Goal: Task Accomplishment & Management: Manage account settings

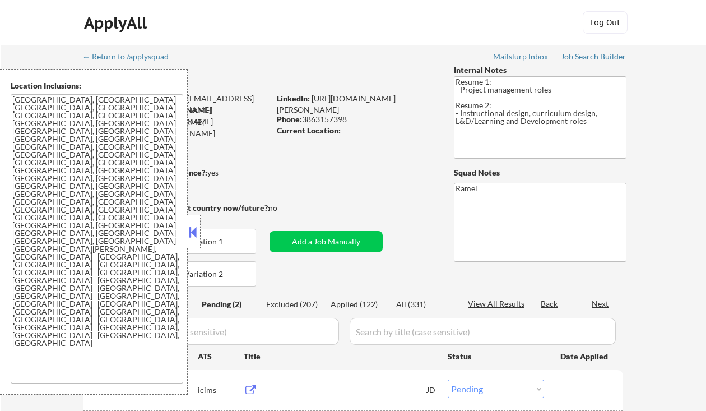
select select ""pending""
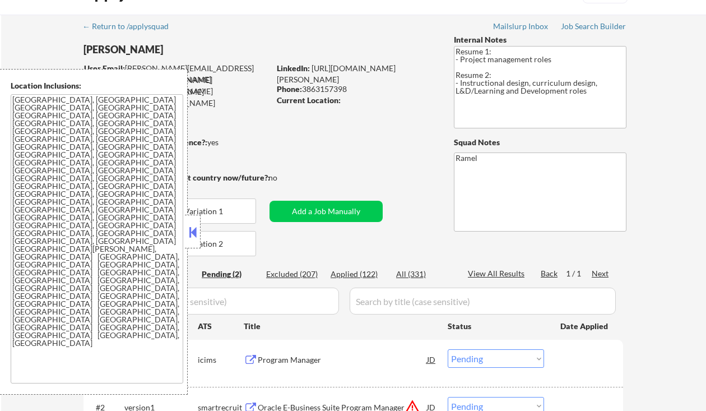
scroll to position [75, 0]
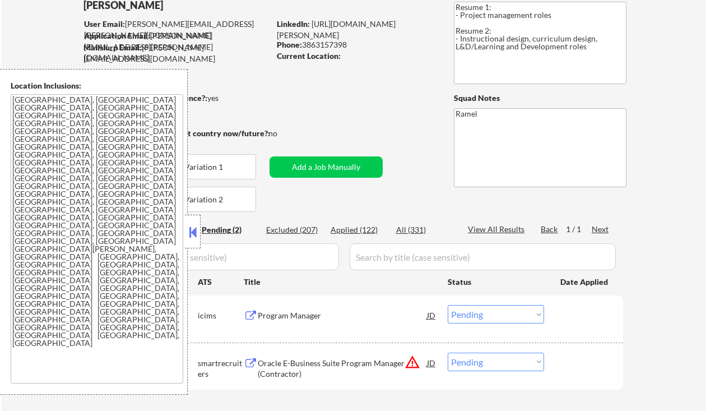
drag, startPoint x: 190, startPoint y: 228, endPoint x: 202, endPoint y: 228, distance: 11.8
click at [190, 228] on button at bounding box center [193, 232] width 12 height 17
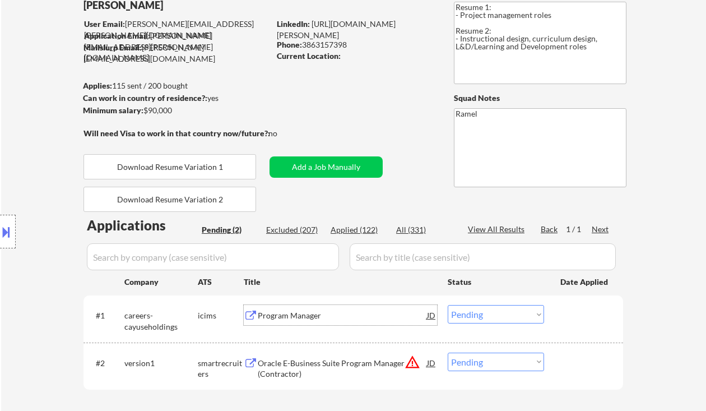
click at [332, 322] on div "Program Manager" at bounding box center [342, 315] width 169 height 20
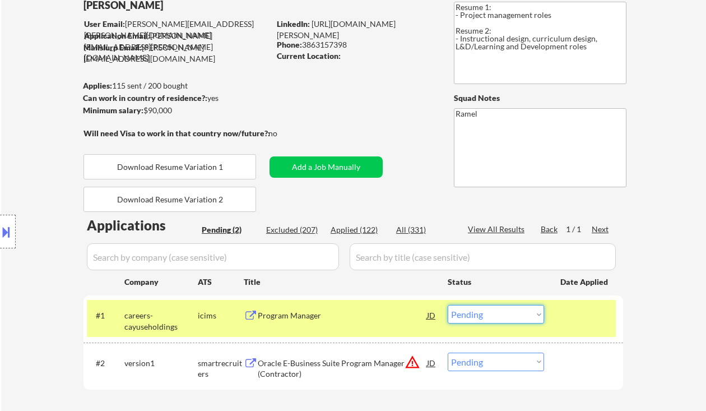
click at [483, 313] on select "Choose an option... Pending Applied Excluded (Questions) Excluded (Expired) Exc…" at bounding box center [496, 314] width 96 height 18
click at [448, 305] on select "Choose an option... Pending Applied Excluded (Questions) Excluded (Expired) Exc…" at bounding box center [496, 314] width 96 height 18
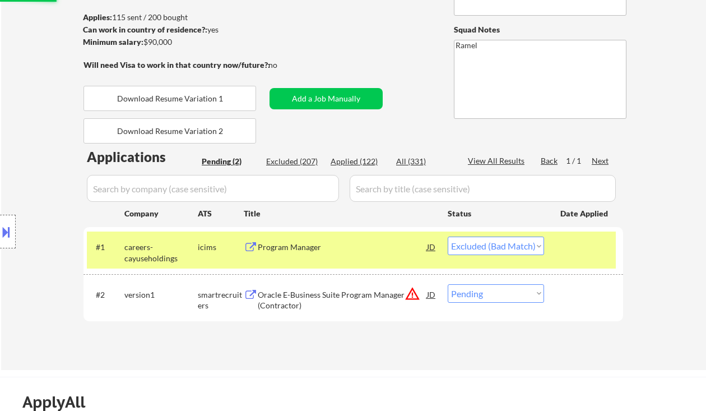
scroll to position [149, 0]
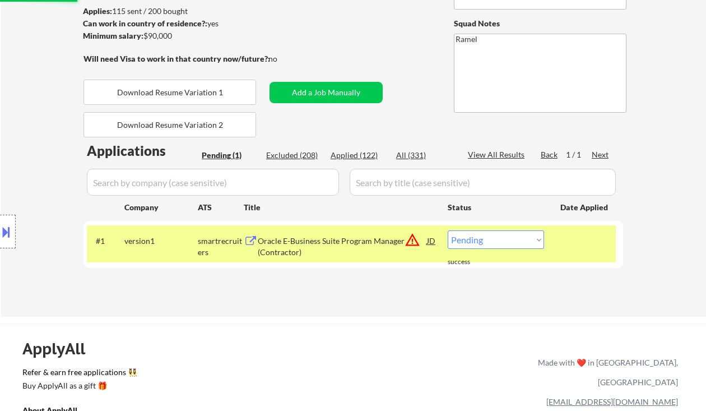
click at [430, 288] on div "Applications Pending (1) Excluded (208) Applied (122) All (331) View All Result…" at bounding box center [352, 218] width 539 height 154
click at [343, 253] on div "Oracle E-Business Suite Program Manager (Contractor)" at bounding box center [342, 246] width 169 height 22
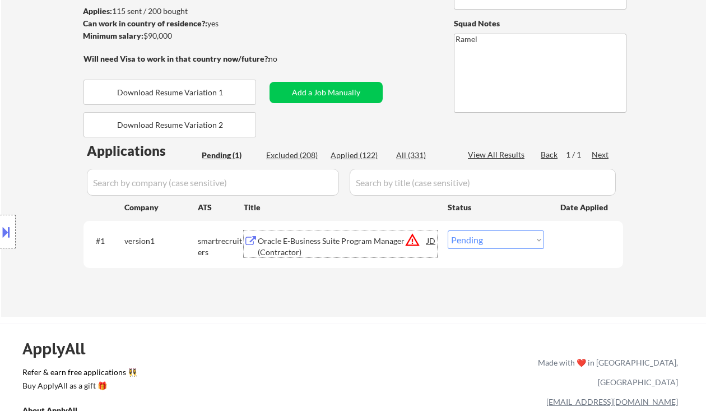
click at [528, 239] on select "Choose an option... Pending Applied Excluded (Questions) Excluded (Expired) Exc…" at bounding box center [496, 239] width 96 height 18
click at [448, 230] on select "Choose an option... Pending Applied Excluded (Questions) Excluded (Expired) Exc…" at bounding box center [496, 239] width 96 height 18
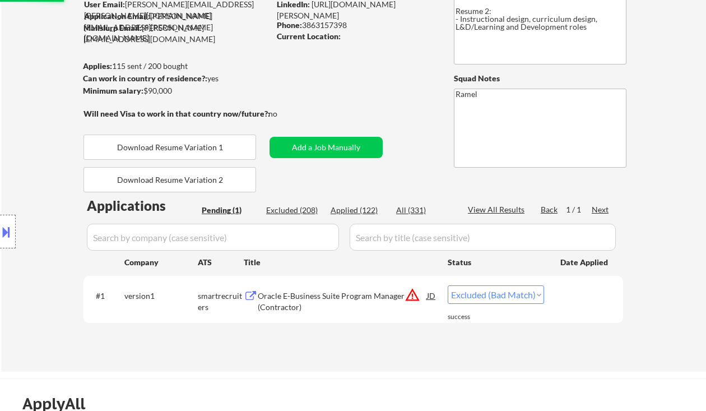
scroll to position [75, 0]
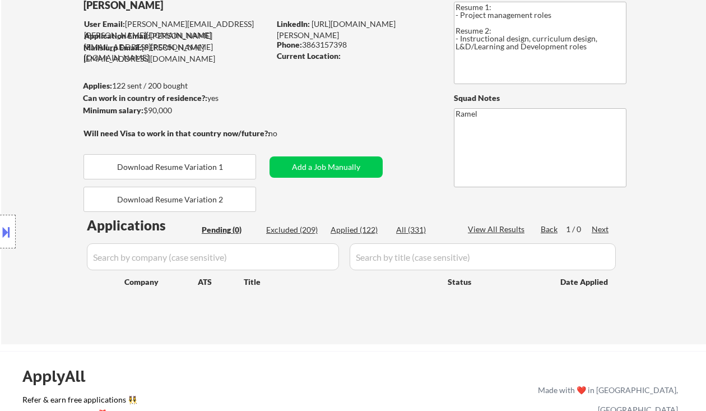
click at [25, 118] on div "Location Inclusions: Orlando, FL Winter Park, FL Maitland, FL Altamonte Springs…" at bounding box center [100, 231] width 201 height 325
click at [361, 232] on div "Applied (122)" at bounding box center [359, 229] width 56 height 11
select select ""applied""
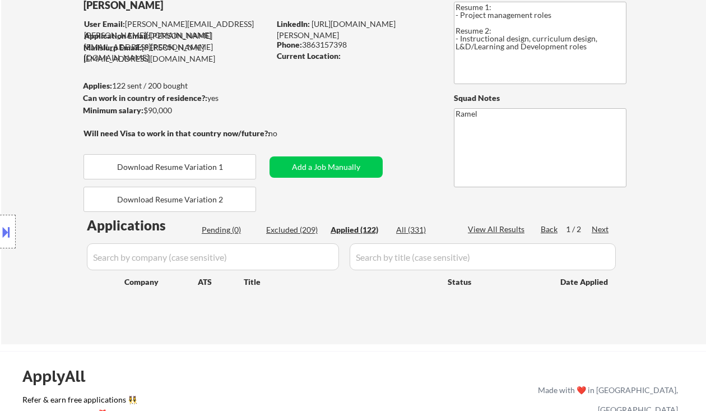
select select ""applied""
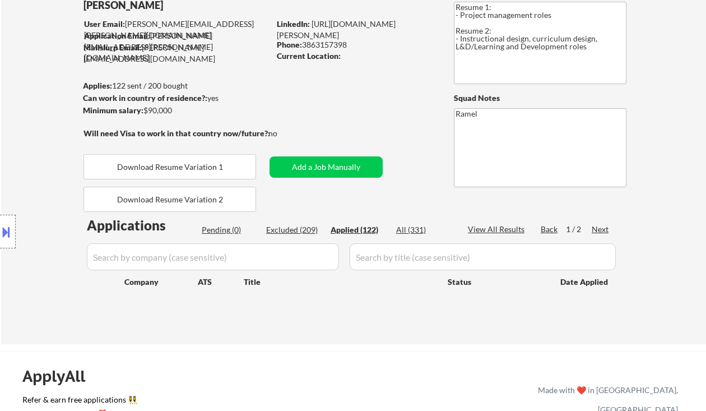
select select ""applied""
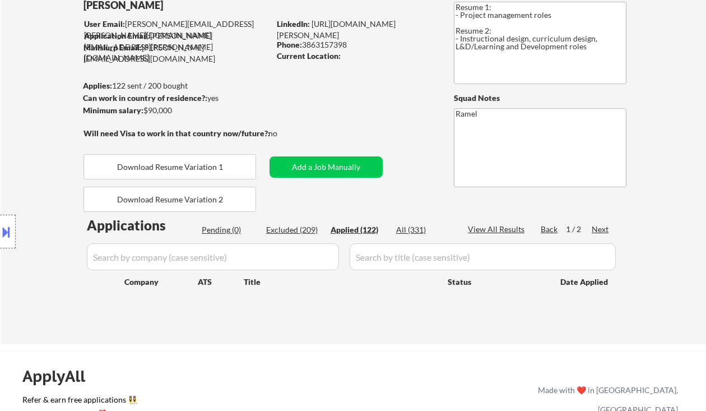
select select ""applied""
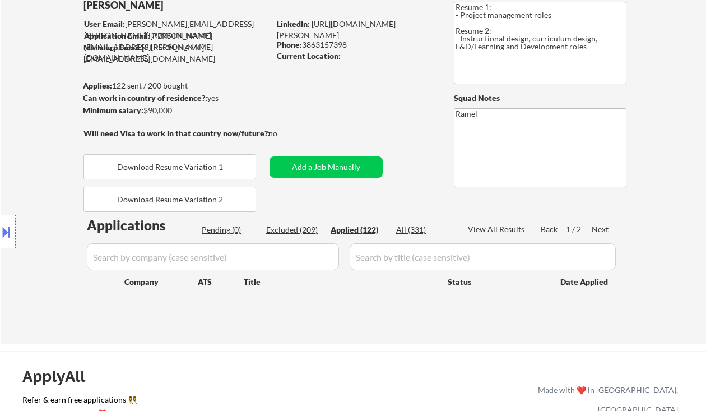
select select ""applied""
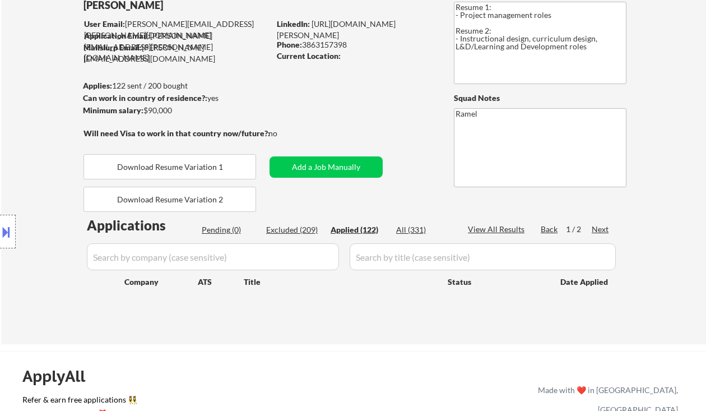
select select ""applied""
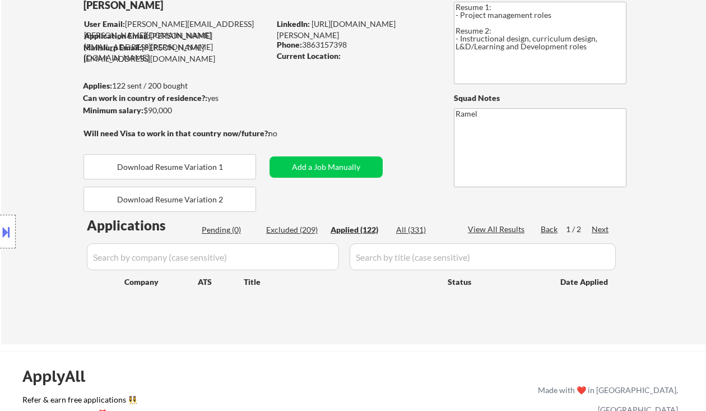
select select ""applied""
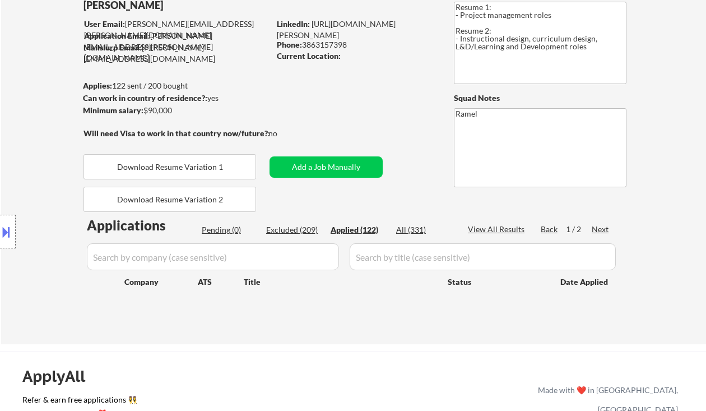
select select ""applied""
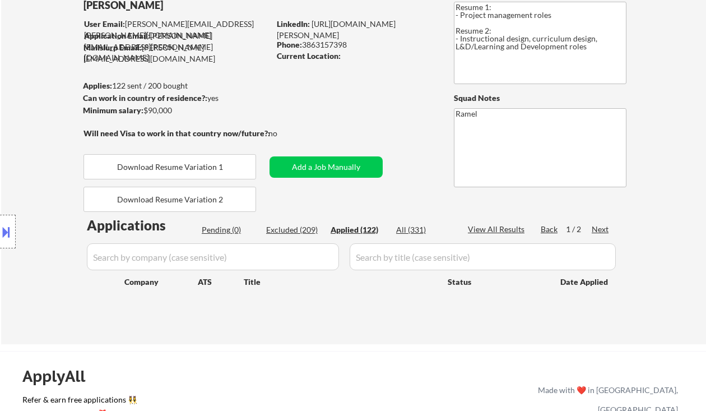
select select ""applied""
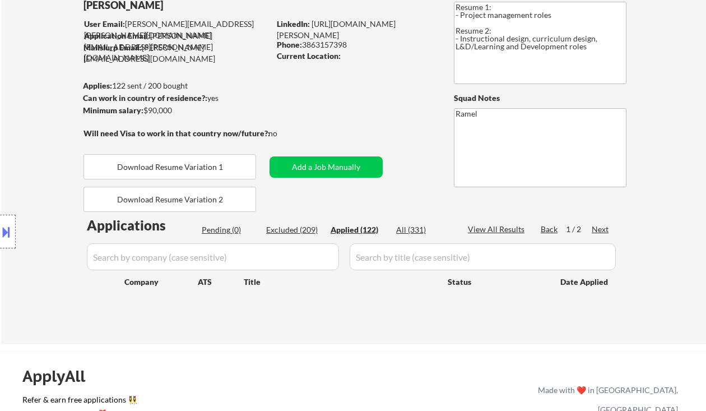
select select ""applied""
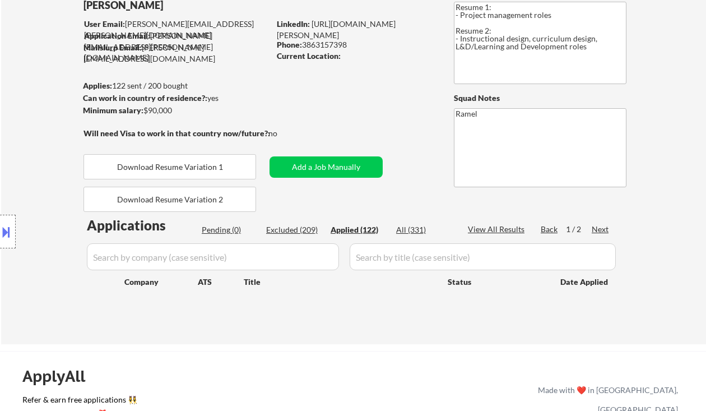
select select ""applied""
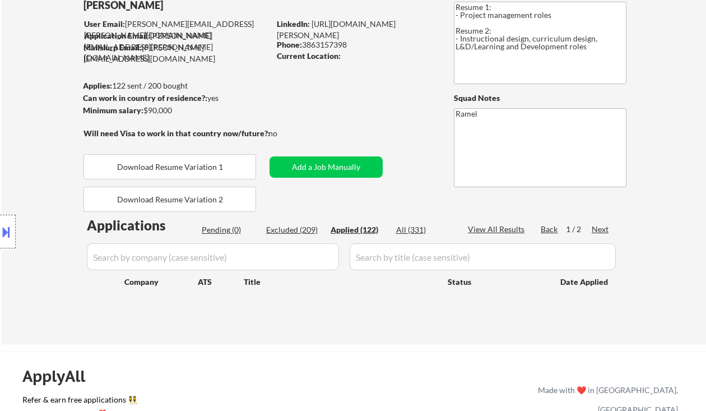
select select ""applied""
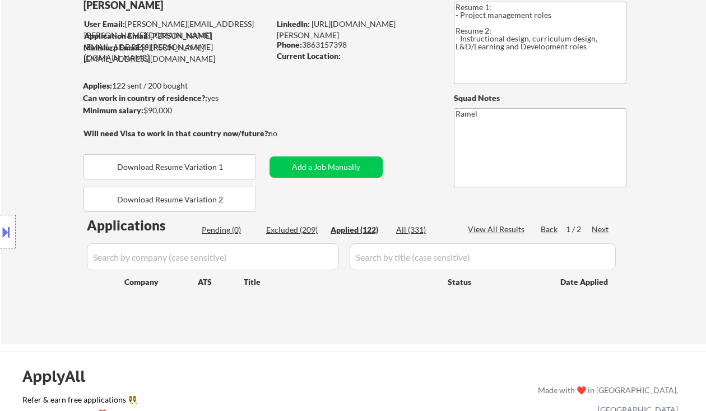
select select ""applied""
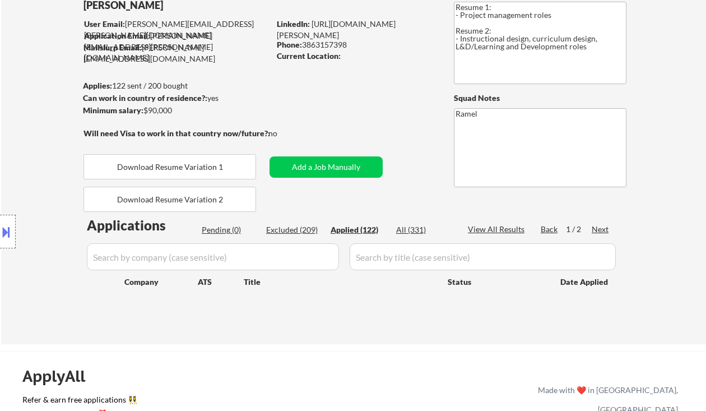
select select ""applied""
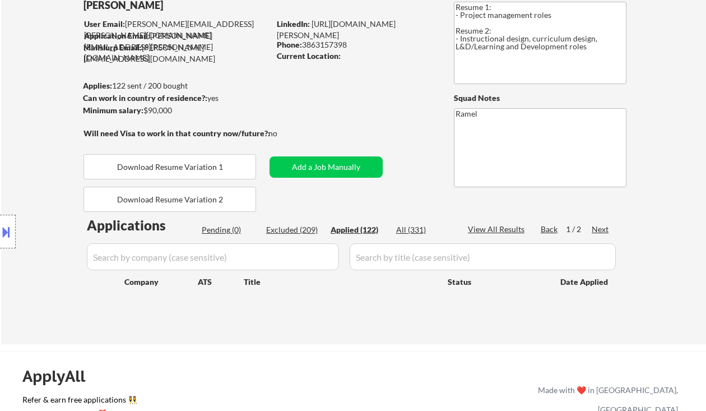
select select ""applied""
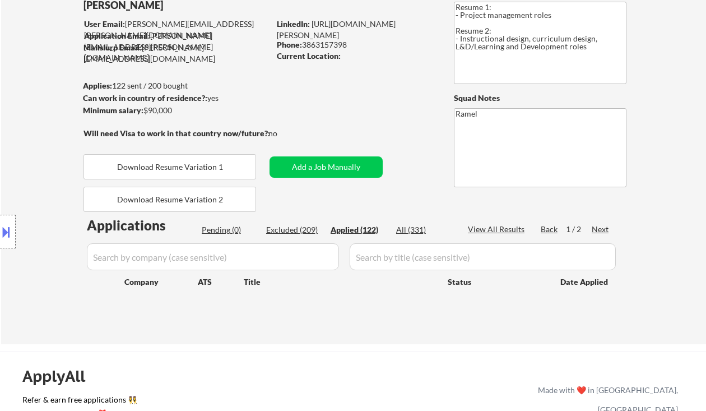
select select ""applied""
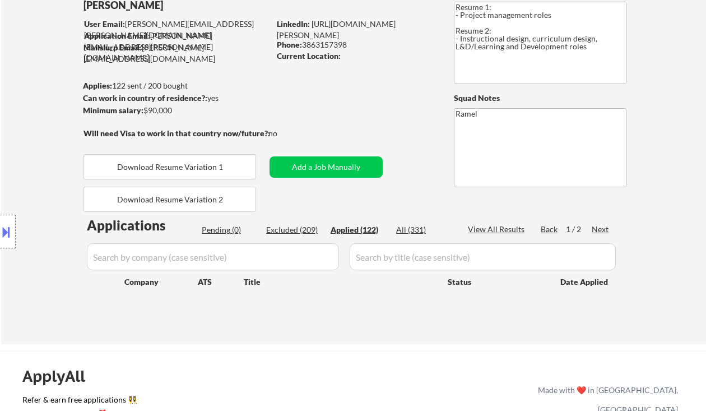
select select ""applied""
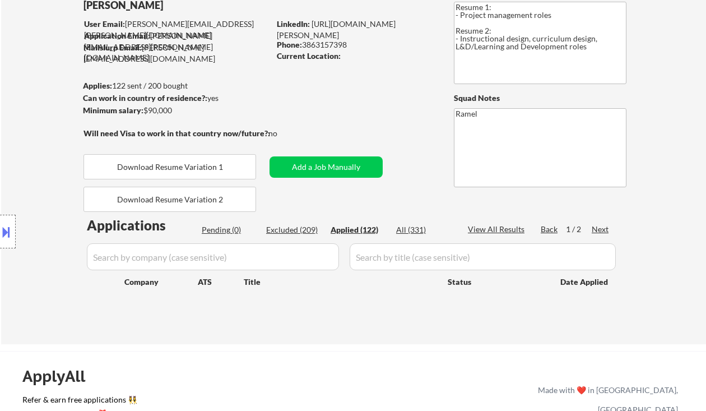
select select ""applied""
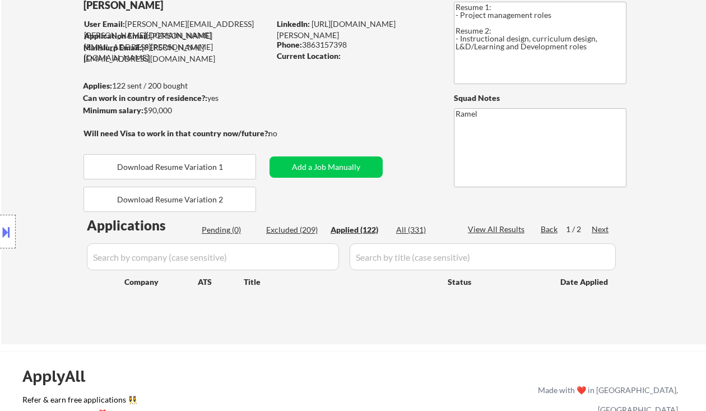
select select ""applied""
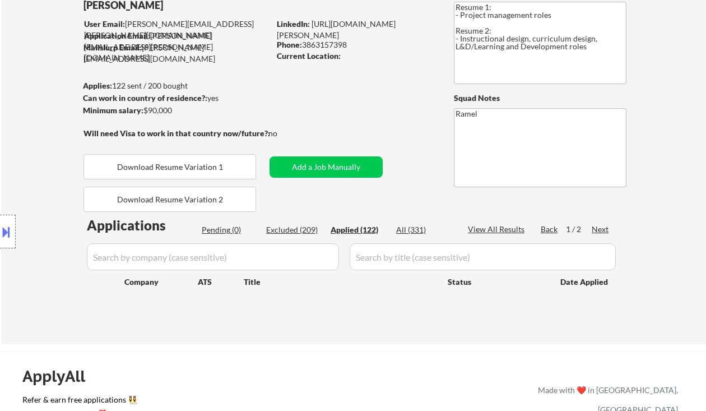
select select ""applied""
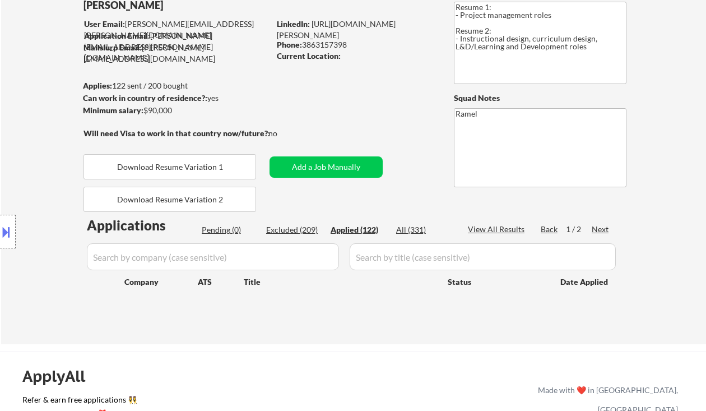
select select ""applied""
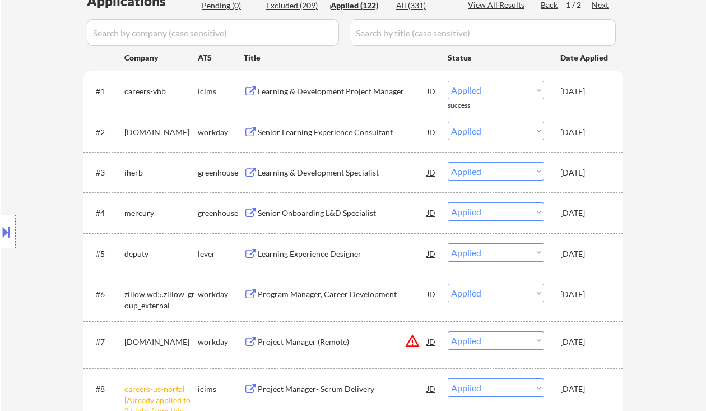
scroll to position [373, 0]
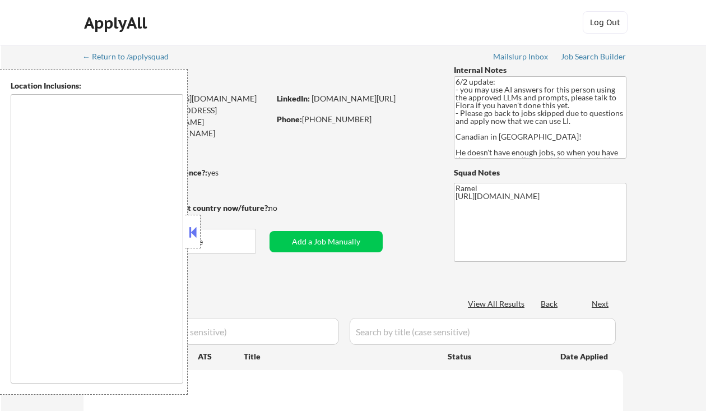
type textarea "Loremip, Dolorsi Ametcon, Adipisc Elitseddoei, Tempori Utlabore, Etdolor Magnaa…"
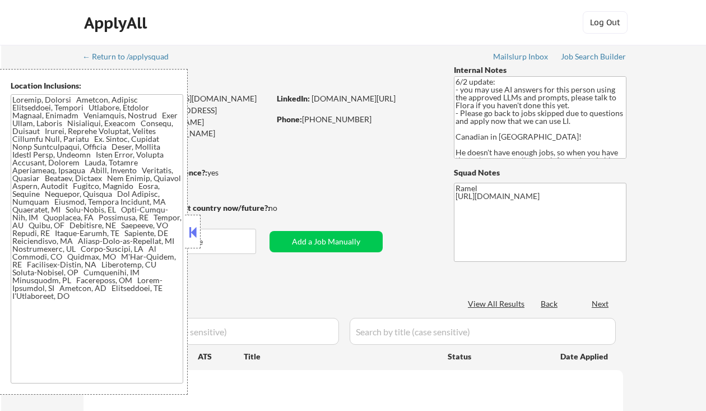
select select ""pending""
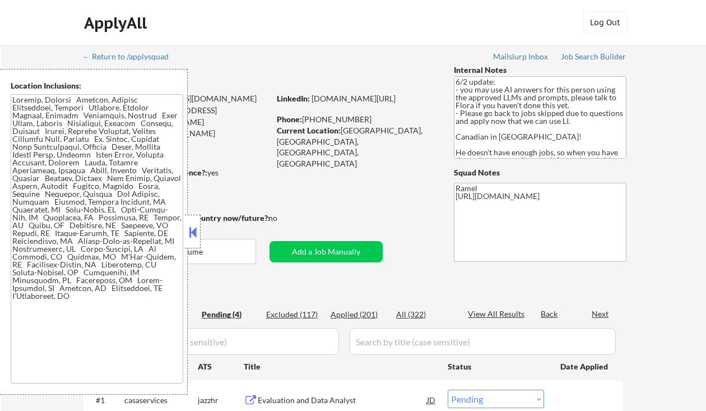
drag, startPoint x: 191, startPoint y: 228, endPoint x: 226, endPoint y: 212, distance: 38.9
click at [191, 228] on button at bounding box center [193, 232] width 12 height 17
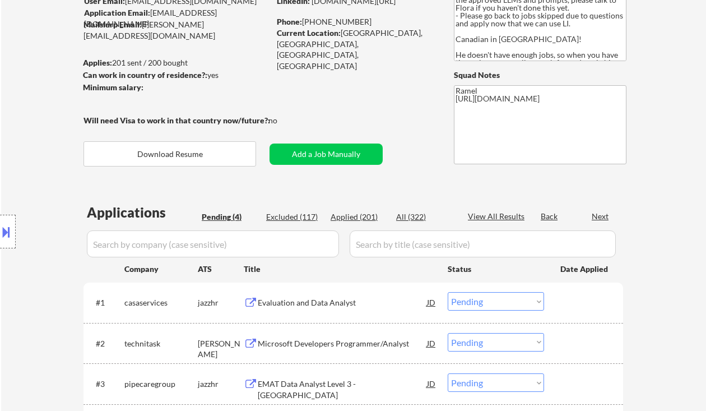
scroll to position [149, 0]
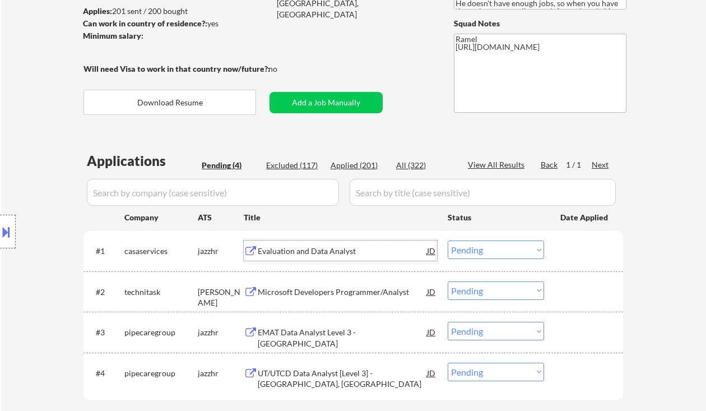
click at [312, 249] on div "Evaluation and Data Analyst" at bounding box center [342, 250] width 169 height 11
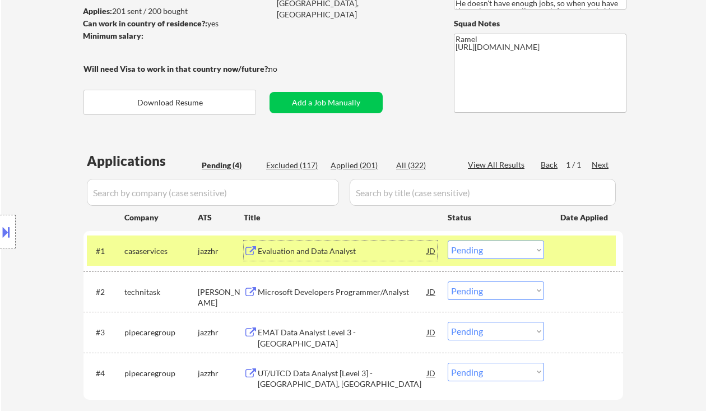
scroll to position [224, 0]
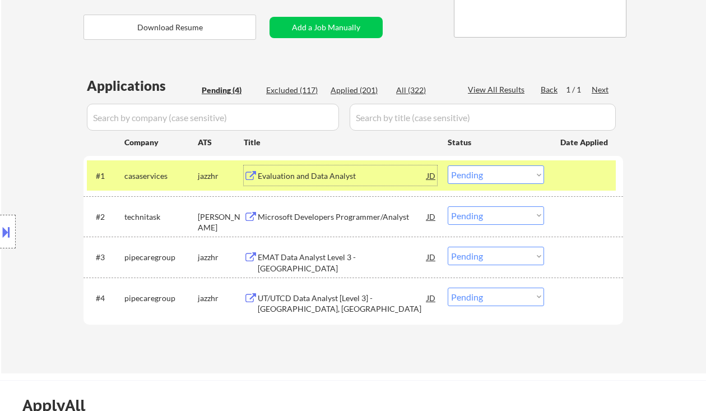
drag, startPoint x: 502, startPoint y: 172, endPoint x: 501, endPoint y: 180, distance: 8.5
click at [502, 172] on select "Choose an option... Pending Applied Excluded (Questions) Excluded (Expired) Exc…" at bounding box center [496, 174] width 96 height 18
click at [448, 165] on select "Choose an option... Pending Applied Excluded (Questions) Excluded (Expired) Exc…" at bounding box center [496, 174] width 96 height 18
click at [313, 215] on div "Microsoft Developers Programmer/Analyst" at bounding box center [342, 216] width 169 height 11
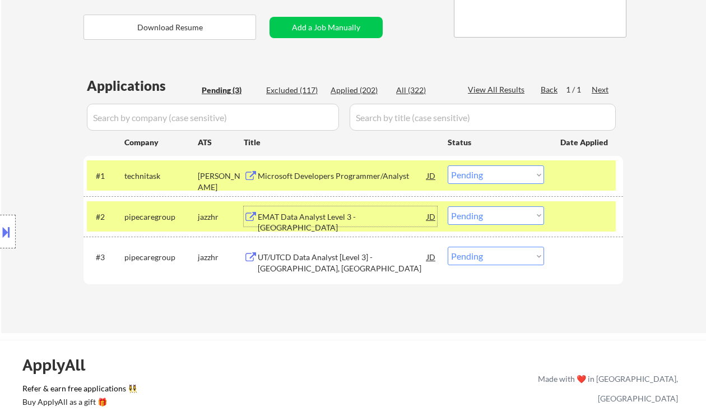
drag, startPoint x: 491, startPoint y: 173, endPoint x: 498, endPoint y: 181, distance: 11.1
click at [491, 173] on select "Choose an option... Pending Applied Excluded (Questions) Excluded (Expired) Exc…" at bounding box center [496, 174] width 96 height 18
click at [448, 165] on select "Choose an option... Pending Applied Excluded (Questions) Excluded (Expired) Exc…" at bounding box center [496, 174] width 96 height 18
click at [326, 220] on div "EMAT Data Analyst Level 3 - Canada" at bounding box center [342, 222] width 169 height 22
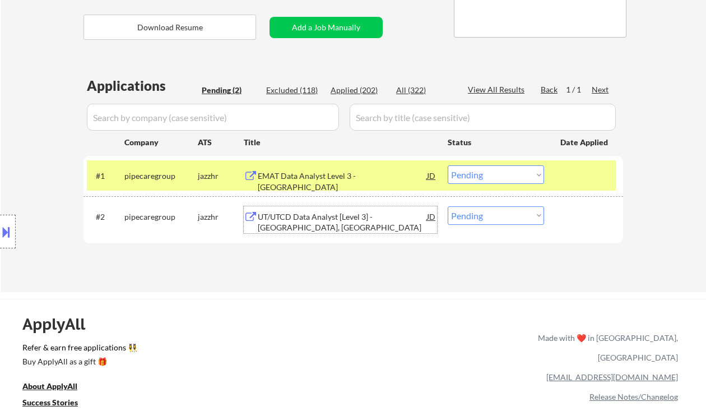
drag, startPoint x: 480, startPoint y: 179, endPoint x: 489, endPoint y: 183, distance: 10.0
click at [480, 179] on select "Choose an option... Pending Applied Excluded (Questions) Excluded (Expired) Exc…" at bounding box center [496, 174] width 96 height 18
click at [448, 165] on select "Choose an option... Pending Applied Excluded (Questions) Excluded (Expired) Exc…" at bounding box center [496, 174] width 96 height 18
click at [364, 222] on div "UT/UTCD Data Analyst [Level 3] - Calgary, Canada" at bounding box center [342, 222] width 169 height 22
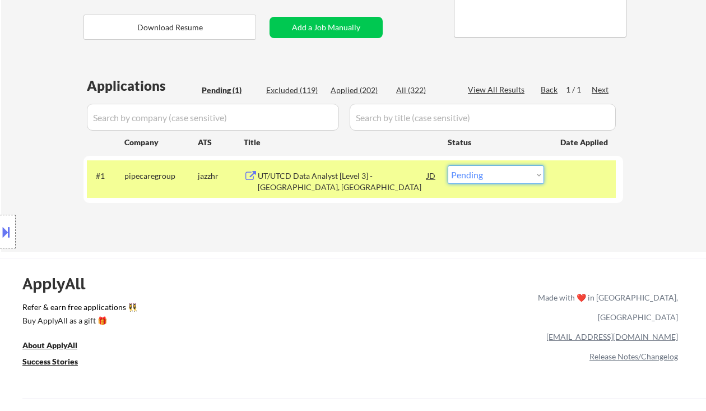
click at [525, 180] on select "Choose an option... Pending Applied Excluded (Questions) Excluded (Expired) Exc…" at bounding box center [496, 174] width 96 height 18
click at [448, 165] on select "Choose an option... Pending Applied Excluded (Questions) Excluded (Expired) Exc…" at bounding box center [496, 174] width 96 height 18
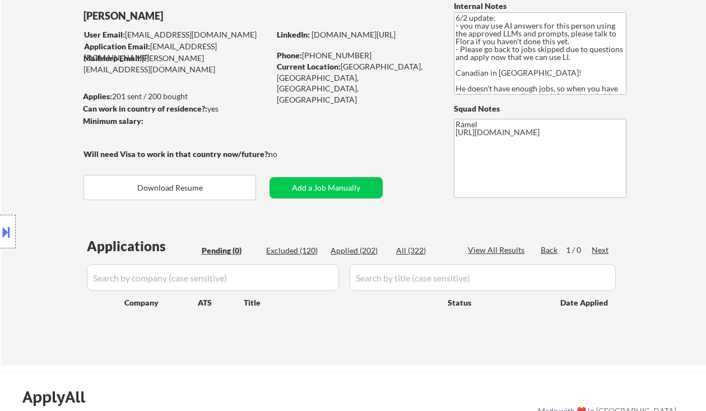
scroll to position [75, 0]
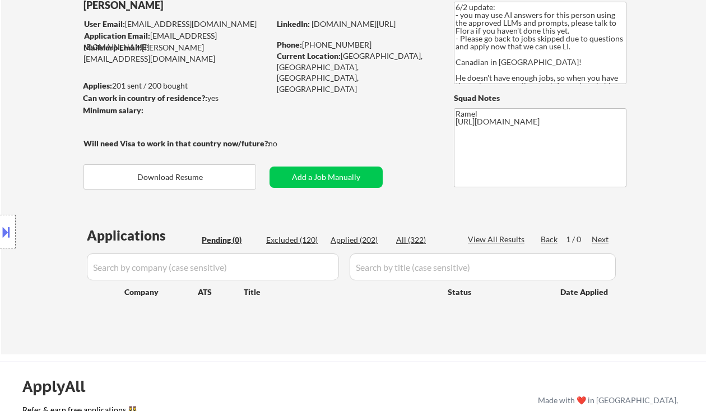
click at [17, 139] on div "Location Inclusions:" at bounding box center [100, 231] width 201 height 325
click at [364, 238] on div "Applied (202)" at bounding box center [359, 239] width 56 height 11
click at [514, 240] on div "View All Results" at bounding box center [498, 239] width 60 height 11
select select ""applied""
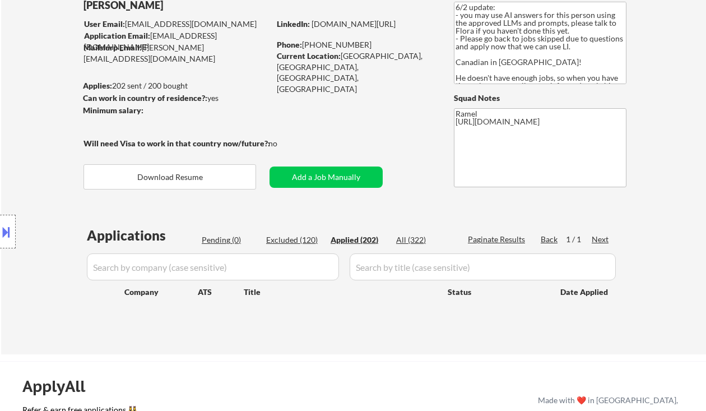
select select ""applied""
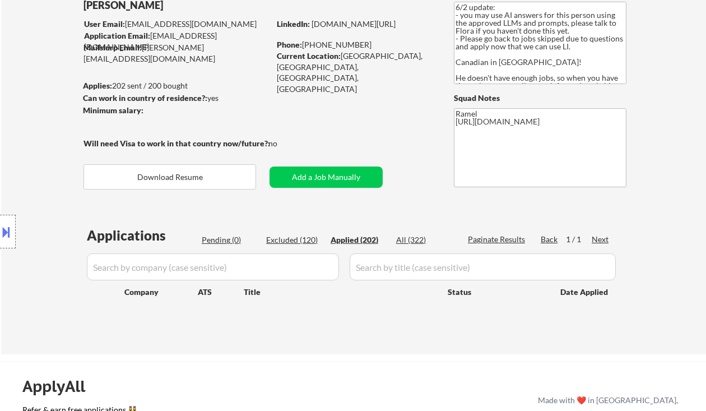
select select ""applied""
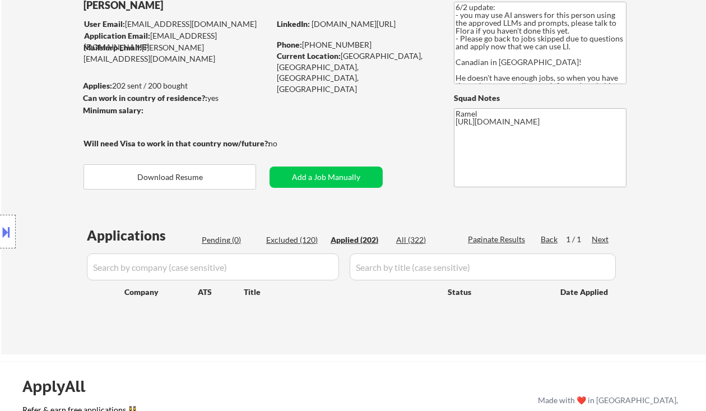
select select ""applied""
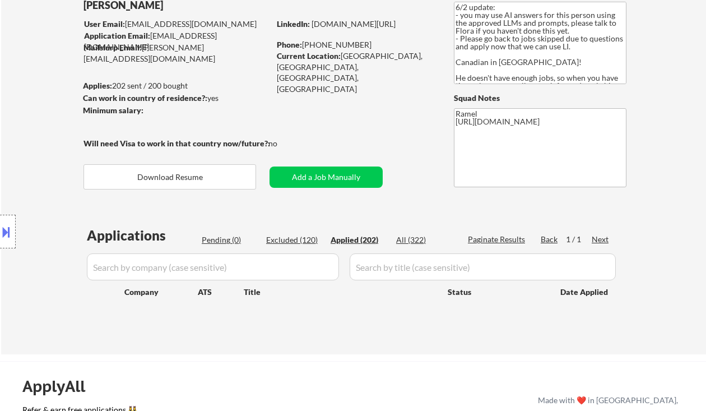
select select ""applied""
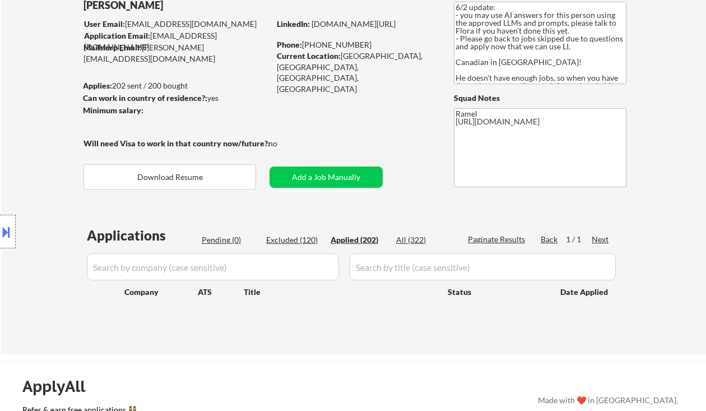
select select ""applied""
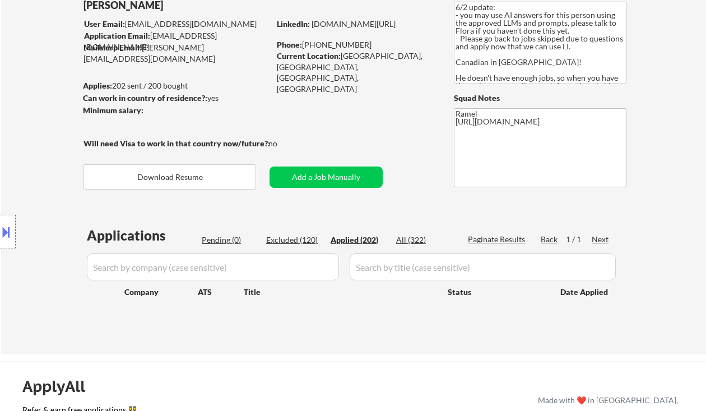
select select ""applied""
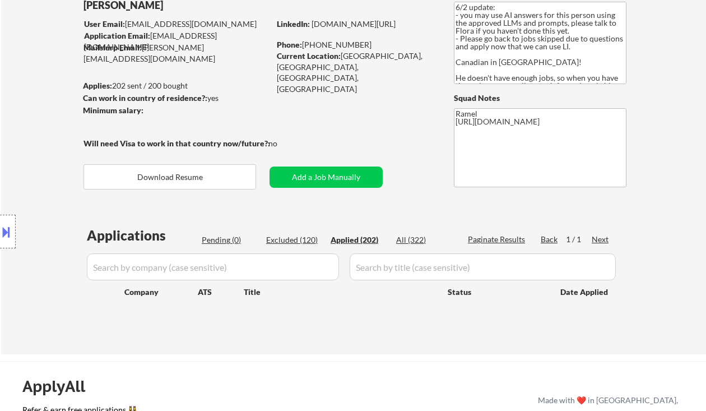
select select ""applied""
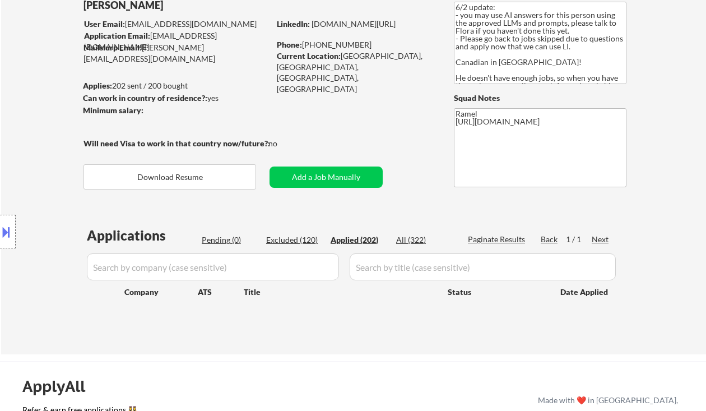
select select ""applied""
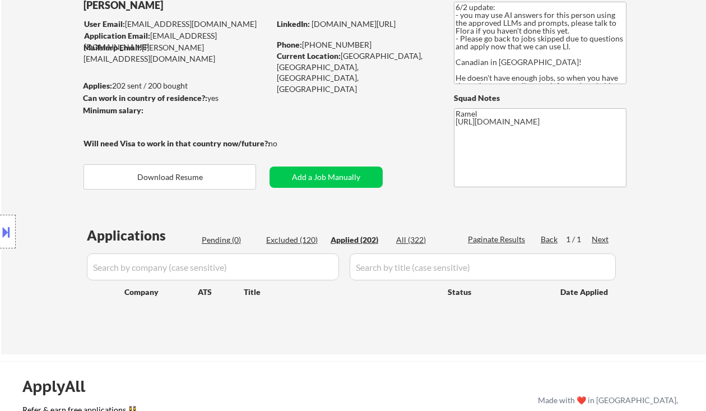
select select ""applied""
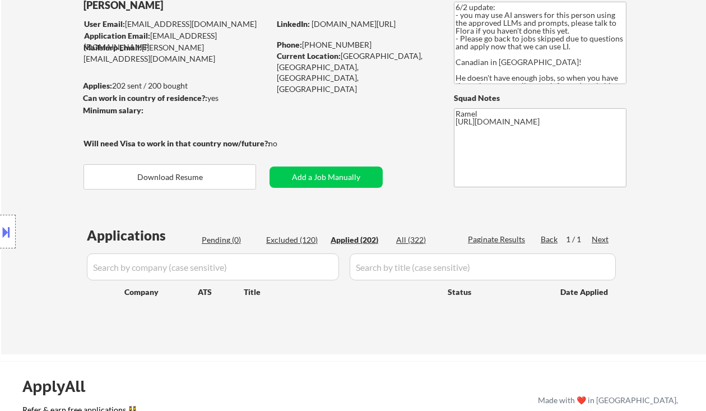
select select ""applied""
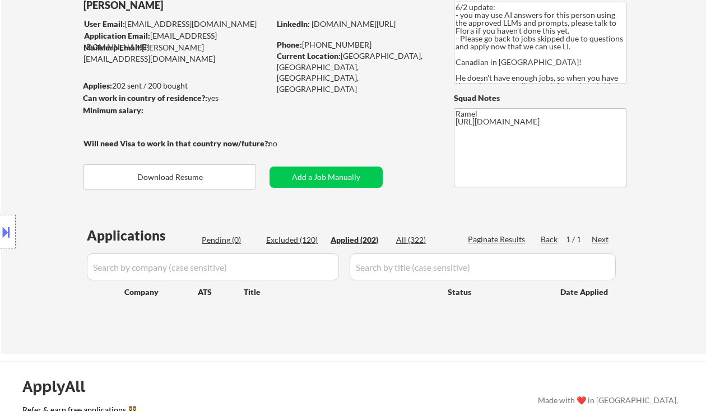
select select ""applied""
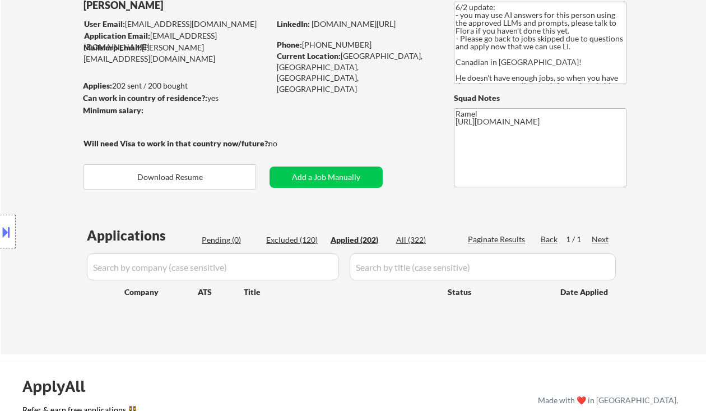
select select ""applied""
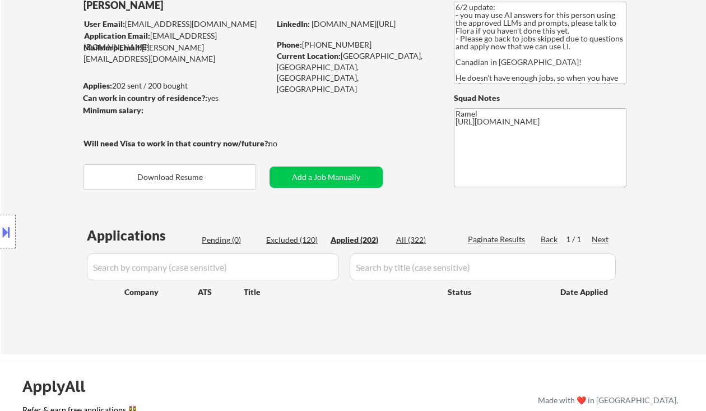
select select ""applied""
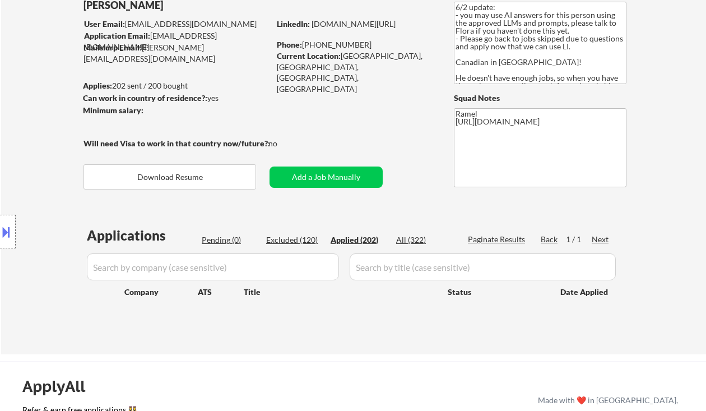
select select ""applied""
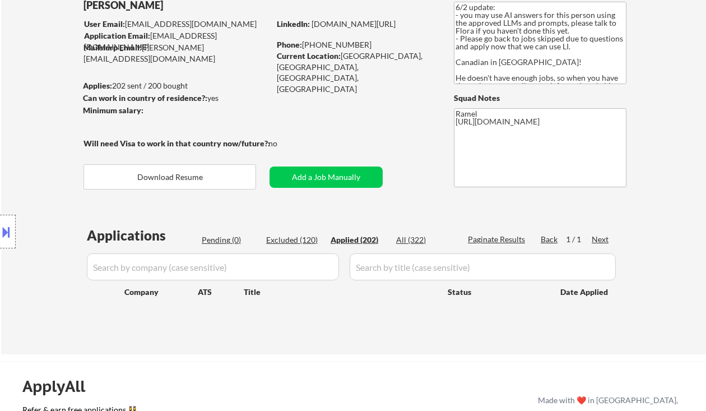
select select ""applied""
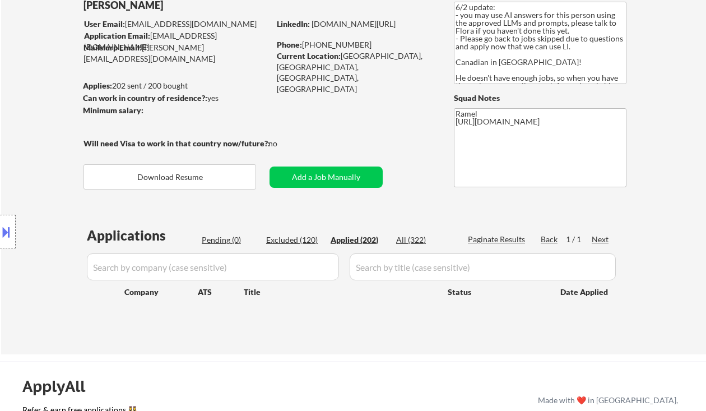
select select ""applied""
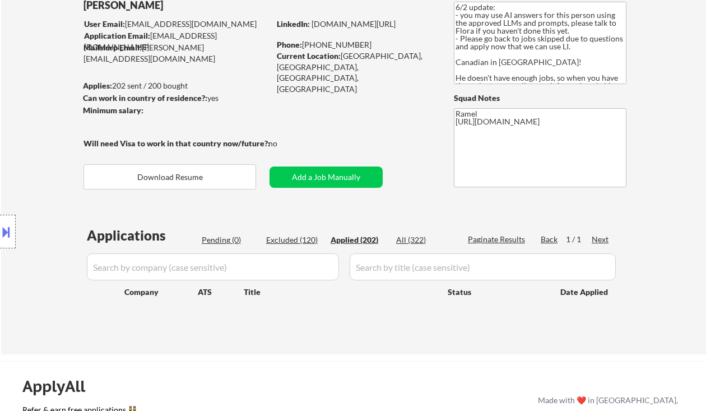
select select ""applied""
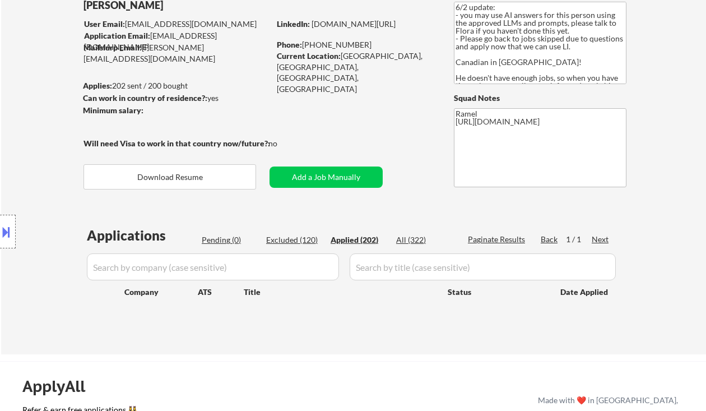
select select ""applied""
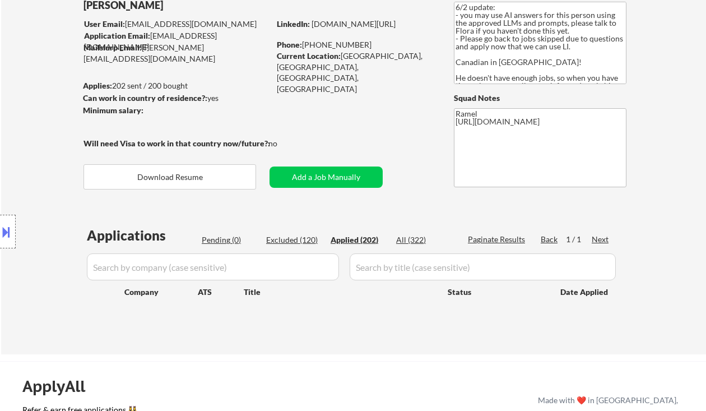
select select ""applied""
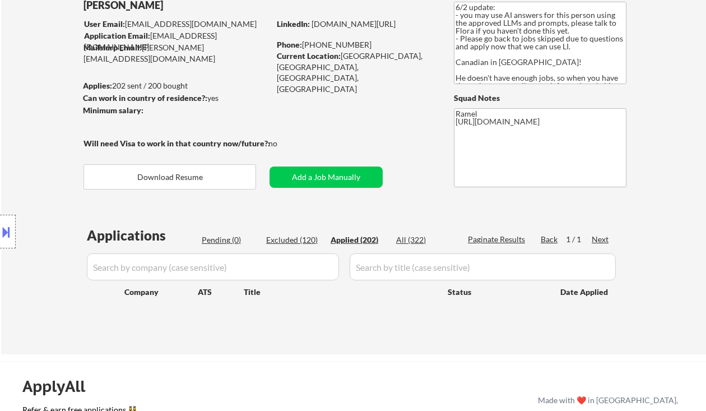
select select ""applied""
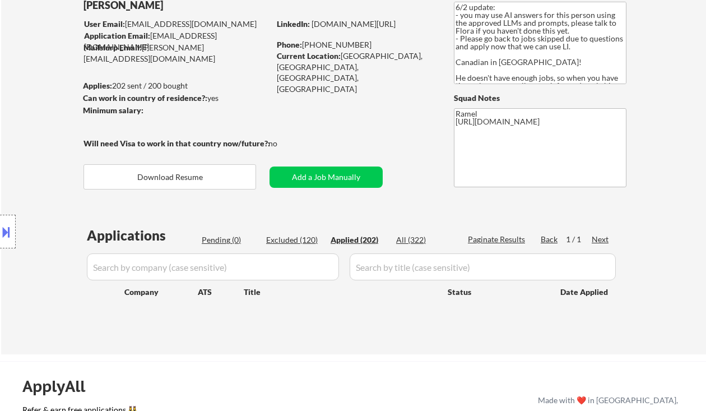
select select ""applied""
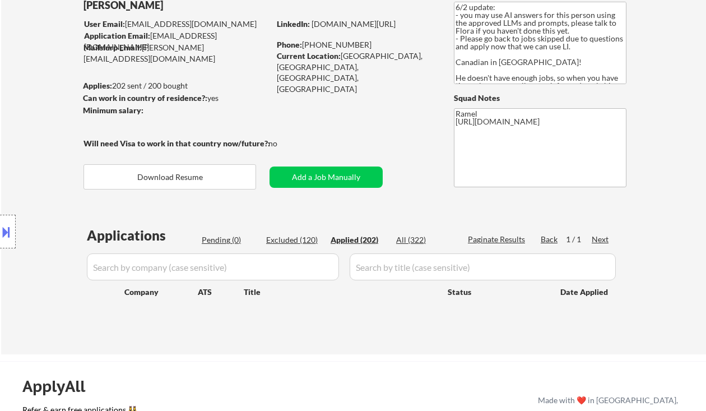
select select ""applied""
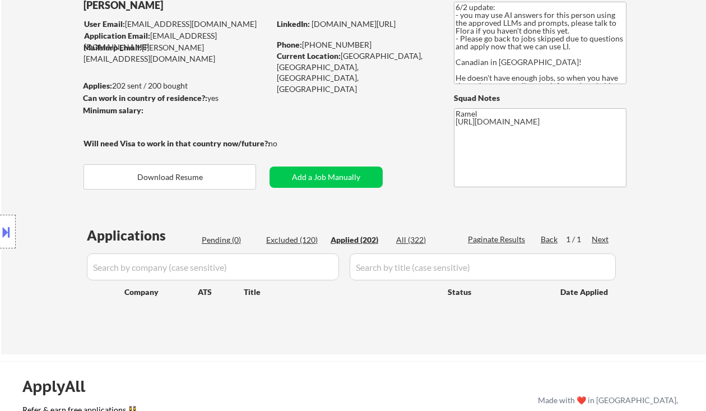
select select ""applied""
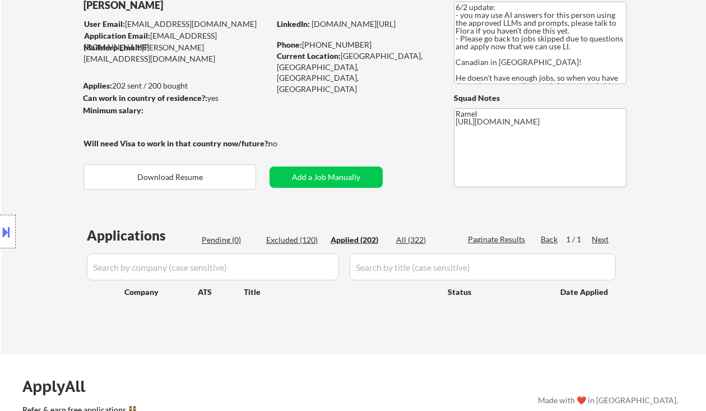
select select ""applied""
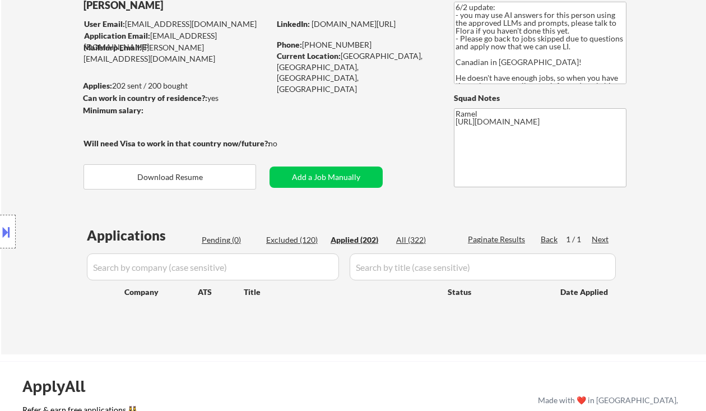
select select ""applied""
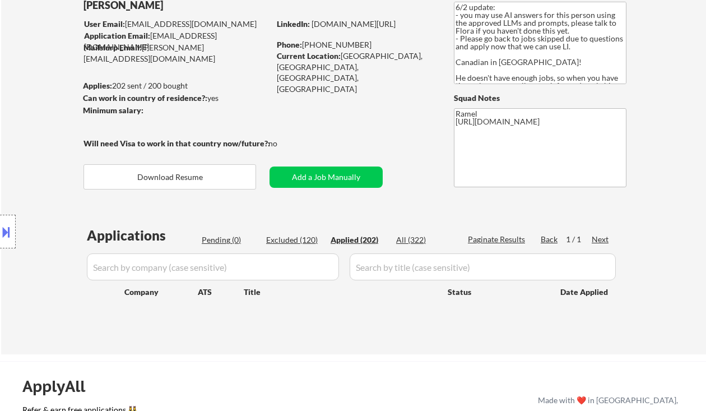
select select ""applied""
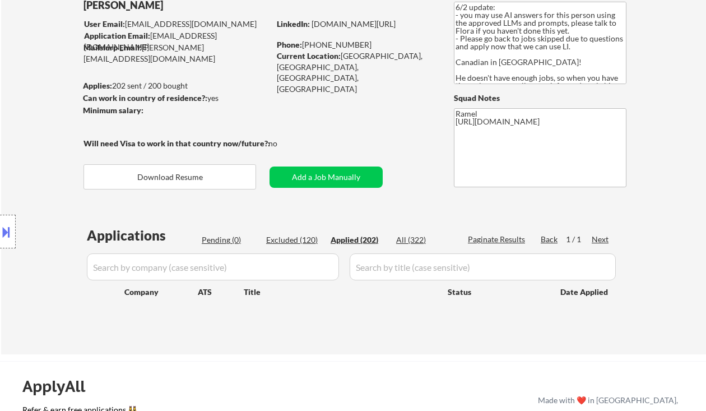
select select ""applied""
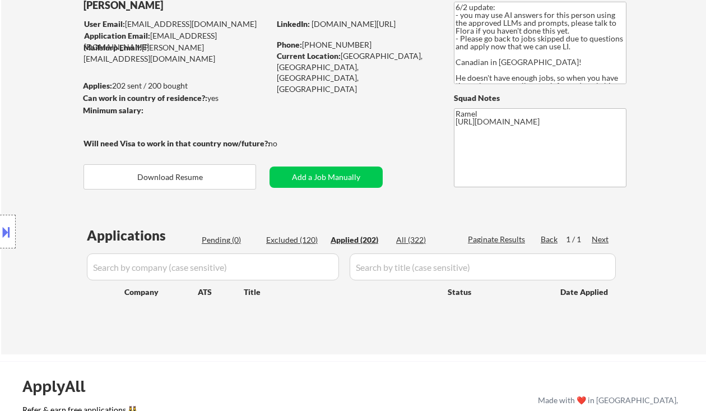
select select ""applied""
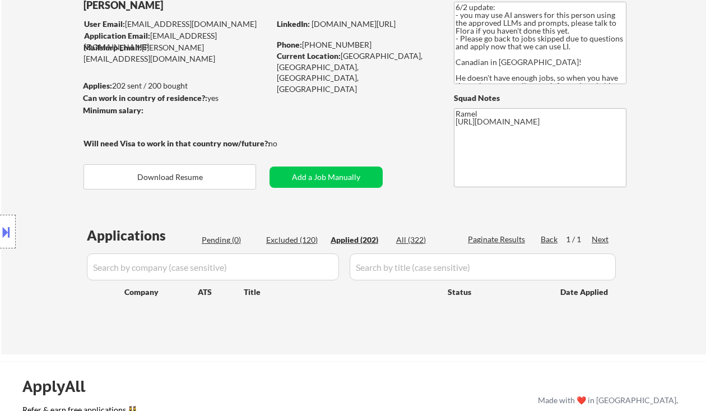
select select ""applied""
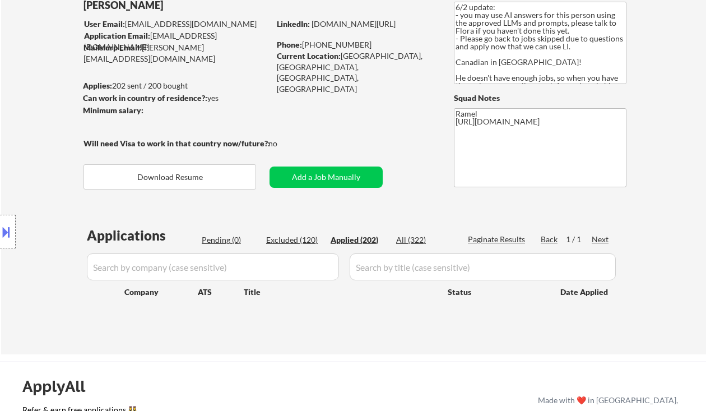
select select ""applied""
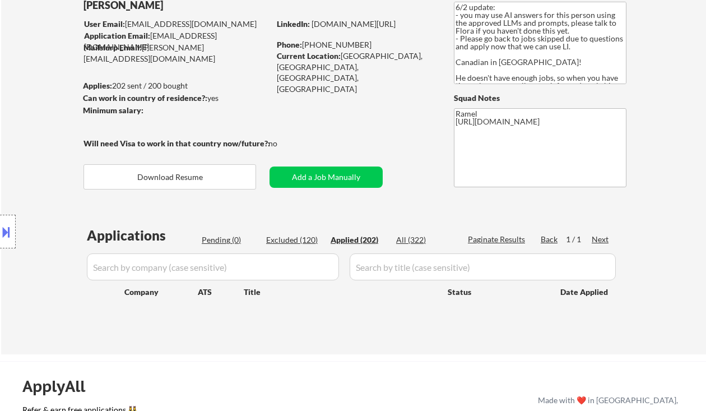
select select ""applied""
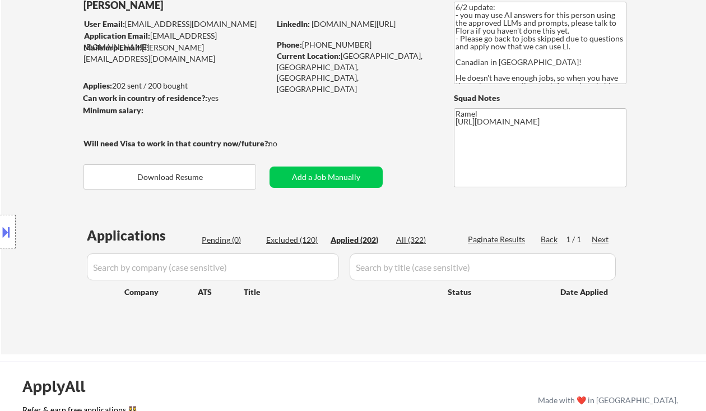
select select ""applied""
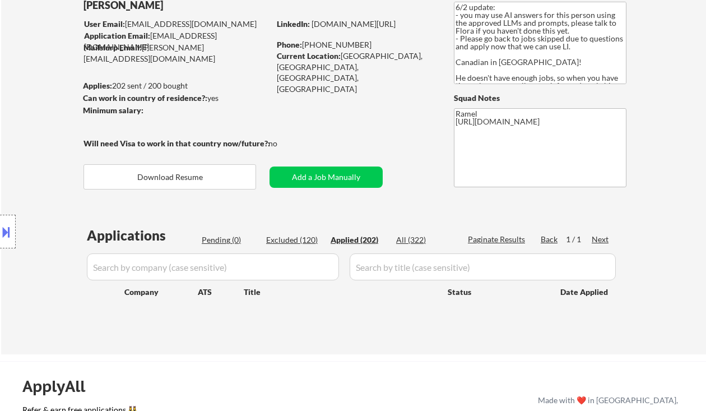
select select ""applied""
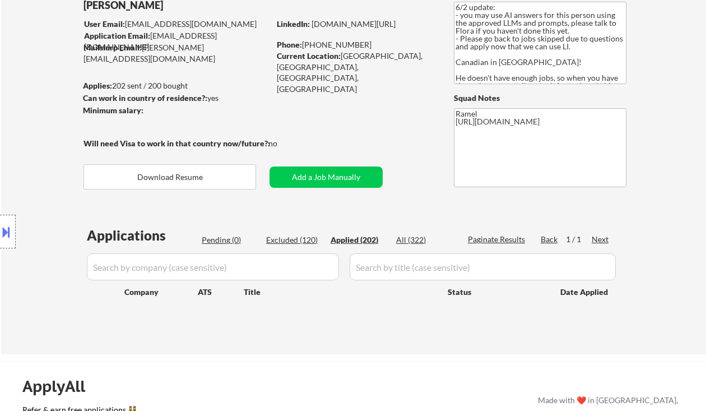
select select ""applied""
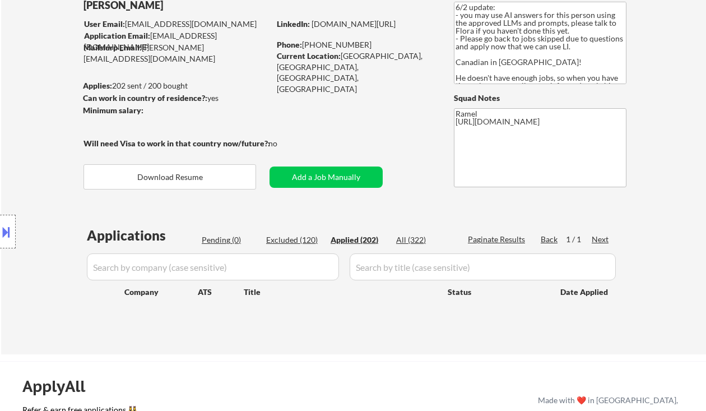
select select ""applied""
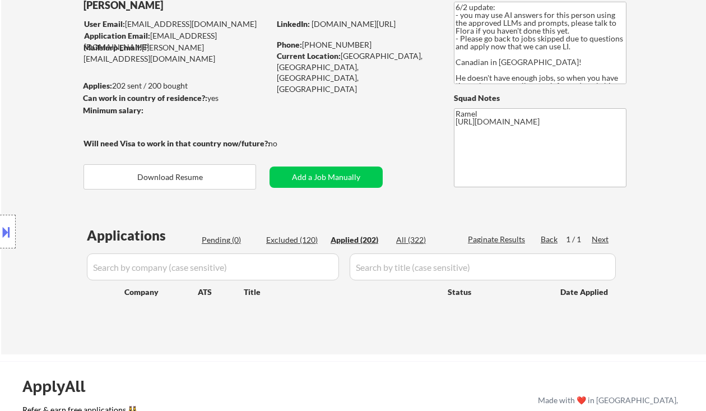
select select ""applied""
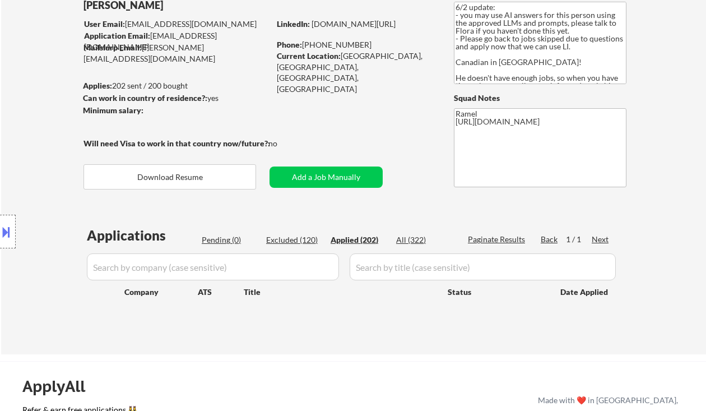
select select ""applied""
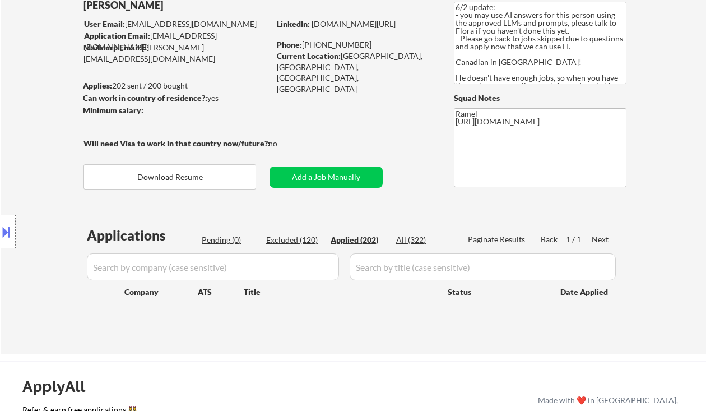
select select ""applied""
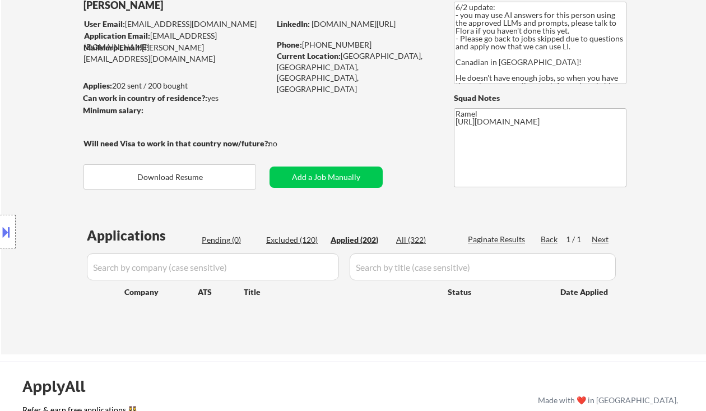
select select ""applied""
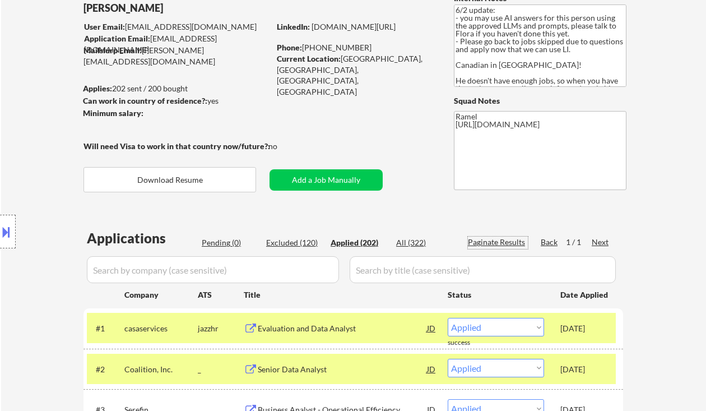
scroll to position [20, 0]
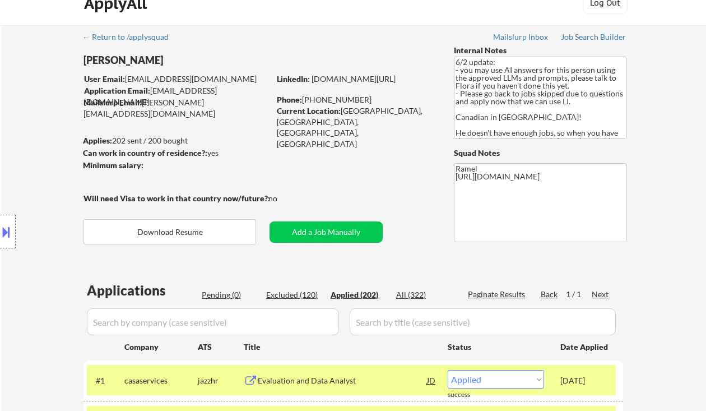
click at [9, 136] on div "Location Inclusions:" at bounding box center [100, 231] width 201 height 325
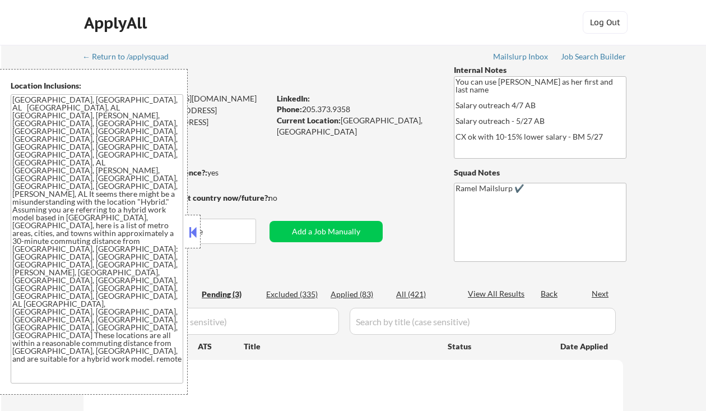
select select ""pending""
click at [190, 230] on button at bounding box center [193, 232] width 12 height 17
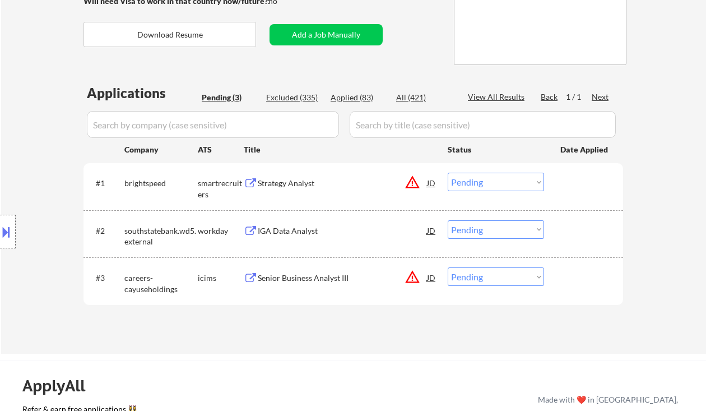
scroll to position [224, 0]
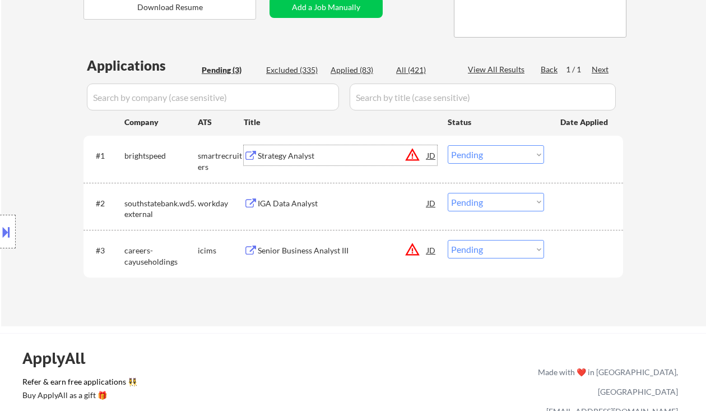
click at [324, 160] on div "Strategy Analyst" at bounding box center [342, 155] width 169 height 11
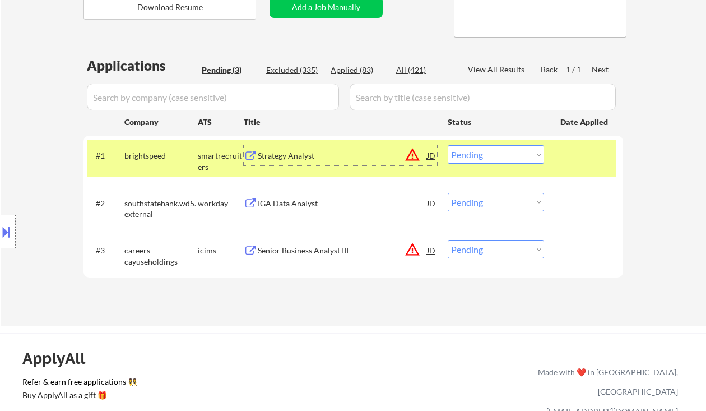
drag, startPoint x: 461, startPoint y: 152, endPoint x: 483, endPoint y: 163, distance: 25.1
click at [461, 152] on select "Choose an option... Pending Applied Excluded (Questions) Excluded (Expired) Exc…" at bounding box center [496, 154] width 96 height 18
click at [448, 145] on select "Choose an option... Pending Applied Excluded (Questions) Excluded (Expired) Exc…" at bounding box center [496, 154] width 96 height 18
click at [288, 208] on div "IGA Data Analyst" at bounding box center [342, 203] width 169 height 11
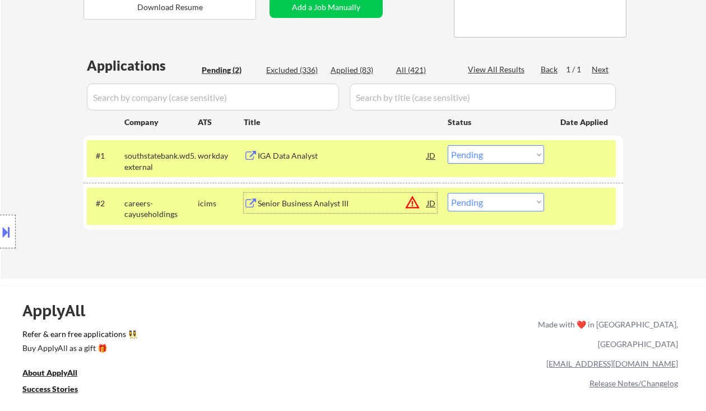
click at [476, 157] on select "Choose an option... Pending Applied Excluded (Questions) Excluded (Expired) Exc…" at bounding box center [496, 154] width 96 height 18
click at [448, 145] on select "Choose an option... Pending Applied Excluded (Questions) Excluded (Expired) Exc…" at bounding box center [496, 154] width 96 height 18
drag, startPoint x: 322, startPoint y: 202, endPoint x: 339, endPoint y: 208, distance: 17.9
click at [323, 202] on div "Senior Business Analyst III" at bounding box center [342, 203] width 169 height 11
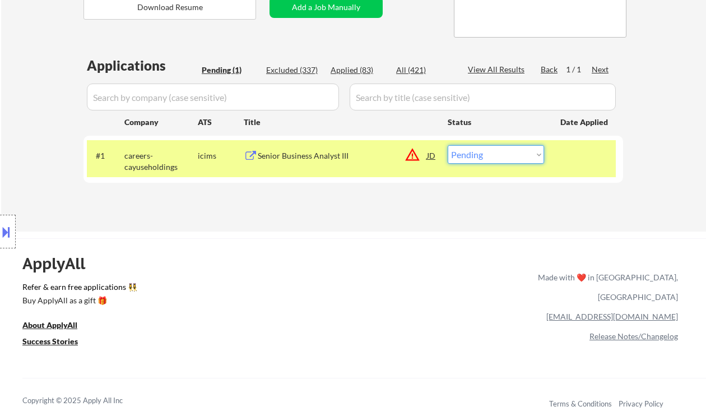
drag, startPoint x: 480, startPoint y: 150, endPoint x: 485, endPoint y: 162, distance: 13.5
click at [480, 150] on select "Choose an option... Pending Applied Excluded (Questions) Excluded (Expired) Exc…" at bounding box center [496, 154] width 96 height 18
select select ""excluded__location_""
click at [448, 145] on select "Choose an option... Pending Applied Excluded (Questions) Excluded (Expired) Exc…" at bounding box center [496, 154] width 96 height 18
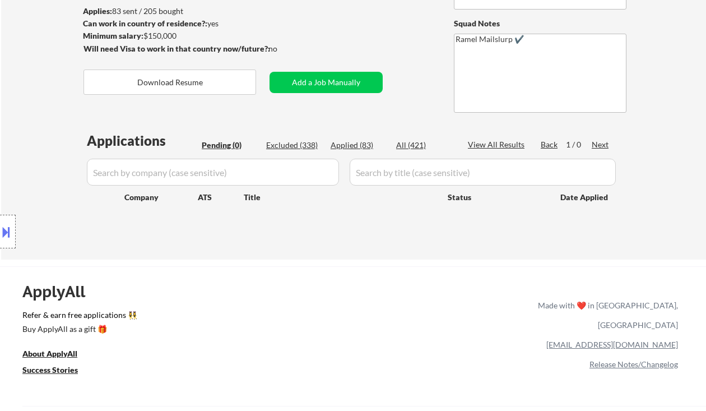
click at [35, 101] on div "Location Inclusions:" at bounding box center [100, 231] width 201 height 325
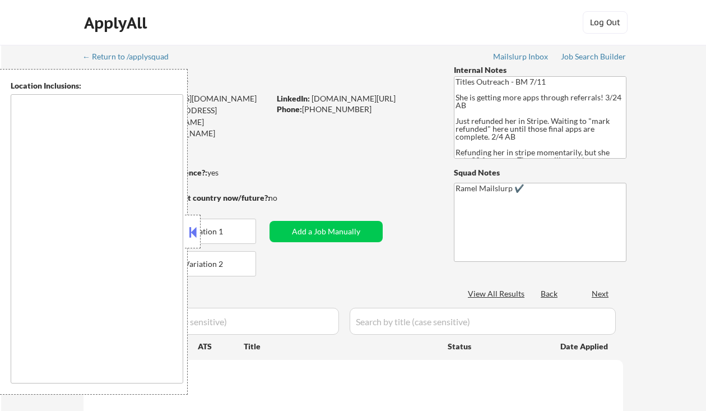
type textarea "[GEOGRAPHIC_DATA], [GEOGRAPHIC_DATA], [GEOGRAPHIC_DATA] [GEOGRAPHIC_DATA], [GEO…"
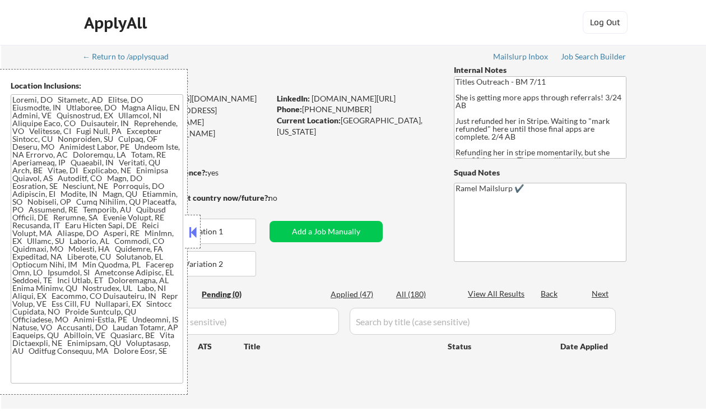
click at [198, 226] on button at bounding box center [193, 232] width 12 height 17
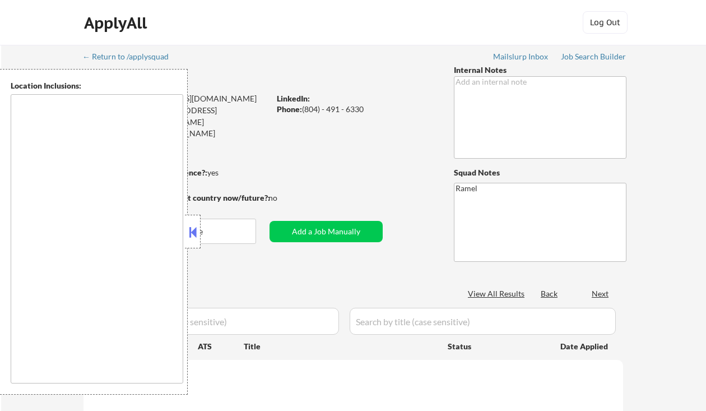
type textarea "[PERSON_NAME], [GEOGRAPHIC_DATA], [GEOGRAPHIC_DATA], [GEOGRAPHIC_DATA] [GEOGRAP…"
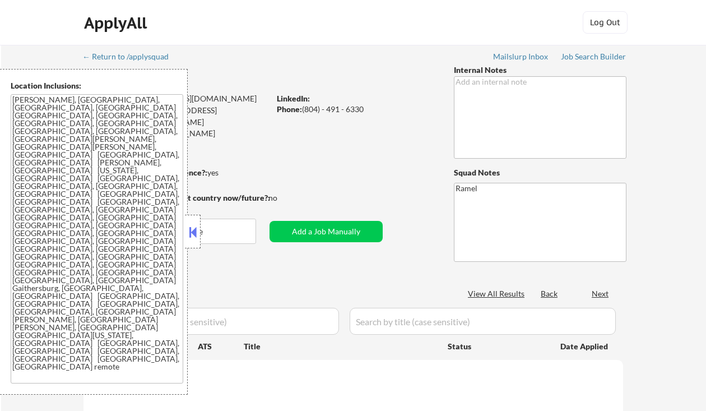
select select ""pending""
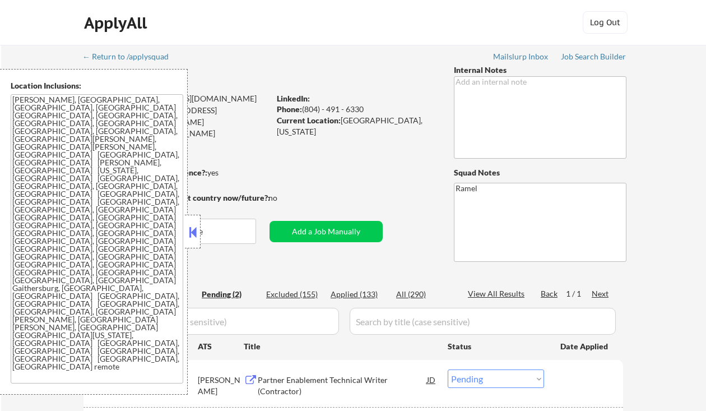
click at [194, 229] on button at bounding box center [193, 232] width 12 height 17
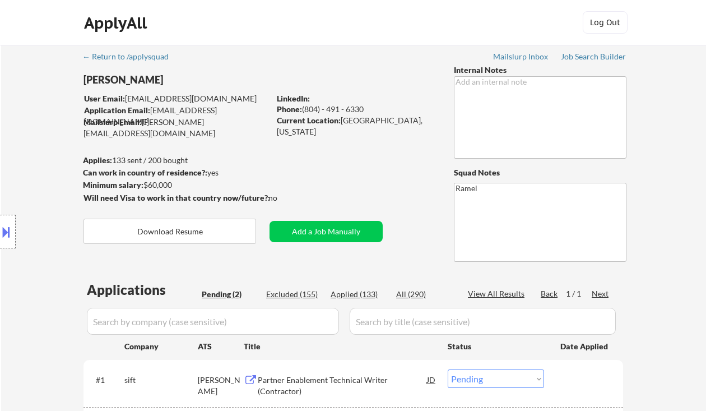
click at [34, 155] on div "Location Inclusions: Chevy Chase, MD Bethesda, MD Silver Spring, MD Kensington,…" at bounding box center [100, 231] width 201 height 325
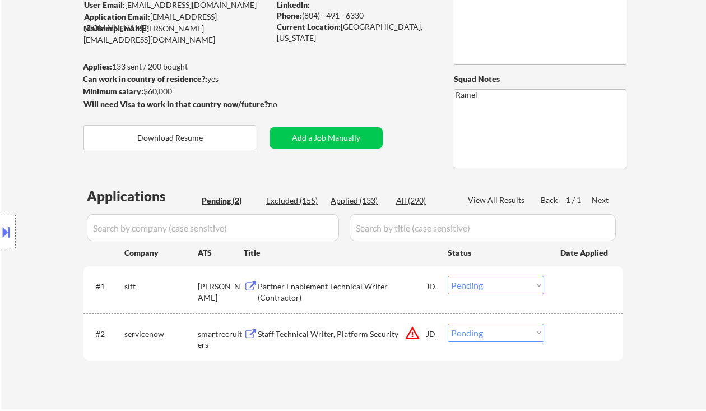
scroll to position [149, 0]
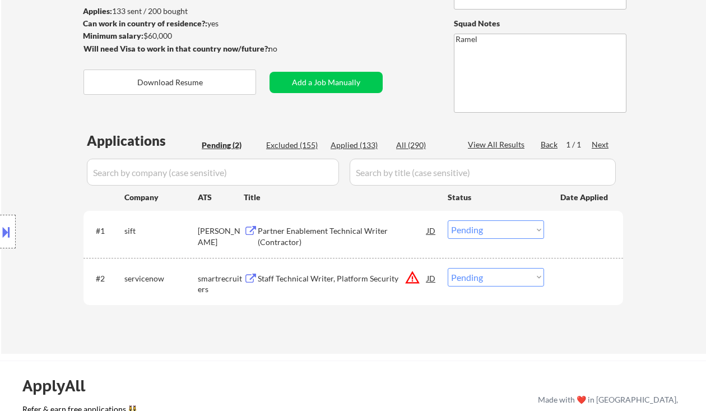
click at [349, 235] on div "Partner Enablement Technical Writer (Contractor)" at bounding box center [342, 236] width 169 height 22
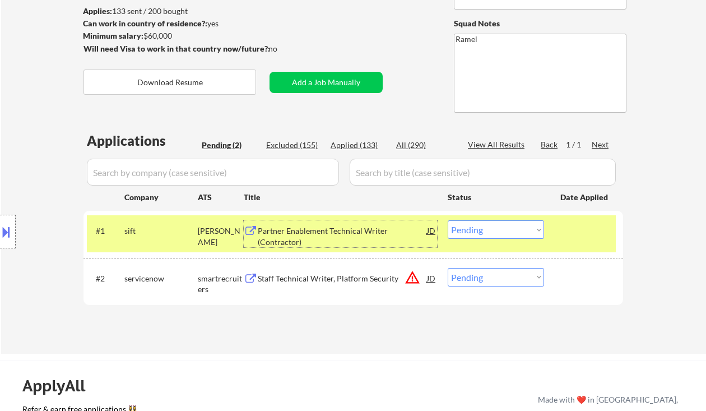
click at [486, 231] on select "Choose an option... Pending Applied Excluded (Questions) Excluded (Expired) Exc…" at bounding box center [496, 229] width 96 height 18
click at [448, 220] on select "Choose an option... Pending Applied Excluded (Questions) Excluded (Expired) Exc…" at bounding box center [496, 229] width 96 height 18
click at [325, 281] on div "Staff Technical Writer, Platform Security" at bounding box center [342, 278] width 169 height 11
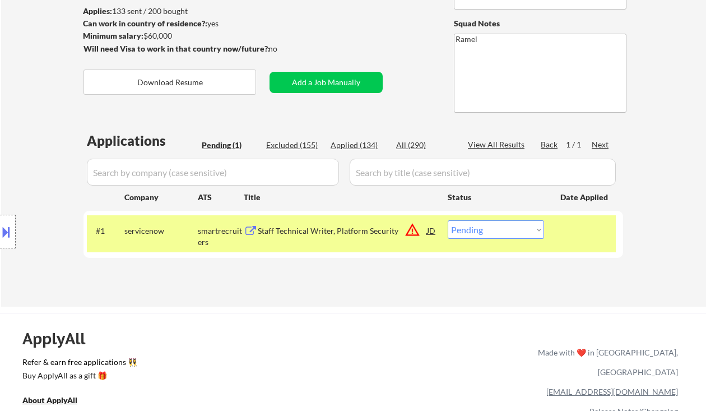
click at [434, 233] on div "JD" at bounding box center [431, 230] width 11 height 20
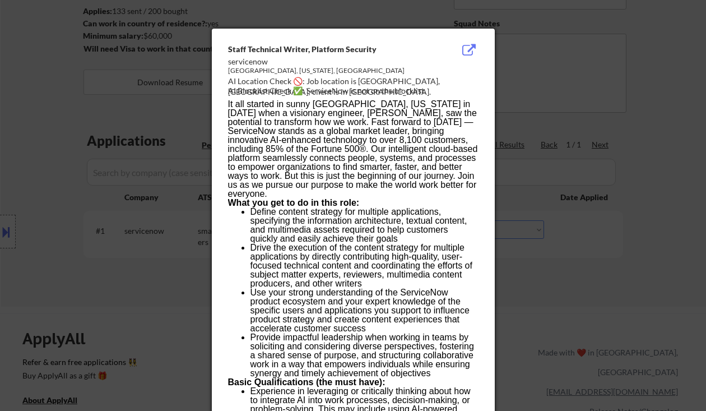
click at [567, 291] on div at bounding box center [353, 205] width 706 height 411
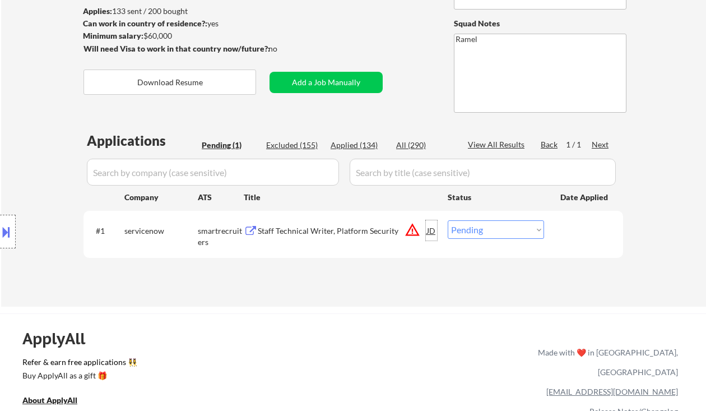
click at [430, 232] on div "JD" at bounding box center [431, 230] width 11 height 20
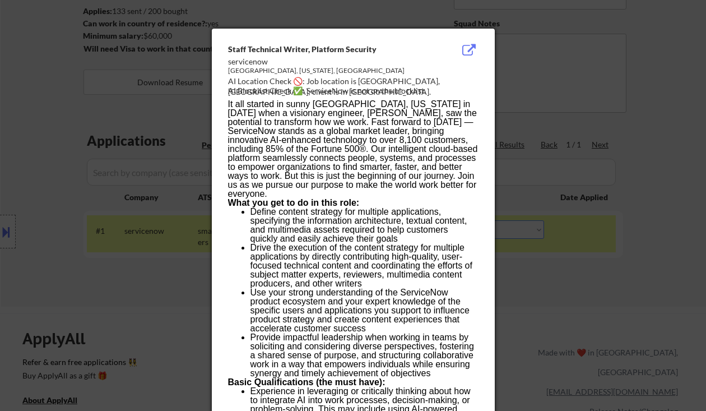
drag, startPoint x: 663, startPoint y: 122, endPoint x: 669, endPoint y: 131, distance: 10.9
click at [663, 122] on div at bounding box center [353, 205] width 706 height 411
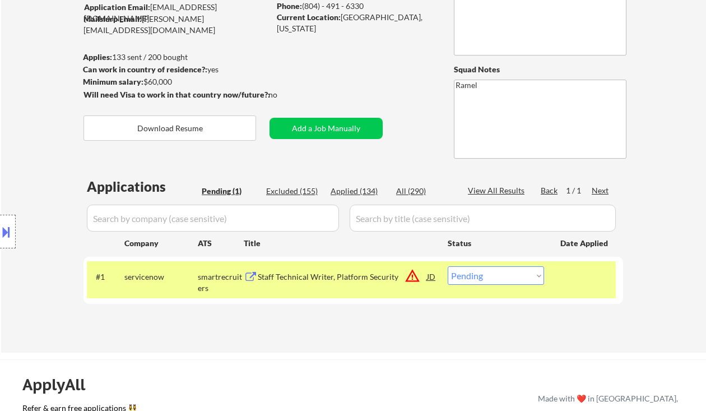
scroll to position [75, 0]
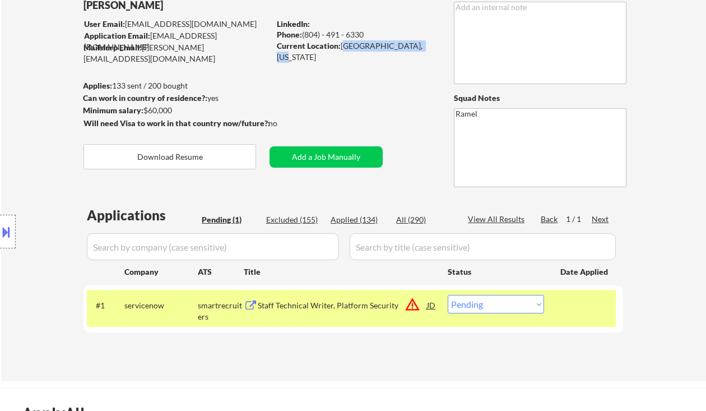
drag, startPoint x: 342, startPoint y: 47, endPoint x: 422, endPoint y: 47, distance: 80.7
click at [422, 47] on div "Current Location: Chevy Chase, Maryland" at bounding box center [356, 51] width 159 height 22
copy div "Chevy Chase, Maryland"
drag, startPoint x: 501, startPoint y: 304, endPoint x: 494, endPoint y: 311, distance: 10.3
click at [499, 305] on select "Choose an option... Pending Applied Excluded (Questions) Excluded (Expired) Exc…" at bounding box center [496, 304] width 96 height 18
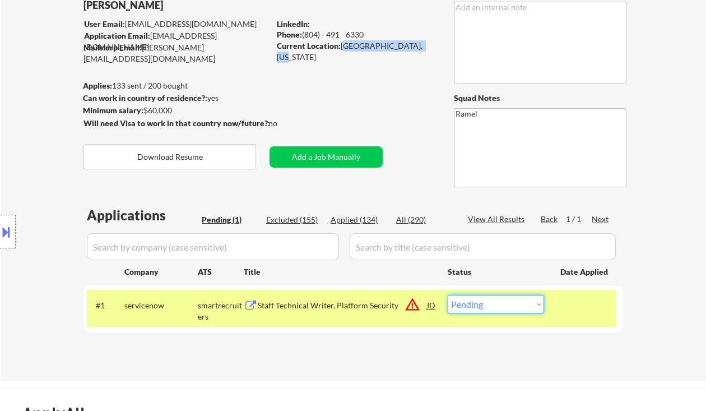
select select ""applied""
click at [448, 295] on select "Choose an option... Pending Applied Excluded (Questions) Excluded (Expired) Exc…" at bounding box center [496, 304] width 96 height 18
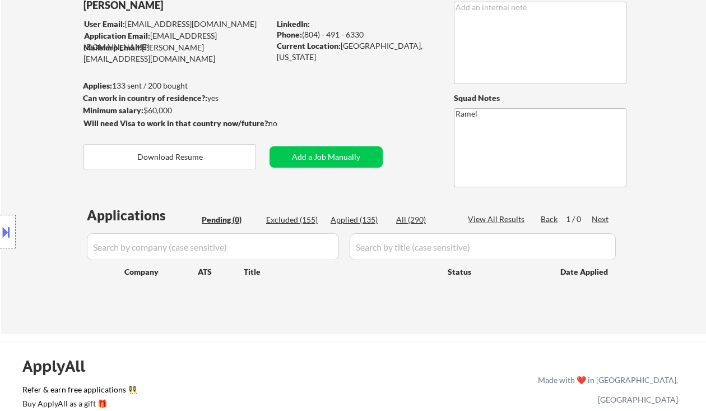
click at [33, 98] on div "Location Inclusions: Chevy Chase, MD Bethesda, MD Silver Spring, MD Kensington,…" at bounding box center [100, 231] width 201 height 325
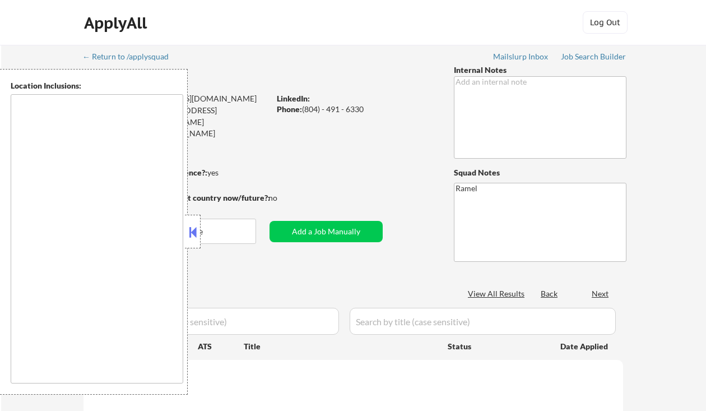
select select ""pending""
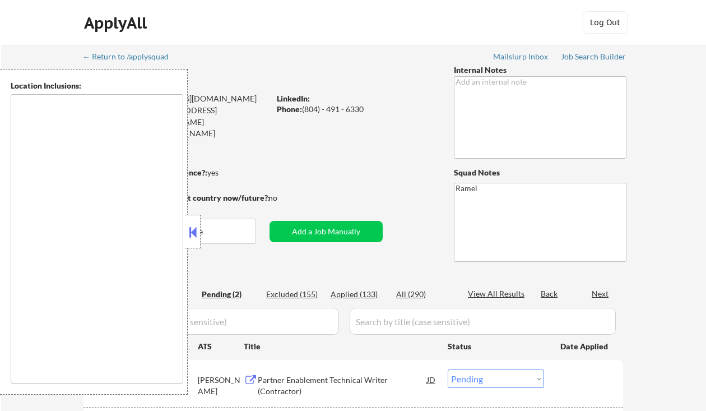
type textarea "[PERSON_NAME], [GEOGRAPHIC_DATA], [GEOGRAPHIC_DATA], [GEOGRAPHIC_DATA] [GEOGRAP…"
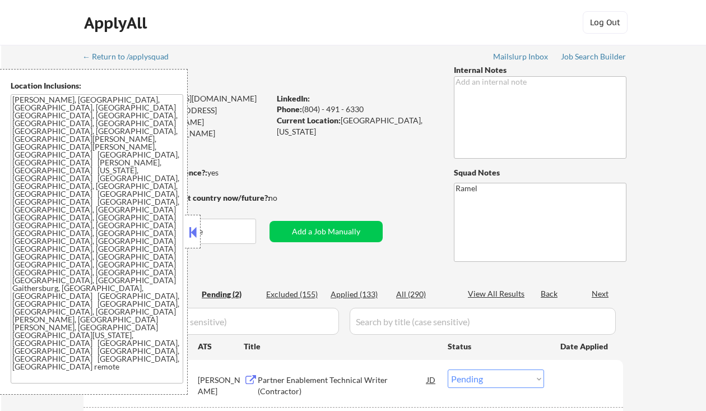
scroll to position [75, 0]
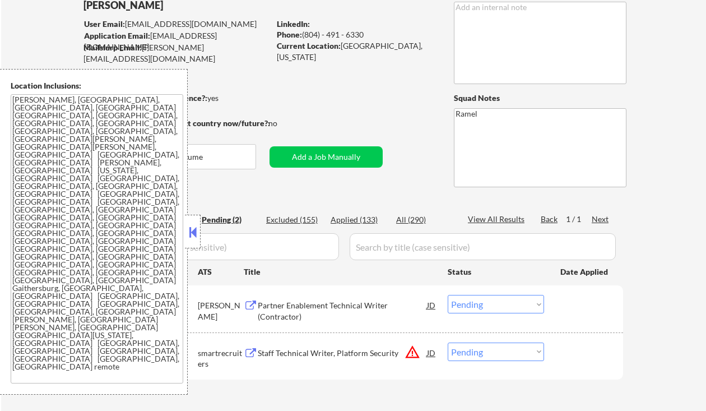
click at [192, 232] on button at bounding box center [193, 232] width 12 height 17
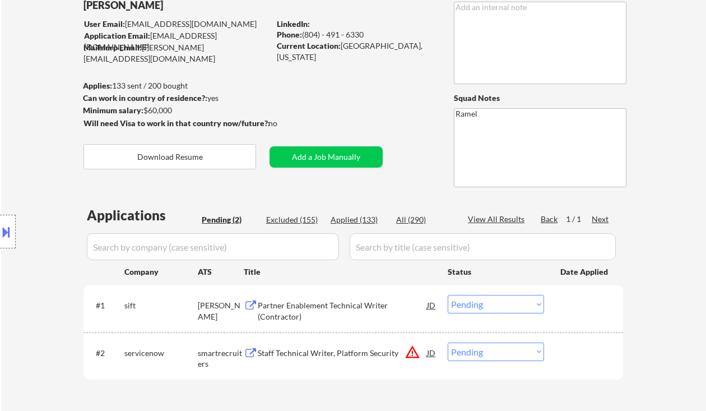
click at [364, 220] on div "Applied (133)" at bounding box center [359, 219] width 56 height 11
select select ""applied""
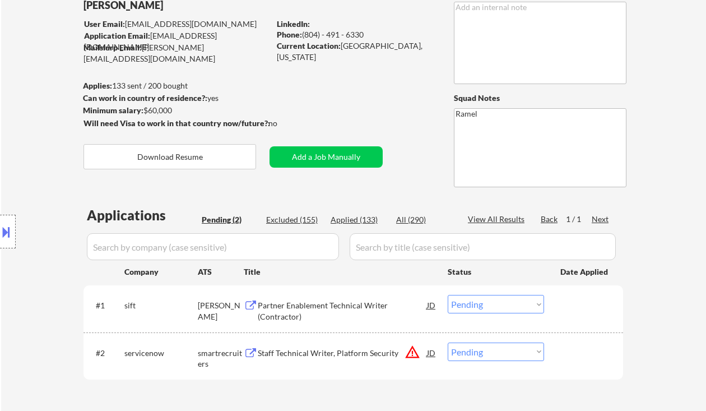
select select ""applied""
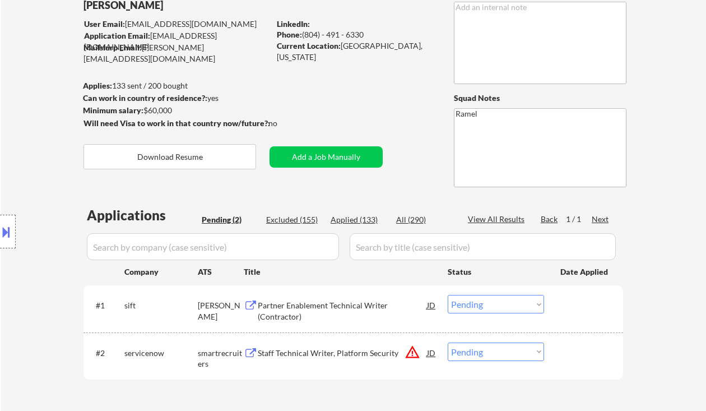
select select ""applied""
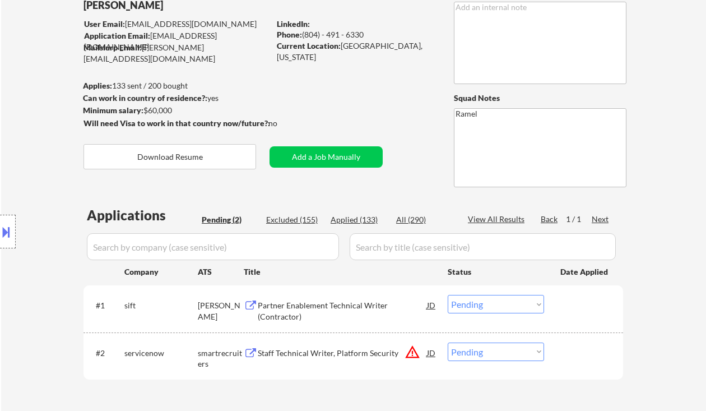
select select ""applied""
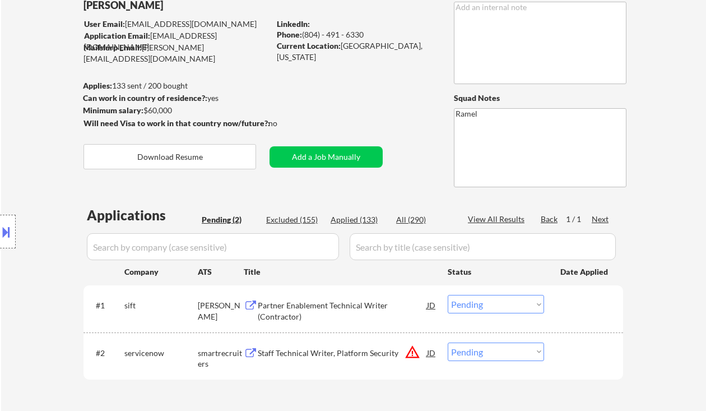
select select ""applied""
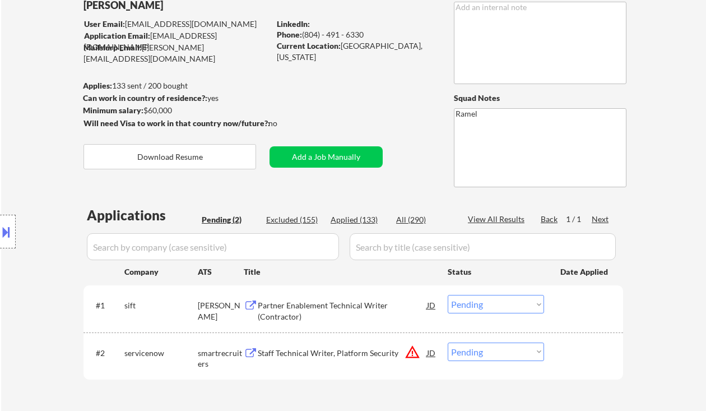
select select ""applied""
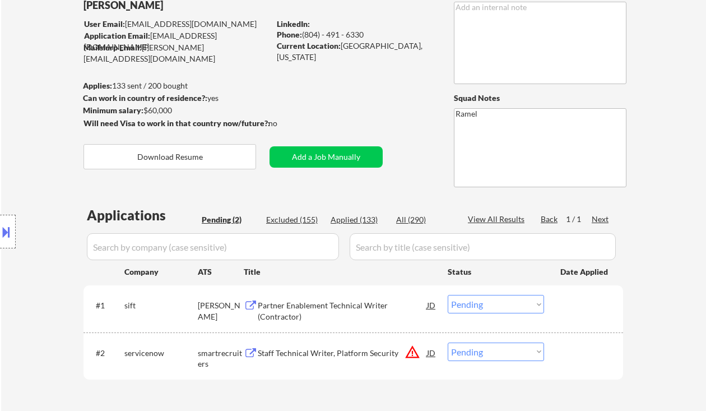
select select ""applied""
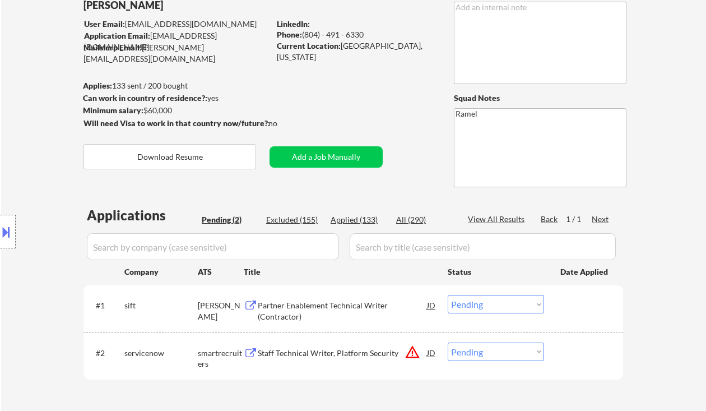
select select ""applied""
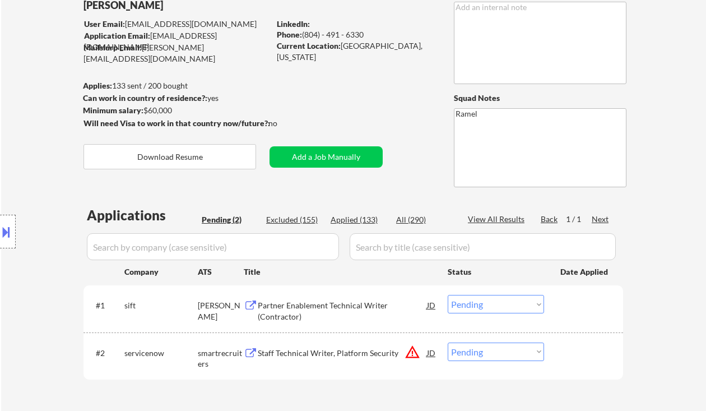
select select ""applied""
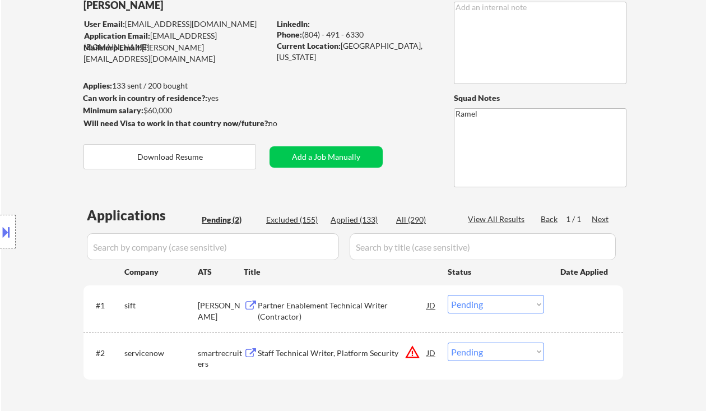
select select ""applied""
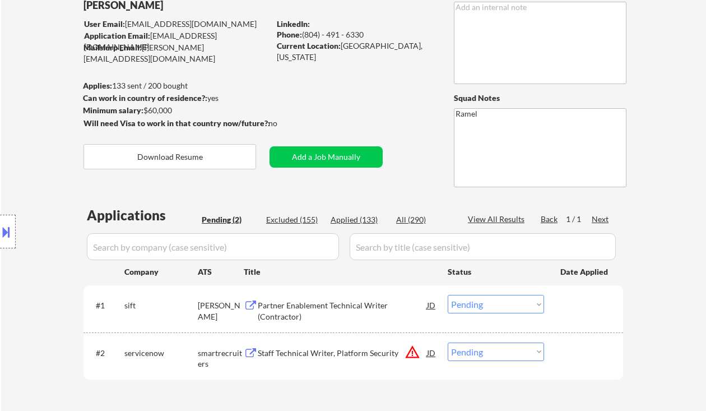
select select ""applied""
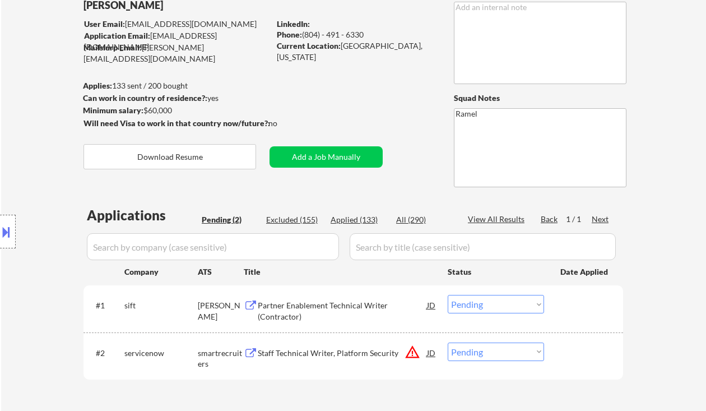
select select ""applied""
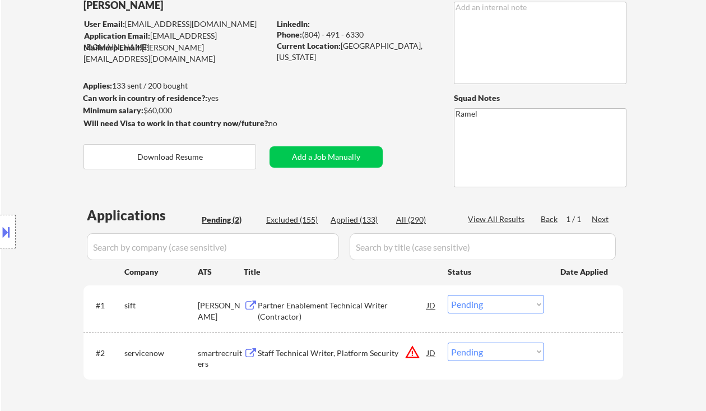
select select ""applied""
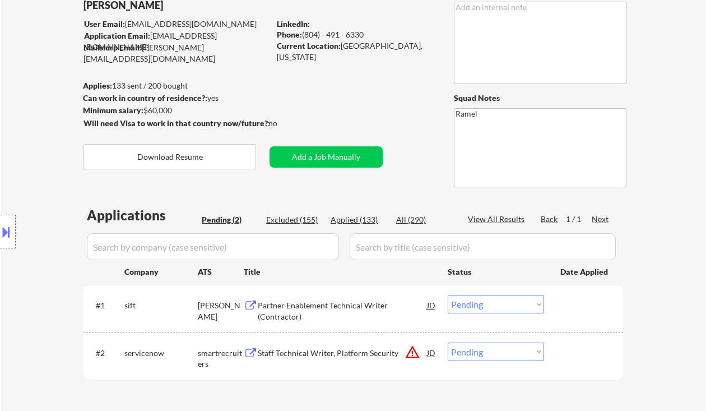
select select ""applied""
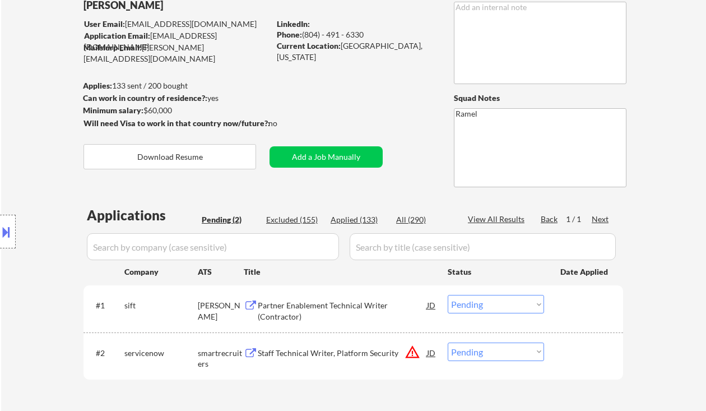
select select ""applied""
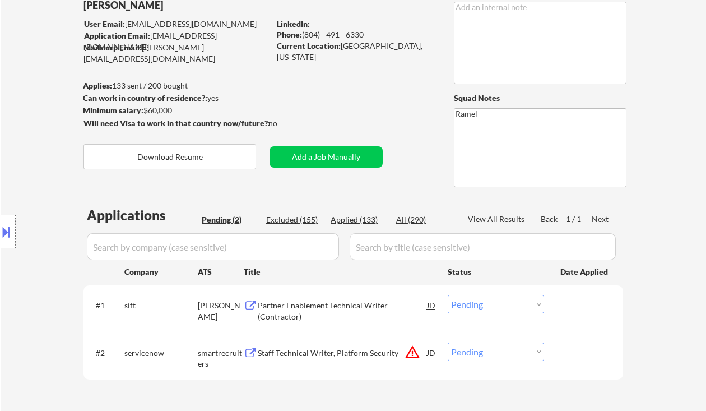
select select ""applied""
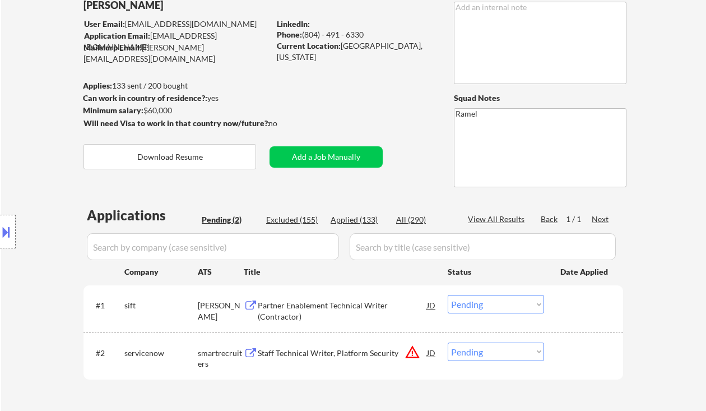
select select ""applied""
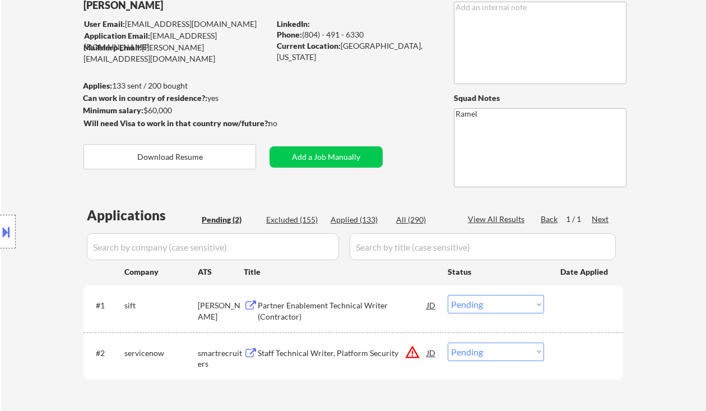
select select ""applied""
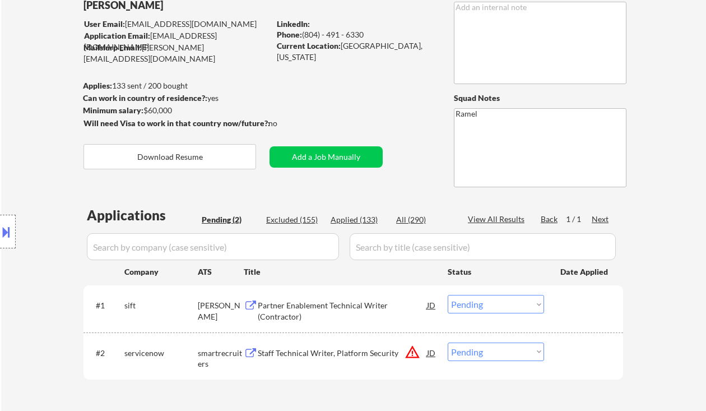
select select ""applied""
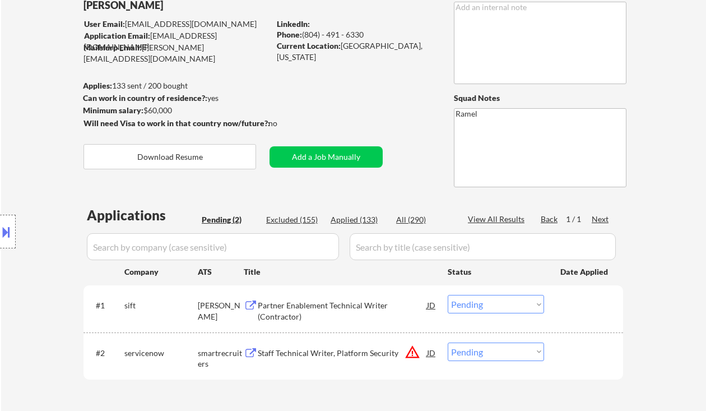
select select ""applied""
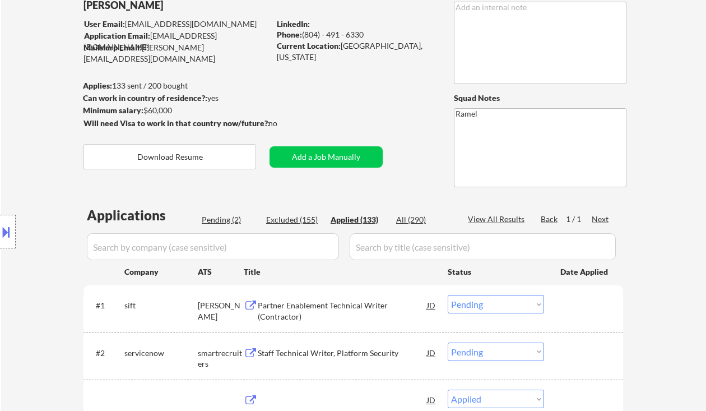
select select ""applied""
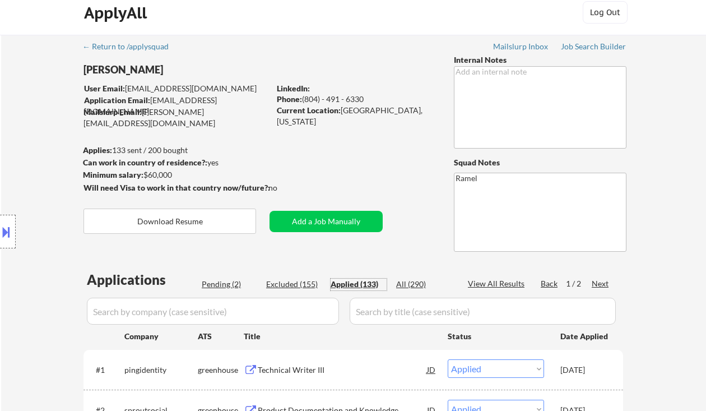
scroll to position [0, 0]
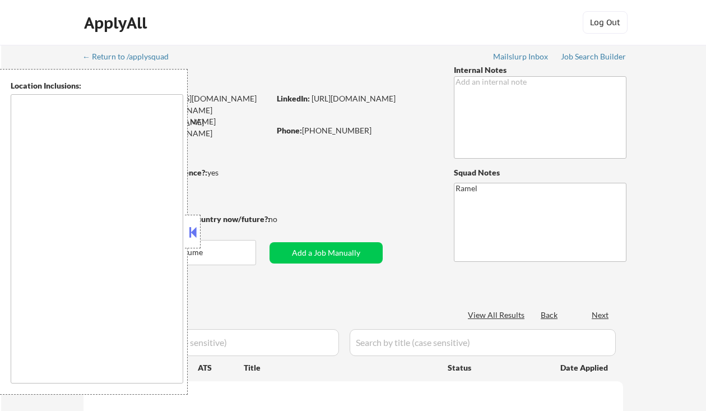
type textarea "remote"
select select ""pending""
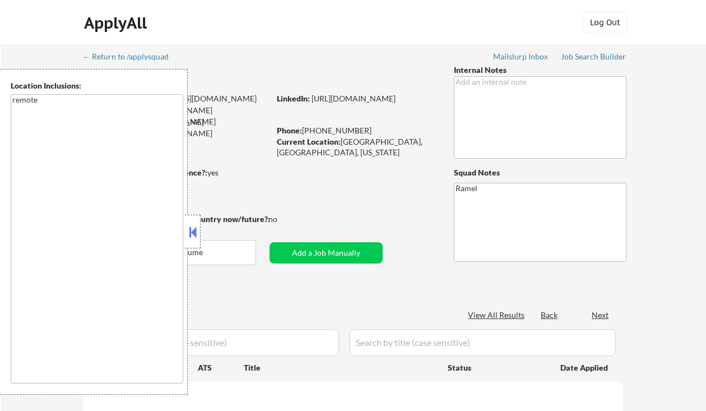
select select ""pending""
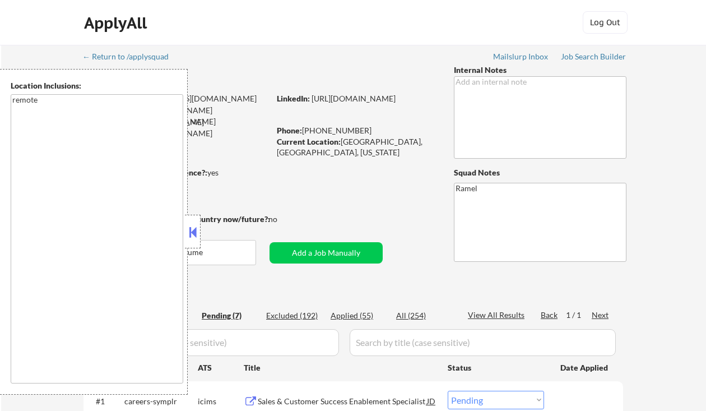
drag, startPoint x: 196, startPoint y: 234, endPoint x: 236, endPoint y: 216, distance: 44.1
click at [196, 234] on button at bounding box center [193, 232] width 12 height 17
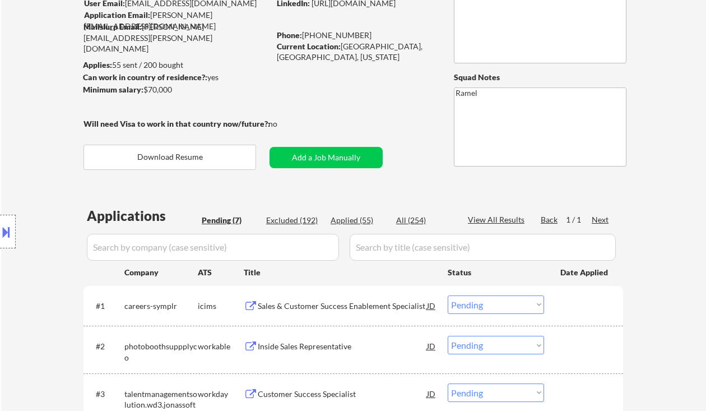
scroll to position [224, 0]
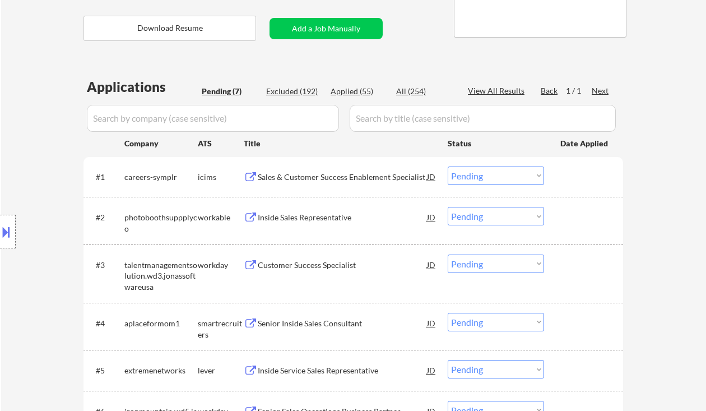
click at [26, 165] on div "Location Inclusions: remote" at bounding box center [100, 231] width 201 height 325
click at [22, 116] on div "Location Inclusions: remote" at bounding box center [100, 231] width 201 height 325
click at [320, 222] on div "Inside Sales Representative" at bounding box center [342, 217] width 169 height 11
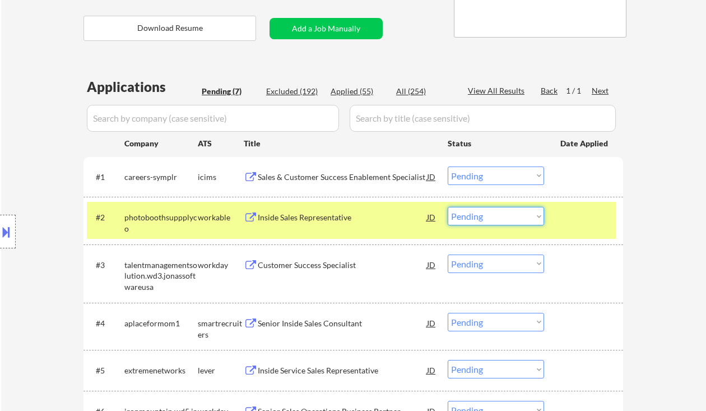
click at [488, 214] on select "Choose an option... Pending Applied Excluded (Questions) Excluded (Expired) Exc…" at bounding box center [496, 216] width 96 height 18
click at [448, 207] on select "Choose an option... Pending Applied Excluded (Questions) Excluded (Expired) Exc…" at bounding box center [496, 216] width 96 height 18
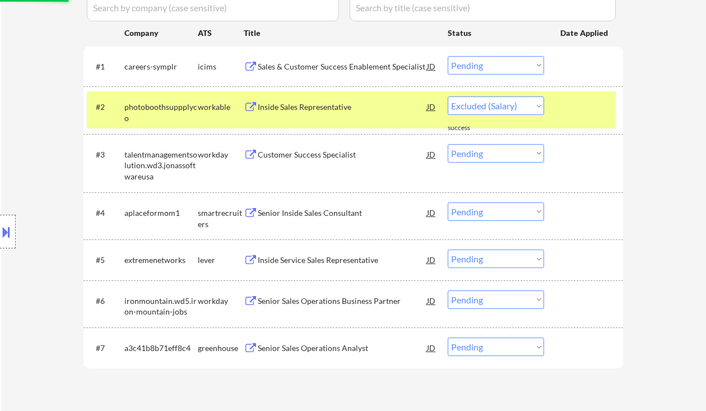
select select ""pending""
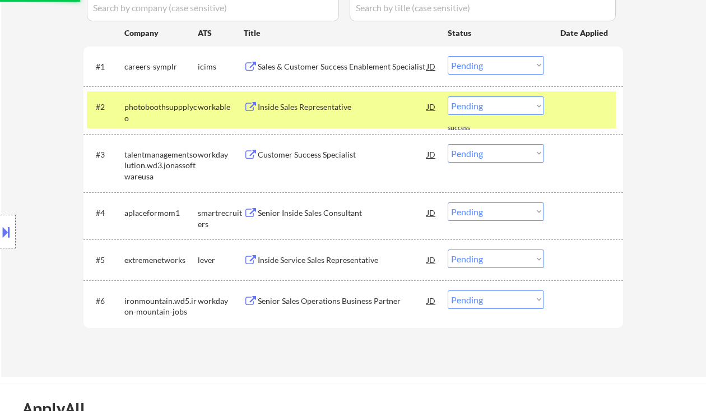
scroll to position [373, 0]
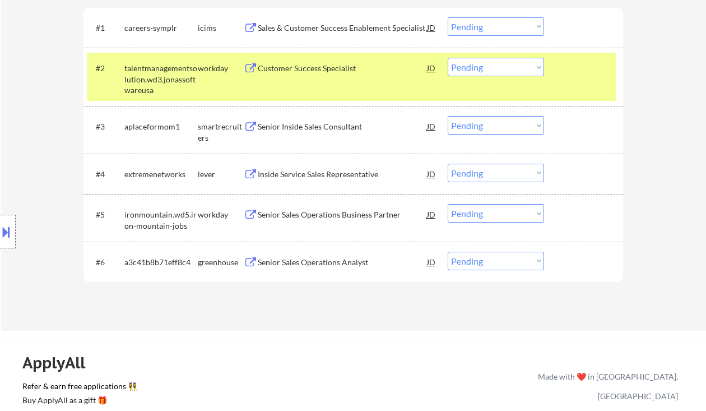
click at [303, 129] on div "Senior Inside Sales Consultant" at bounding box center [342, 126] width 169 height 11
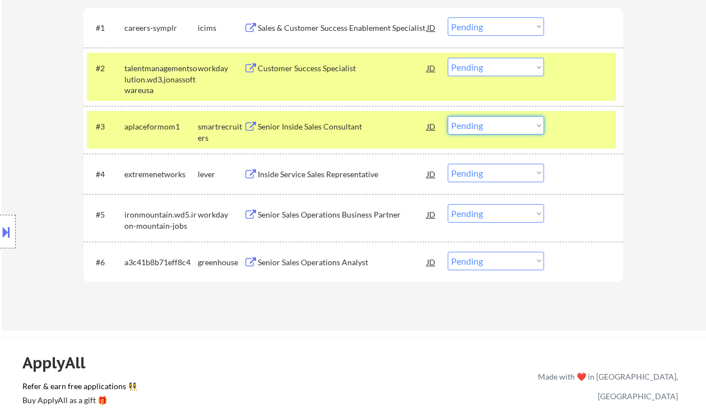
drag, startPoint x: 486, startPoint y: 124, endPoint x: 495, endPoint y: 133, distance: 12.7
click at [486, 124] on select "Choose an option... Pending Applied Excluded (Questions) Excluded (Expired) Exc…" at bounding box center [496, 125] width 96 height 18
click at [448, 116] on select "Choose an option... Pending Applied Excluded (Questions) Excluded (Expired) Exc…" at bounding box center [496, 125] width 96 height 18
click at [326, 178] on div "Inside Service Sales Representative" at bounding box center [342, 174] width 169 height 11
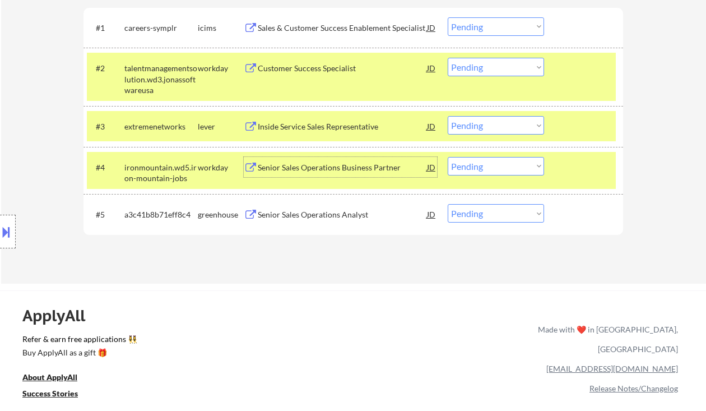
click at [5, 236] on button at bounding box center [6, 231] width 12 height 18
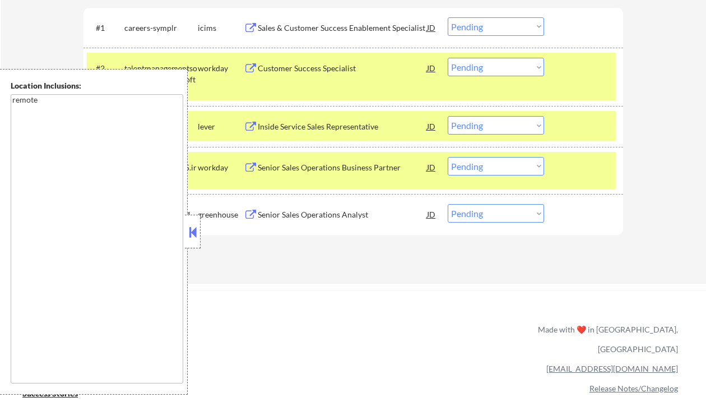
click at [196, 239] on button at bounding box center [193, 232] width 12 height 17
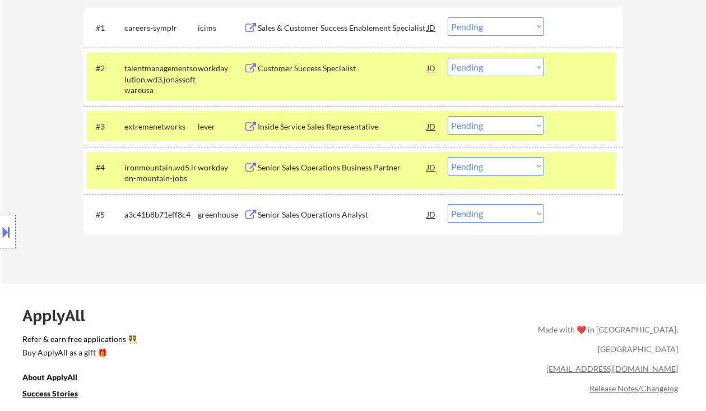
click at [528, 131] on select "Choose an option... Pending Applied Excluded (Questions) Excluded (Expired) Exc…" at bounding box center [496, 125] width 96 height 18
click at [448, 116] on select "Choose an option... Pending Applied Excluded (Questions) Excluded (Expired) Exc…" at bounding box center [496, 125] width 96 height 18
click at [326, 212] on div "Senior Sales Operations Analyst" at bounding box center [342, 214] width 169 height 11
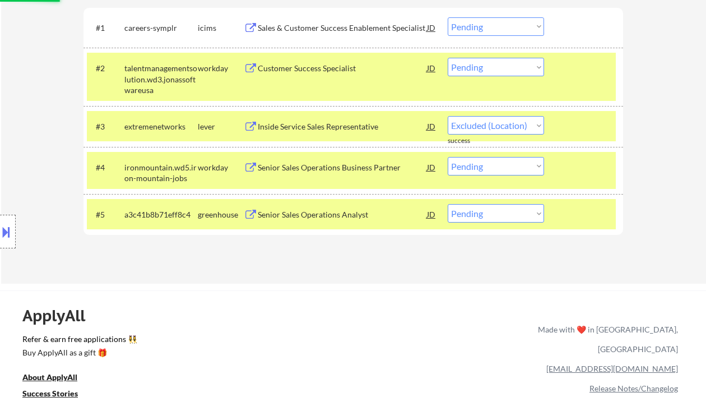
select select ""pending""
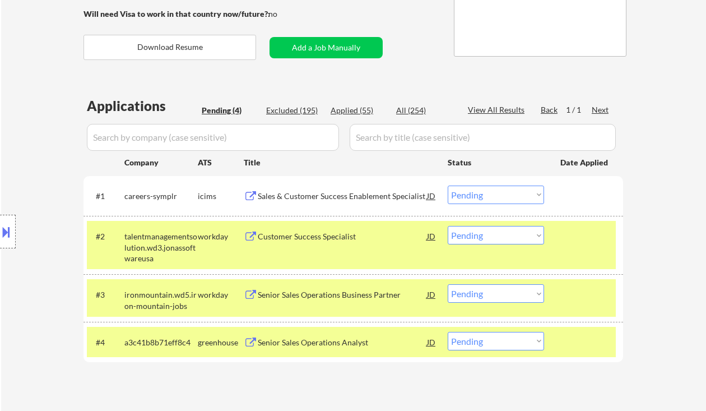
scroll to position [299, 0]
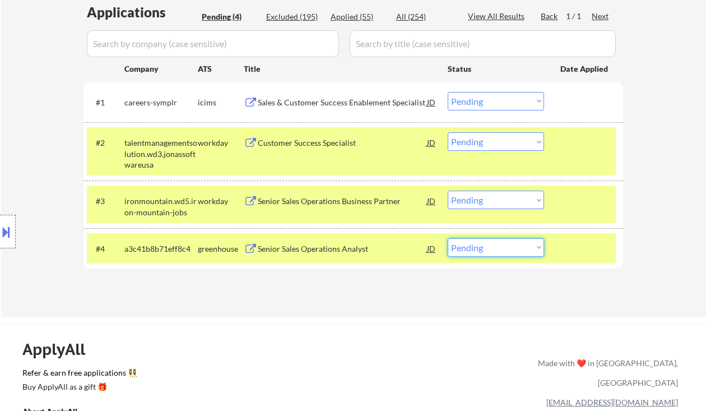
click at [482, 253] on select "Choose an option... Pending Applied Excluded (Questions) Excluded (Expired) Exc…" at bounding box center [496, 247] width 96 height 18
select select ""applied""
click at [448, 238] on select "Choose an option... Pending Applied Excluded (Questions) Excluded (Expired) Exc…" at bounding box center [496, 247] width 96 height 18
click at [348, 198] on div "Senior Sales Operations Business Partner" at bounding box center [342, 201] width 169 height 11
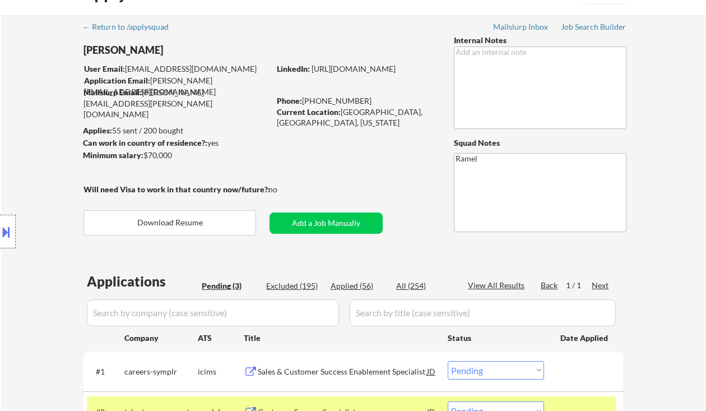
scroll to position [0, 0]
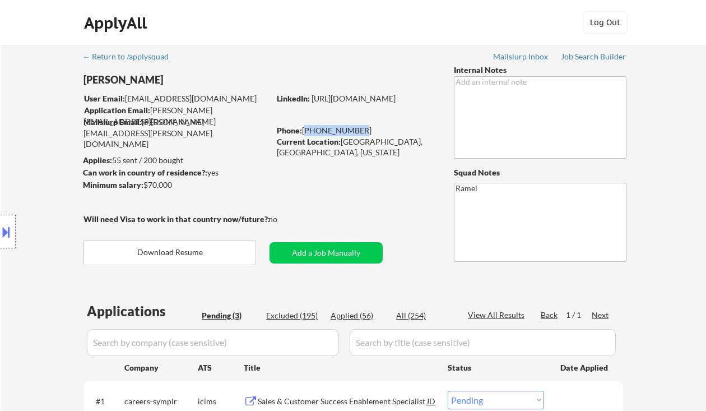
drag, startPoint x: 354, startPoint y: 129, endPoint x: 304, endPoint y: 128, distance: 49.9
click at [304, 128] on div "Phone: 650-307-7824" at bounding box center [356, 130] width 159 height 11
copy div "650-307-7824"
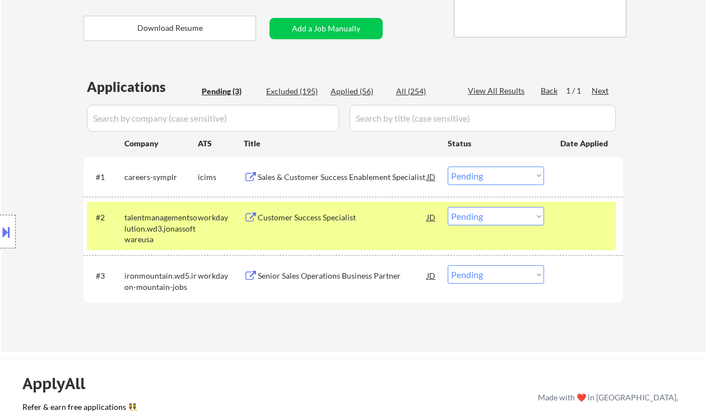
scroll to position [299, 0]
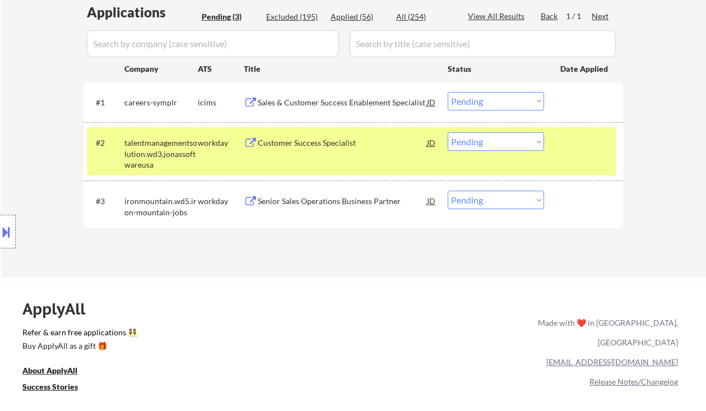
drag, startPoint x: 476, startPoint y: 202, endPoint x: 478, endPoint y: 208, distance: 7.1
click at [476, 202] on select "Choose an option... Pending Applied Excluded (Questions) Excluded (Expired) Exc…" at bounding box center [496, 199] width 96 height 18
select select ""applied""
click at [448, 190] on select "Choose an option... Pending Applied Excluded (Questions) Excluded (Expired) Exc…" at bounding box center [496, 199] width 96 height 18
click at [315, 148] on div "Customer Success Specialist" at bounding box center [342, 142] width 169 height 11
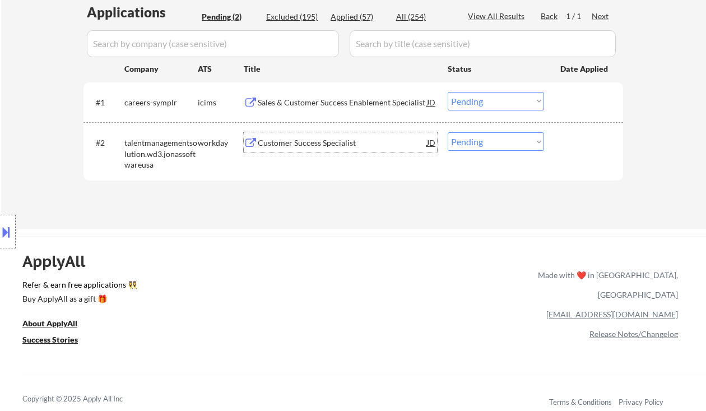
click at [174, 156] on div "Location Inclusions: remote" at bounding box center [100, 231] width 201 height 325
click at [278, 153] on div "#2 talentmanagementsolution.wd3.jonassoftwareusa workday Customer Success Speci…" at bounding box center [351, 151] width 529 height 48
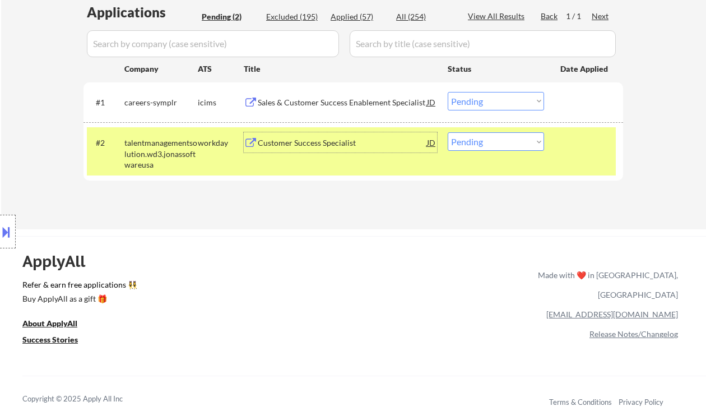
click at [289, 142] on div "Customer Success Specialist" at bounding box center [342, 142] width 169 height 11
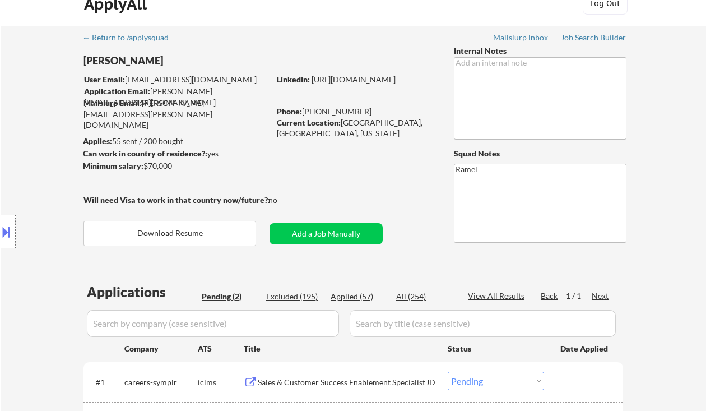
scroll to position [0, 0]
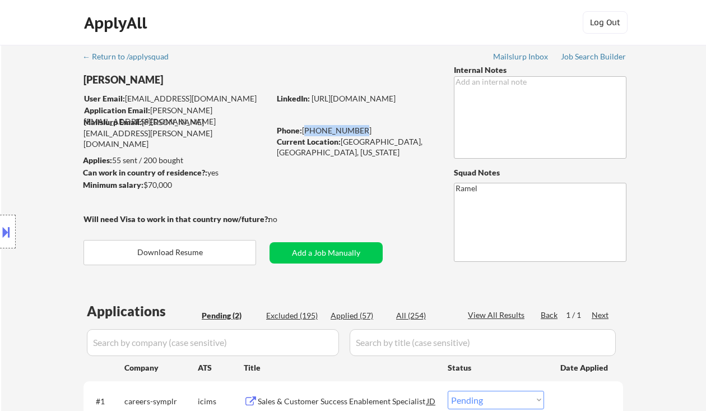
drag, startPoint x: 356, startPoint y: 131, endPoint x: 302, endPoint y: 126, distance: 53.5
click at [302, 126] on div "Phone: 650-307-7824" at bounding box center [356, 130] width 159 height 11
copy div "650-307-7824"
click at [13, 136] on div "Location Inclusions: remote" at bounding box center [100, 231] width 201 height 325
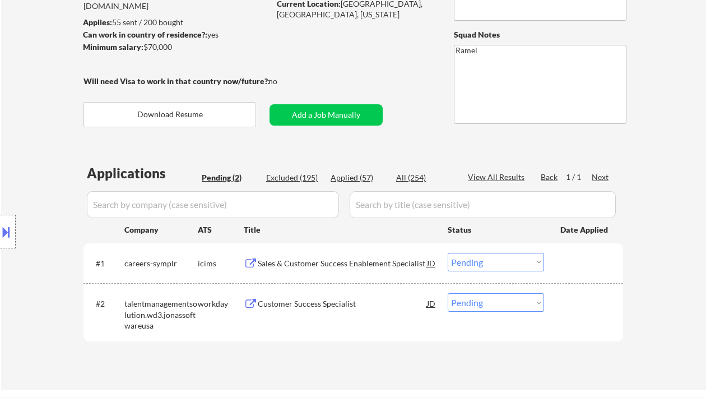
scroll to position [224, 0]
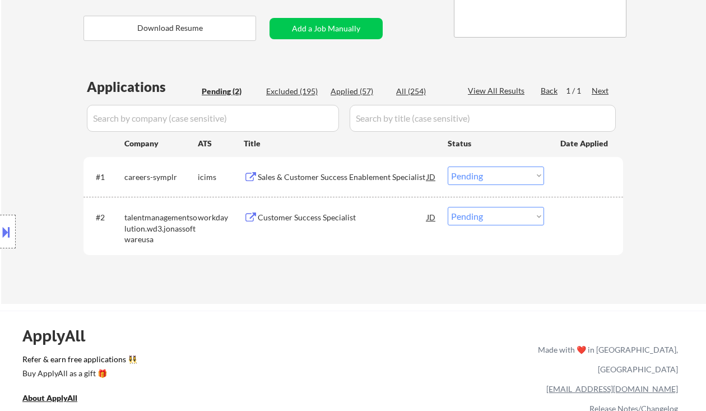
drag, startPoint x: 482, startPoint y: 220, endPoint x: 487, endPoint y: 225, distance: 7.1
click at [482, 220] on select "Choose an option... Pending Applied Excluded (Questions) Excluded (Expired) Exc…" at bounding box center [496, 216] width 96 height 18
select select ""applied""
click at [448, 207] on select "Choose an option... Pending Applied Excluded (Questions) Excluded (Expired) Exc…" at bounding box center [496, 216] width 96 height 18
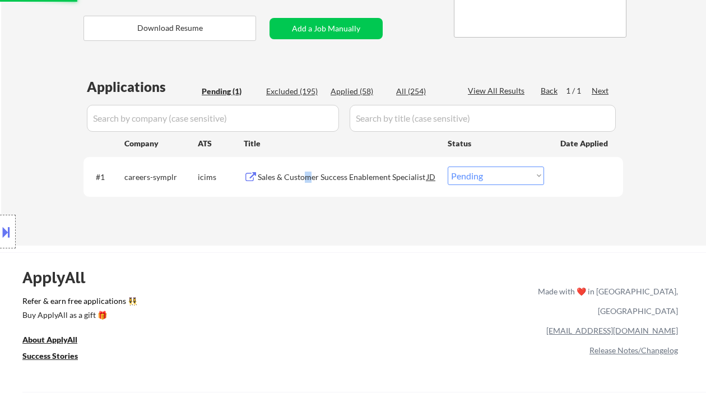
click at [307, 176] on div "Sales & Customer Success Enablement Specialist" at bounding box center [342, 176] width 169 height 11
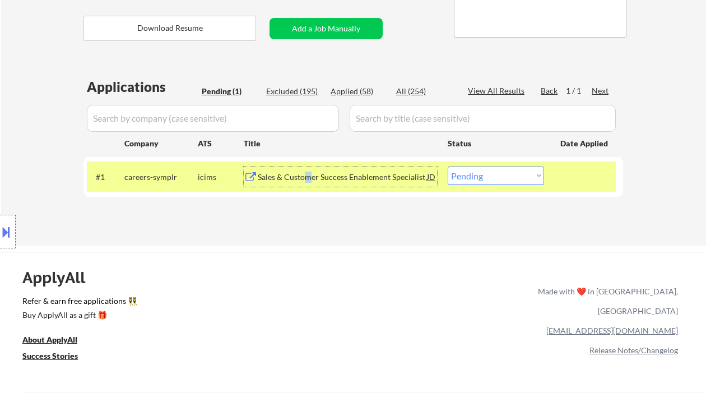
drag, startPoint x: 496, startPoint y: 173, endPoint x: 497, endPoint y: 184, distance: 11.3
click at [496, 173] on select "Choose an option... Pending Applied Excluded (Questions) Excluded (Expired) Exc…" at bounding box center [496, 175] width 96 height 18
select select ""applied""
click at [448, 166] on select "Choose an option... Pending Applied Excluded (Questions) Excluded (Expired) Exc…" at bounding box center [496, 175] width 96 height 18
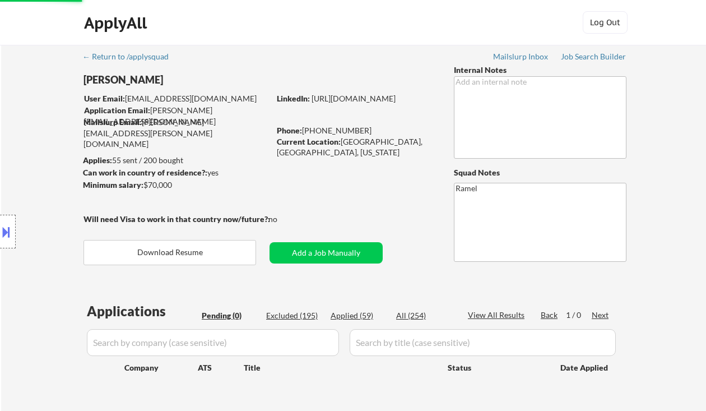
scroll to position [75, 0]
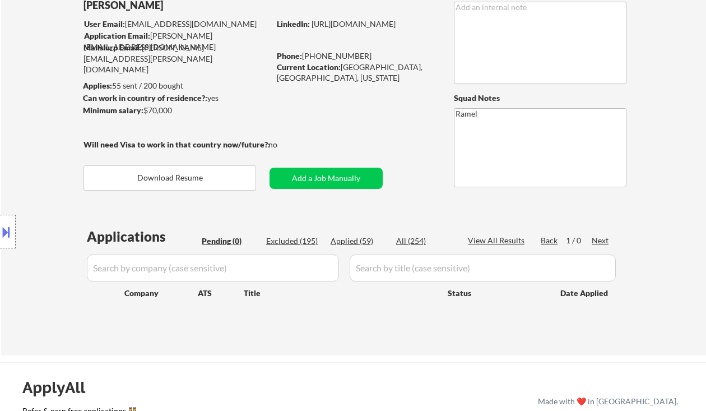
click at [17, 75] on div "Location Inclusions: remote" at bounding box center [100, 231] width 201 height 325
click at [361, 239] on div "Applied (59)" at bounding box center [359, 240] width 56 height 11
click at [356, 239] on div "Applied (59)" at bounding box center [359, 240] width 56 height 11
select select ""applied""
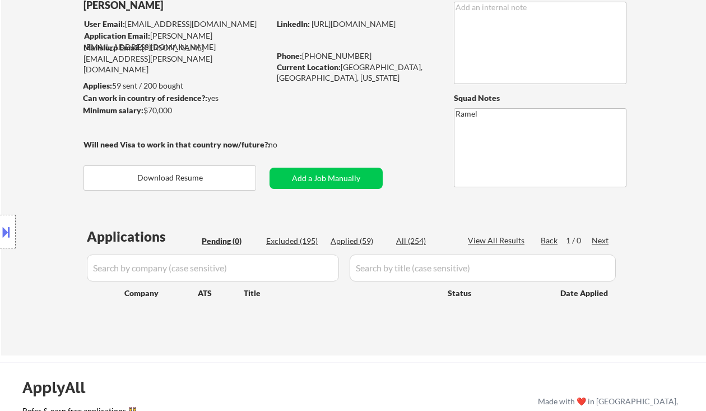
select select ""applied""
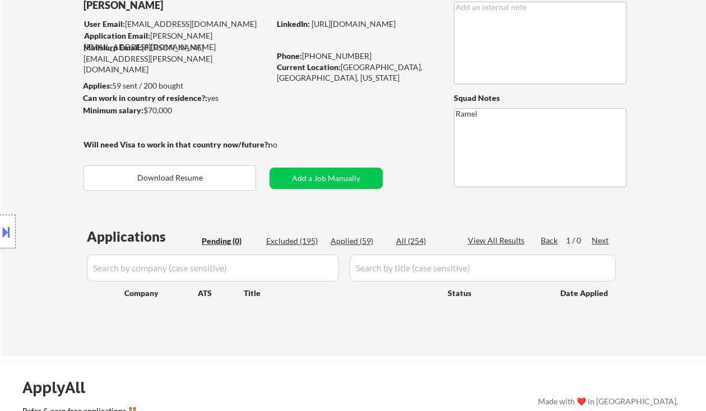
select select ""applied""
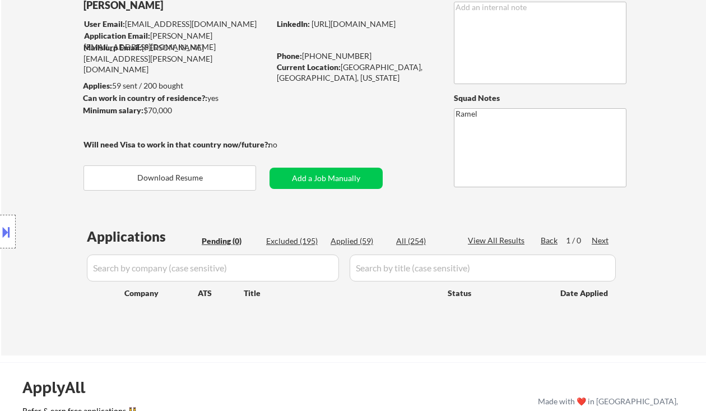
select select ""applied""
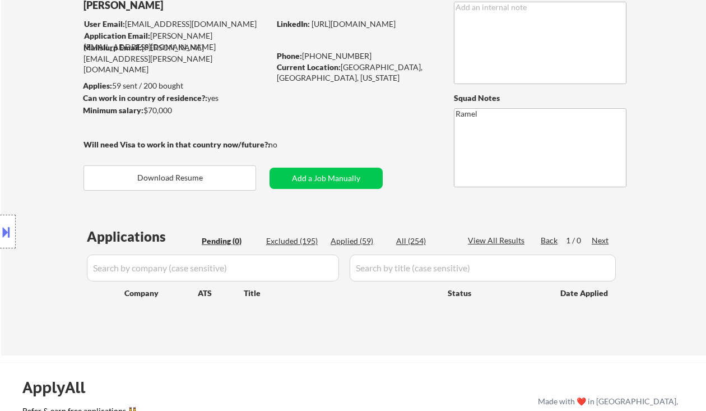
select select ""applied""
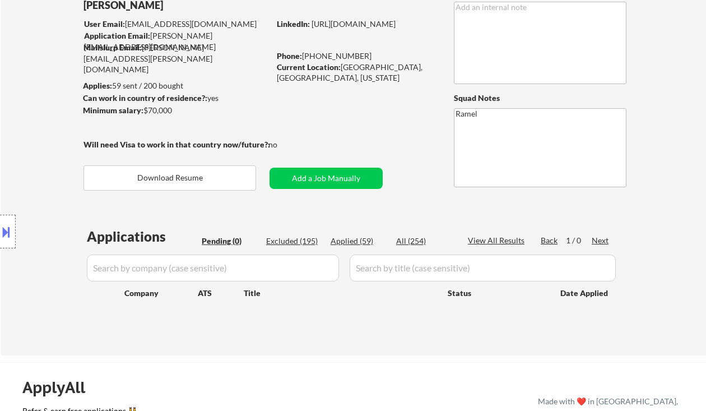
select select ""applied""
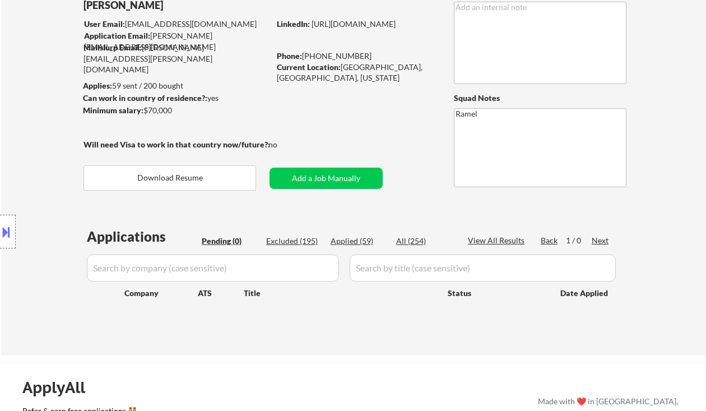
select select ""applied""
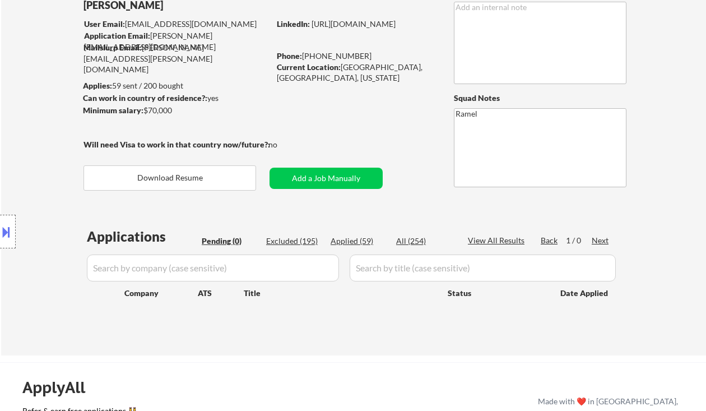
select select ""applied""
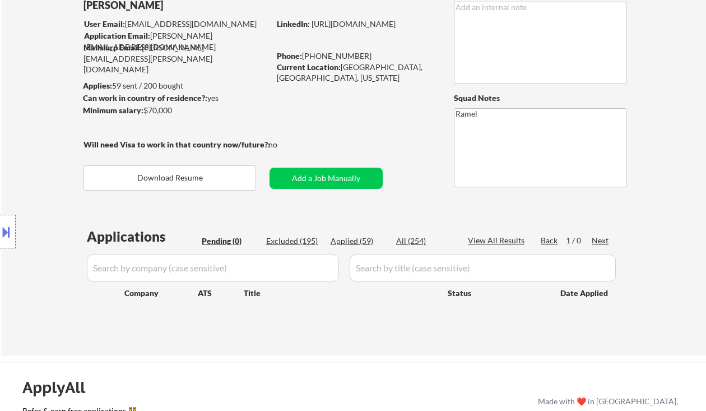
select select ""applied""
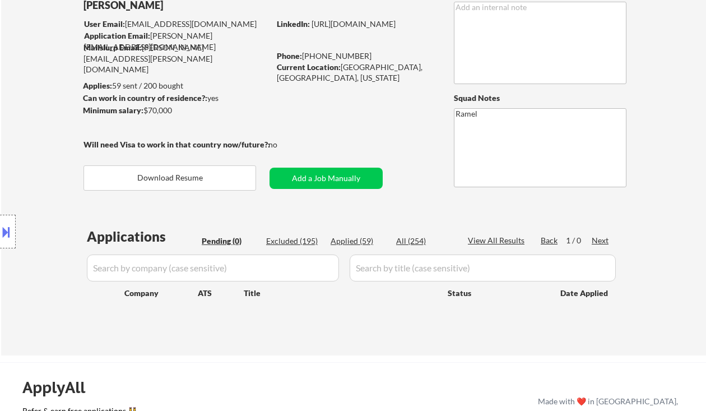
select select ""applied""
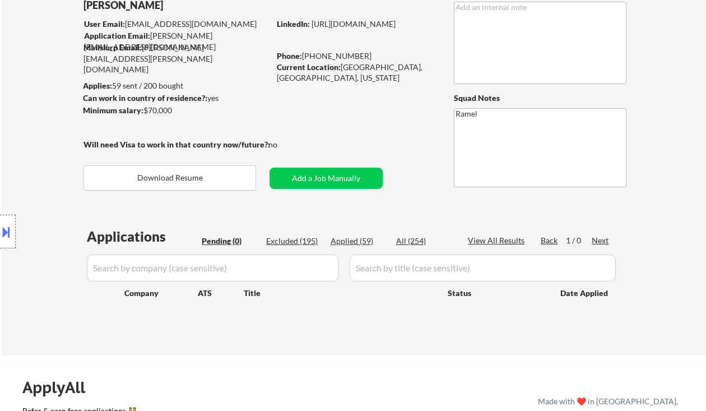
select select ""applied""
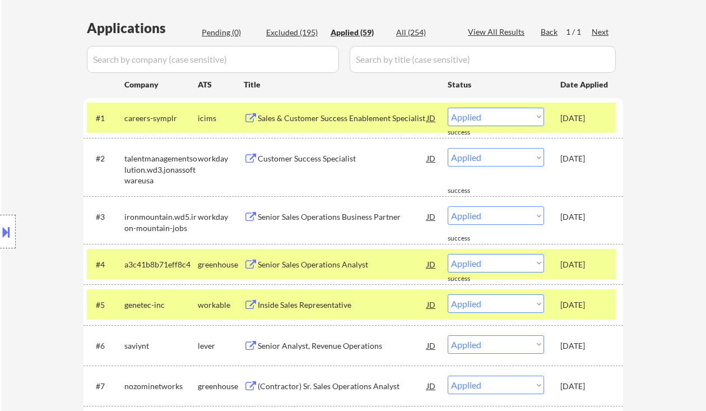
scroll to position [299, 0]
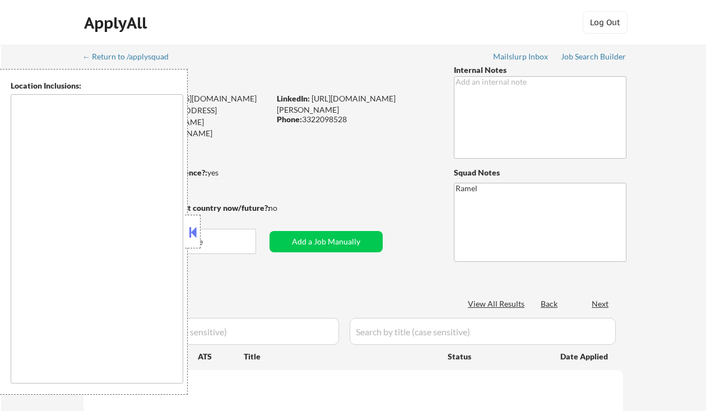
type textarea "[GEOGRAPHIC_DATA], [GEOGRAPHIC_DATA], [GEOGRAPHIC_DATA] [GEOGRAPHIC_DATA], [GEO…"
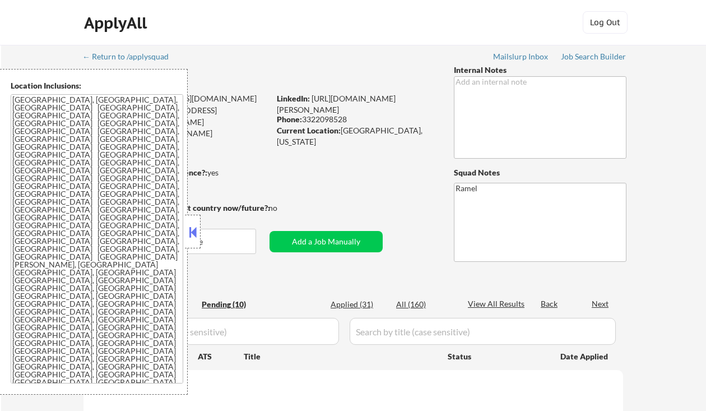
select select ""pending""
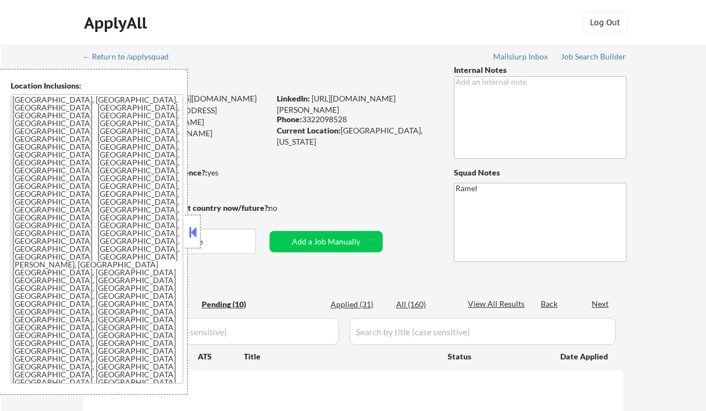
select select ""pending""
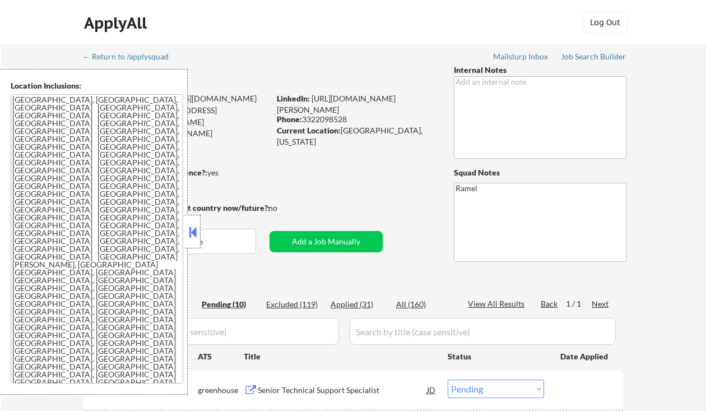
click at [192, 225] on button at bounding box center [193, 232] width 12 height 17
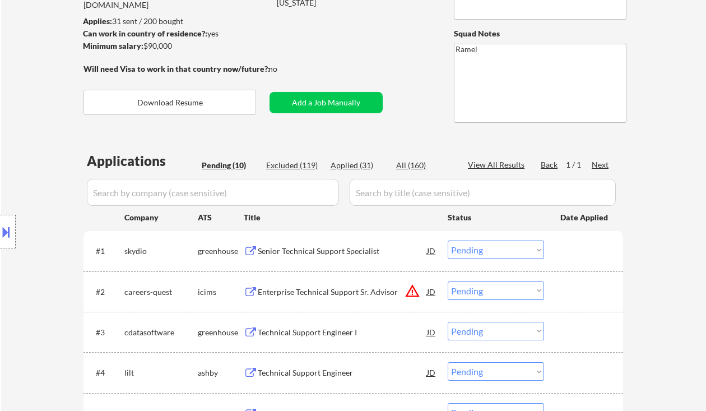
scroll to position [149, 0]
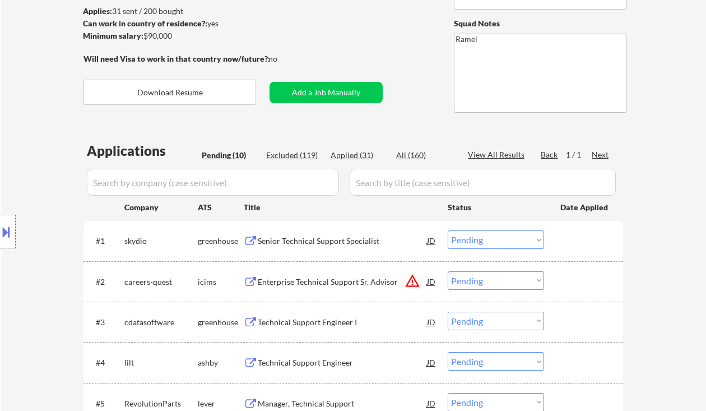
click at [311, 239] on div "Senior Technical Support Specialist" at bounding box center [342, 240] width 169 height 11
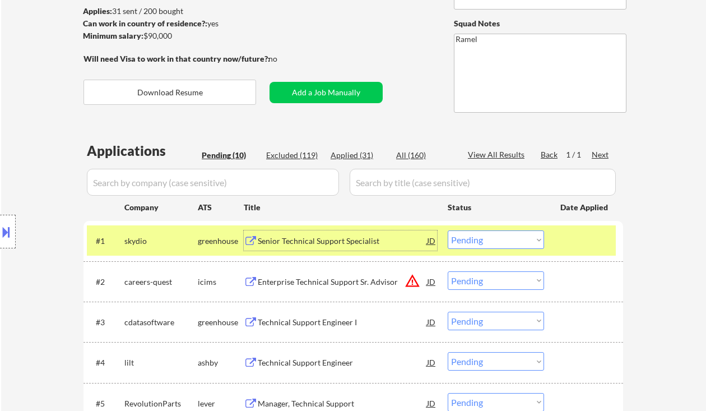
drag, startPoint x: 492, startPoint y: 240, endPoint x: 492, endPoint y: 246, distance: 6.2
click at [492, 240] on select "Choose an option... Pending Applied Excluded (Questions) Excluded (Expired) Exc…" at bounding box center [496, 239] width 96 height 18
click at [448, 230] on select "Choose an option... Pending Applied Excluded (Questions) Excluded (Expired) Exc…" at bounding box center [496, 239] width 96 height 18
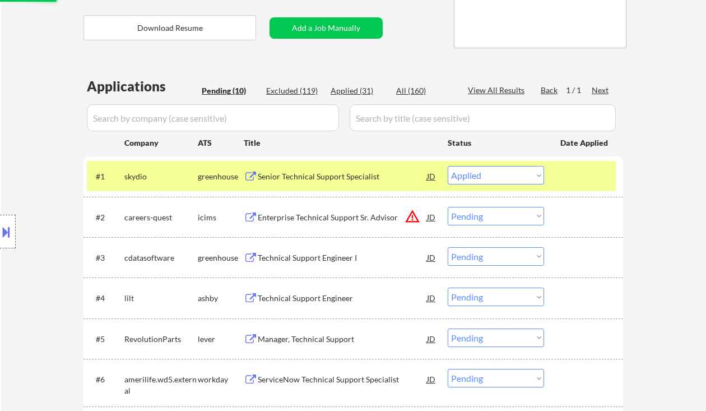
scroll to position [224, 0]
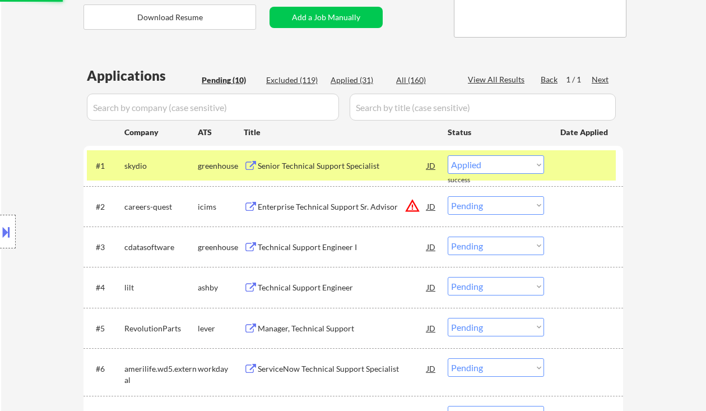
select select ""pending""
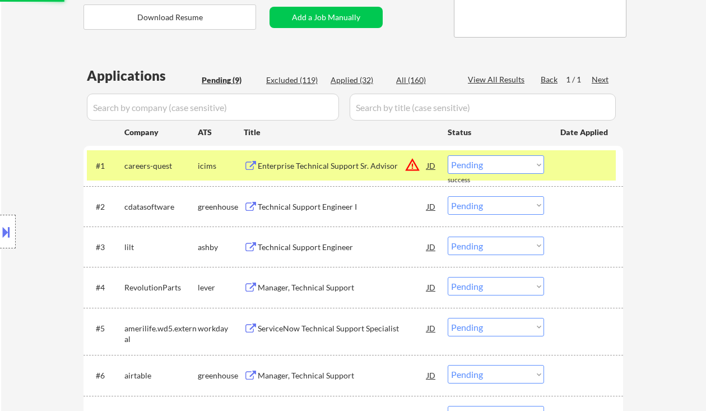
click at [334, 250] on div "Technical Support Engineer" at bounding box center [342, 246] width 169 height 11
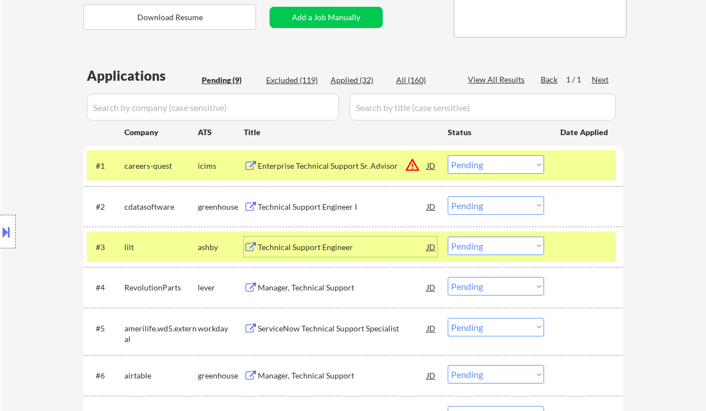
click at [505, 247] on select "Choose an option... Pending Applied Excluded (Questions) Excluded (Expired) Exc…" at bounding box center [496, 245] width 96 height 18
click at [448, 236] on select "Choose an option... Pending Applied Excluded (Questions) Excluded (Expired) Exc…" at bounding box center [496, 245] width 96 height 18
click at [333, 210] on div "Technical Support Engineer I" at bounding box center [342, 206] width 169 height 11
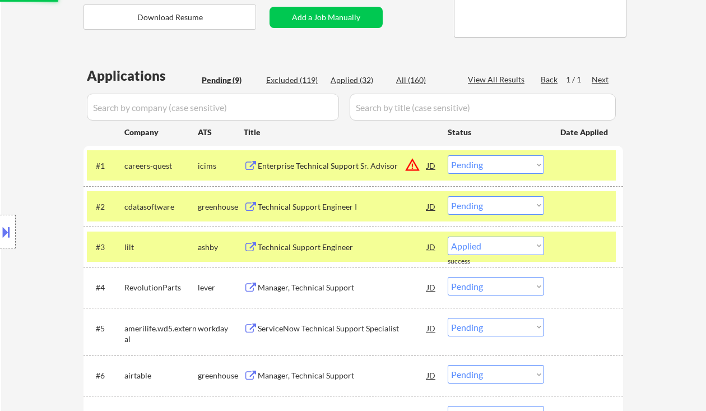
select select ""pending""
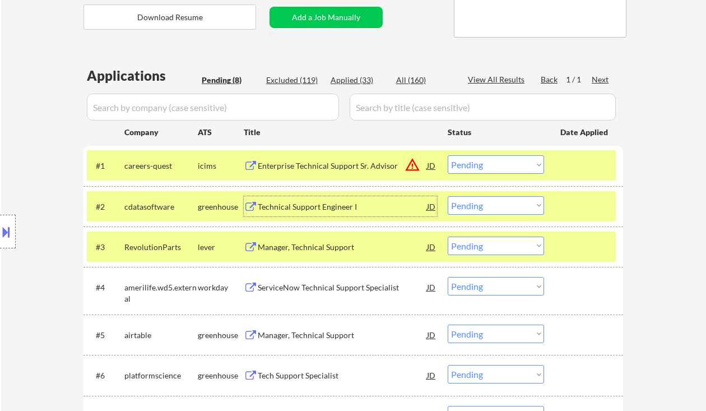
click at [432, 203] on div "JD" at bounding box center [431, 206] width 11 height 20
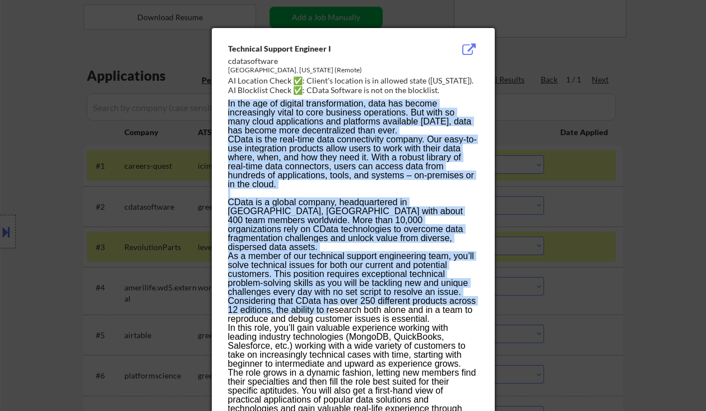
drag, startPoint x: 221, startPoint y: 45, endPoint x: 331, endPoint y: 299, distance: 276.0
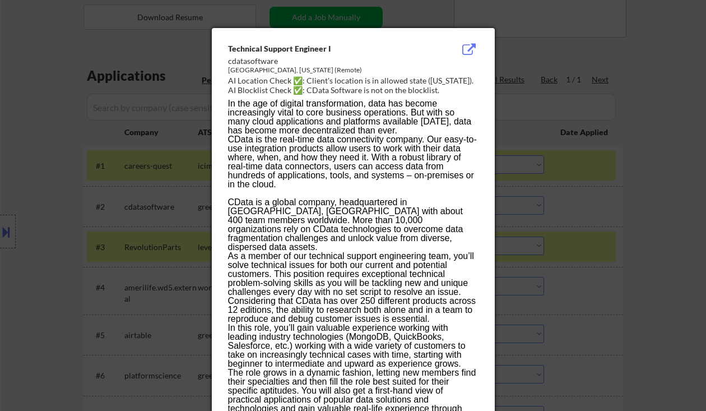
click at [228, 59] on div "cdatasoftware" at bounding box center [325, 60] width 194 height 11
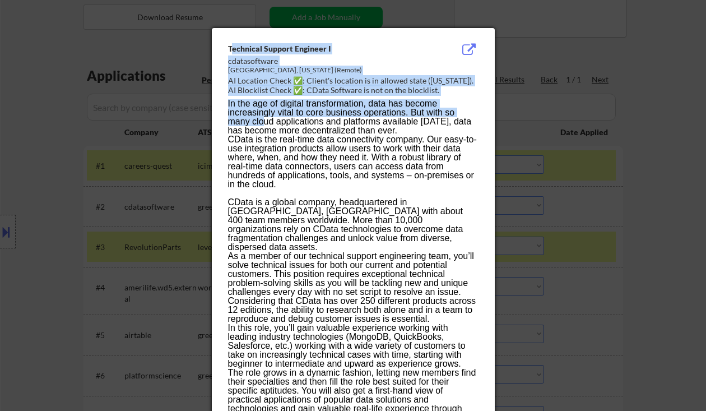
drag, startPoint x: 230, startPoint y: 49, endPoint x: 265, endPoint y: 123, distance: 81.9
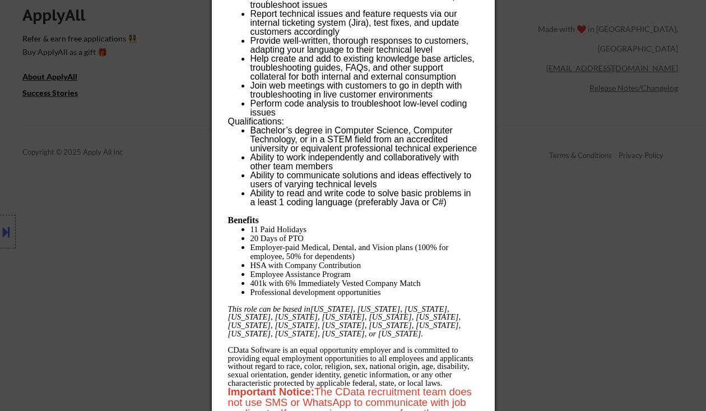
scroll to position [896, 0]
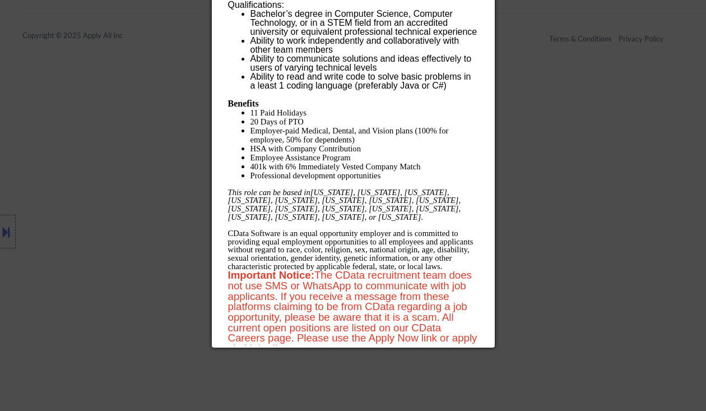
drag, startPoint x: 228, startPoint y: 45, endPoint x: 401, endPoint y: 337, distance: 339.3
copy div "Loremipsu Dolorsi Ametcons A elitseddoeius Tempor Inci, Utlab Etdolore (Magnaa)…"
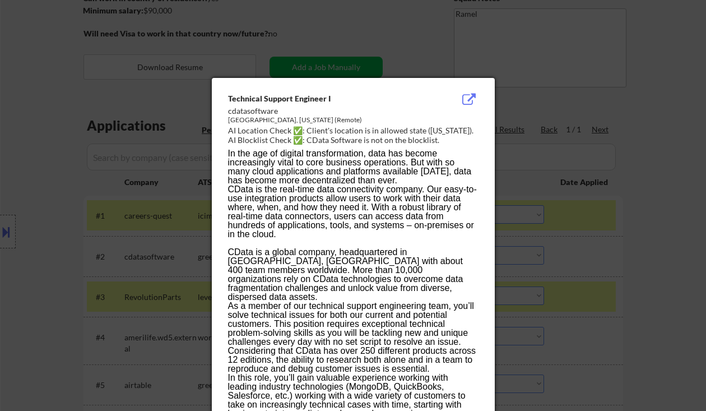
scroll to position [149, 0]
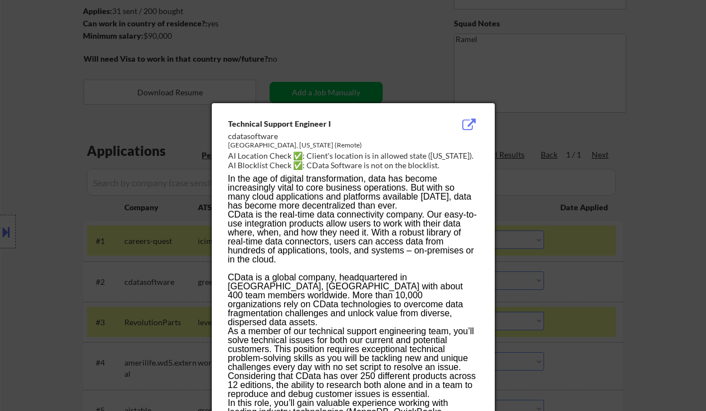
click at [663, 232] on div at bounding box center [353, 205] width 706 height 411
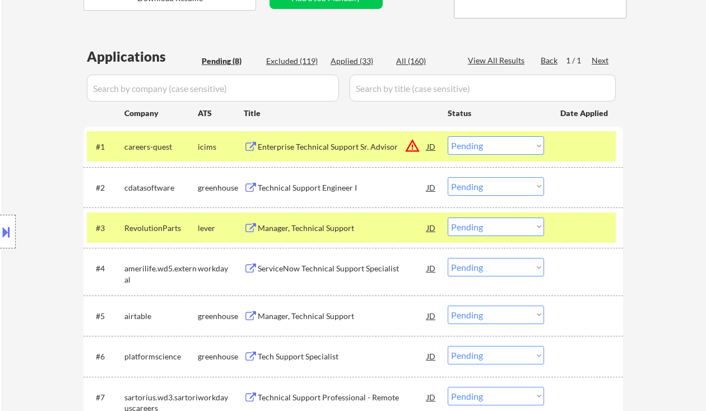
scroll to position [299, 0]
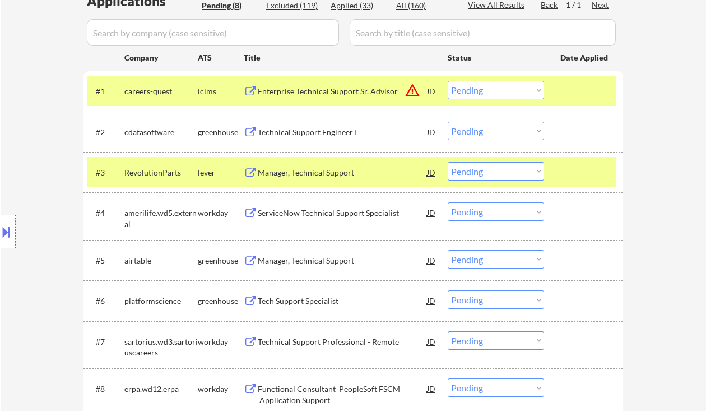
click at [481, 127] on select "Choose an option... Pending Applied Excluded (Questions) Excluded (Expired) Exc…" at bounding box center [496, 131] width 96 height 18
click at [448, 122] on select "Choose an option... Pending Applied Excluded (Questions) Excluded (Expired) Exc…" at bounding box center [496, 131] width 96 height 18
click at [318, 172] on div "Manager, Technical Support" at bounding box center [342, 172] width 169 height 11
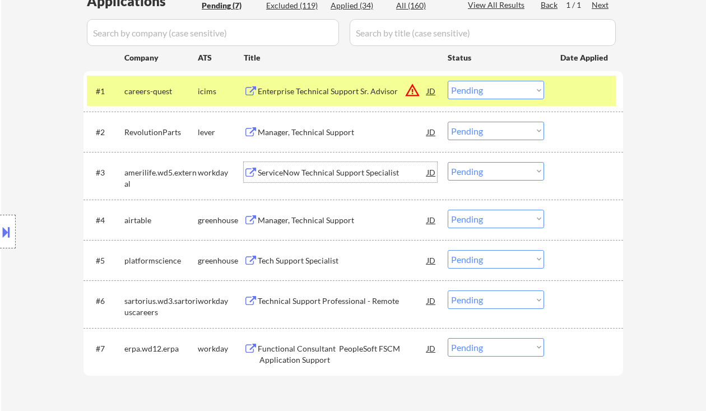
drag, startPoint x: 475, startPoint y: 130, endPoint x: 483, endPoint y: 139, distance: 11.9
click at [475, 130] on select "Choose an option... Pending Applied Excluded (Questions) Excluded (Expired) Exc…" at bounding box center [496, 131] width 96 height 18
click at [448, 122] on select "Choose an option... Pending Applied Excluded (Questions) Excluded (Expired) Exc…" at bounding box center [496, 131] width 96 height 18
click at [307, 215] on div "Manager, Technical Support" at bounding box center [342, 220] width 169 height 11
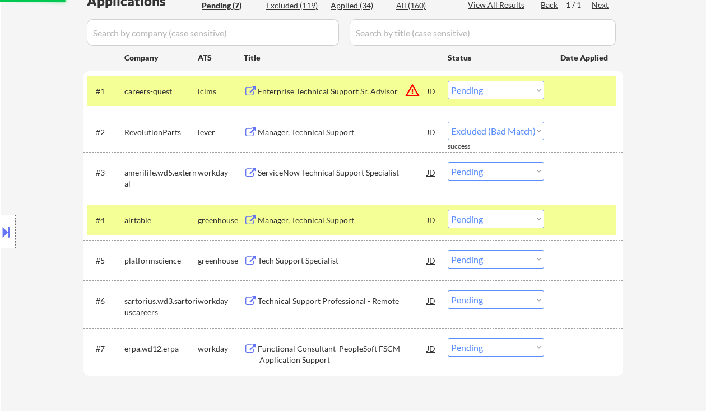
select select ""pending""
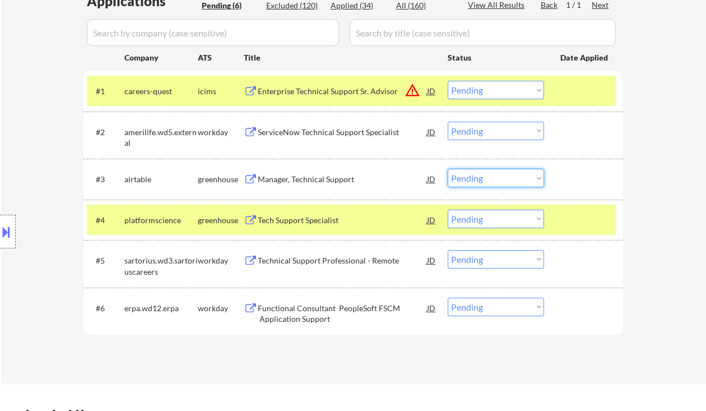
drag, startPoint x: 469, startPoint y: 173, endPoint x: 491, endPoint y: 186, distance: 25.2
click at [471, 173] on select "Choose an option... Pending Applied Excluded (Questions) Excluded (Expired) Exc…" at bounding box center [496, 178] width 96 height 18
click at [448, 169] on select "Choose an option... Pending Applied Excluded (Questions) Excluded (Expired) Exc…" at bounding box center [496, 178] width 96 height 18
click at [309, 224] on div "Tech Support Specialist" at bounding box center [342, 220] width 169 height 11
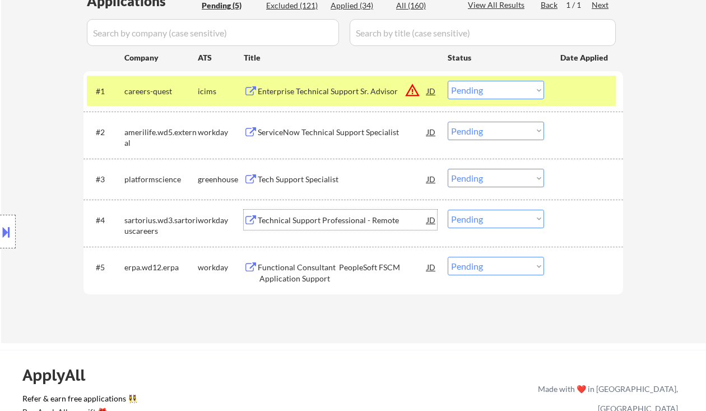
drag, startPoint x: 490, startPoint y: 182, endPoint x: 497, endPoint y: 186, distance: 8.3
click at [490, 182] on select "Choose an option... Pending Applied Excluded (Questions) Excluded (Expired) Exc…" at bounding box center [496, 178] width 96 height 18
click at [448, 169] on select "Choose an option... Pending Applied Excluded (Questions) Excluded (Expired) Exc…" at bounding box center [496, 178] width 96 height 18
click at [347, 216] on div "Technical Support Professional - Remote" at bounding box center [342, 220] width 169 height 11
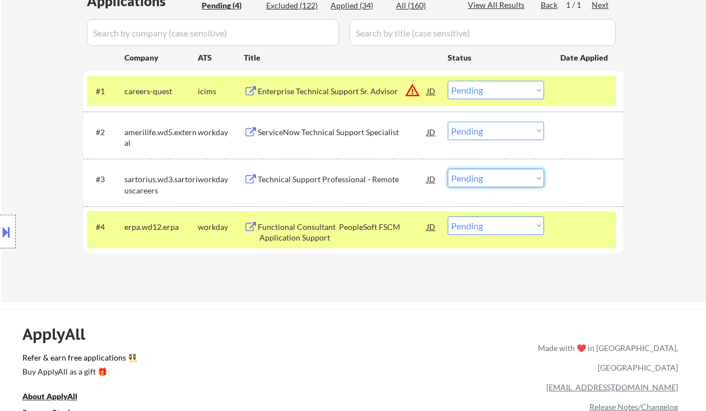
click at [477, 179] on select "Choose an option... Pending Applied Excluded (Questions) Excluded (Expired) Exc…" at bounding box center [496, 178] width 96 height 18
click at [448, 169] on select "Choose an option... Pending Applied Excluded (Questions) Excluded (Expired) Exc…" at bounding box center [496, 178] width 96 height 18
click at [367, 230] on div "Functional Consultant PeopleSoft FSCM Application Support" at bounding box center [342, 232] width 169 height 22
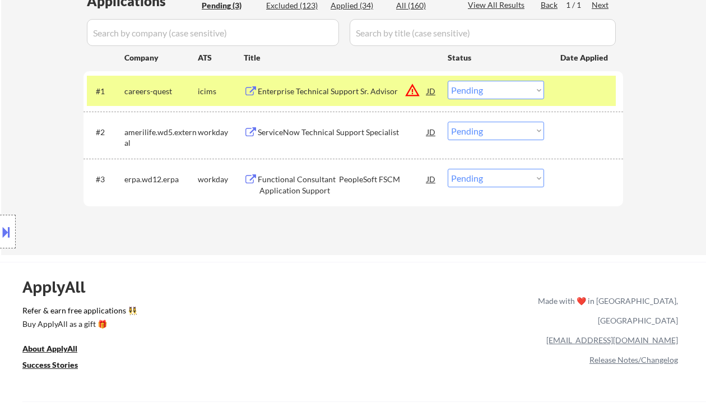
click at [468, 181] on select "Choose an option... Pending Applied Excluded (Questions) Excluded (Expired) Exc…" at bounding box center [496, 178] width 96 height 18
select select ""excluded__bad_match_""
click at [448, 169] on select "Choose an option... Pending Applied Excluded (Questions) Excluded (Expired) Exc…" at bounding box center [496, 178] width 96 height 18
click at [341, 134] on div "ServiceNow Technical Support Specialist" at bounding box center [342, 132] width 169 height 11
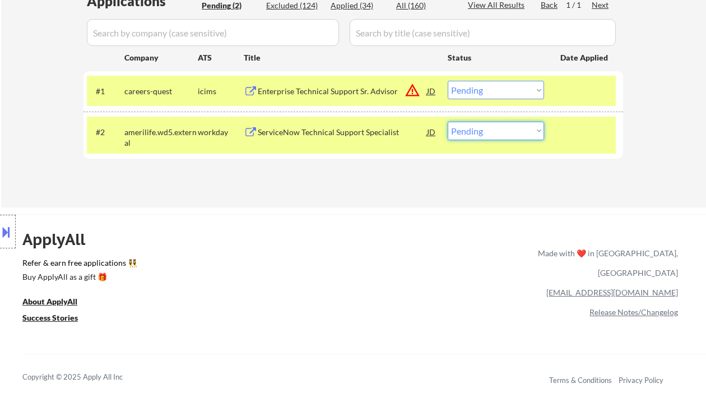
drag, startPoint x: 485, startPoint y: 131, endPoint x: 494, endPoint y: 138, distance: 12.3
click at [485, 131] on select "Choose an option... Pending Applied Excluded (Questions) Excluded (Expired) Exc…" at bounding box center [496, 131] width 96 height 18
select select ""excluded__bad_match_""
click at [448, 122] on select "Choose an option... Pending Applied Excluded (Questions) Excluded (Expired) Exc…" at bounding box center [496, 131] width 96 height 18
click at [483, 91] on select "Choose an option... Pending Applied Excluded (Questions) Excluded (Expired) Exc…" at bounding box center [496, 90] width 96 height 18
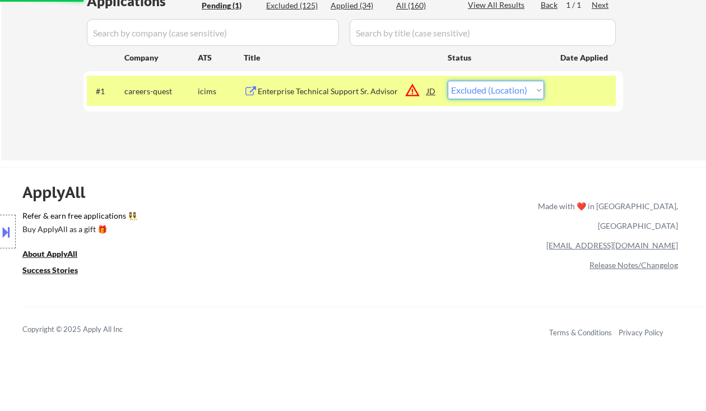
click at [448, 81] on select "Choose an option... Pending Applied Excluded (Questions) Excluded (Expired) Exc…" at bounding box center [496, 90] width 96 height 18
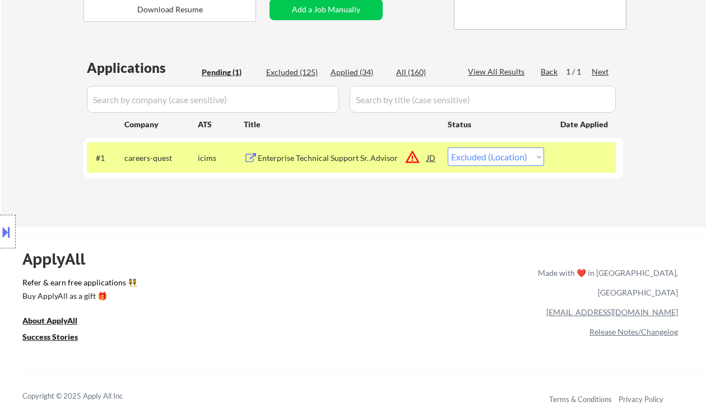
scroll to position [224, 0]
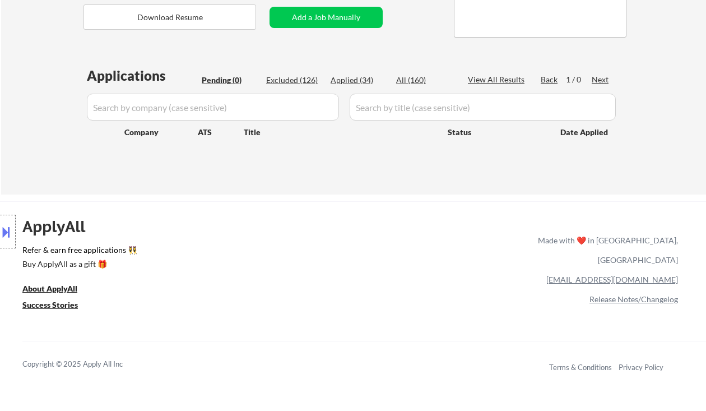
drag, startPoint x: 25, startPoint y: 76, endPoint x: 66, endPoint y: 74, distance: 41.0
click at [24, 76] on div "Location Inclusions: [GEOGRAPHIC_DATA], [GEOGRAPHIC_DATA] [GEOGRAPHIC_DATA], [G…" at bounding box center [100, 231] width 201 height 325
click at [294, 82] on div "Excluded (126)" at bounding box center [294, 80] width 56 height 11
select select ""excluded__expired_""
select select ""excluded""
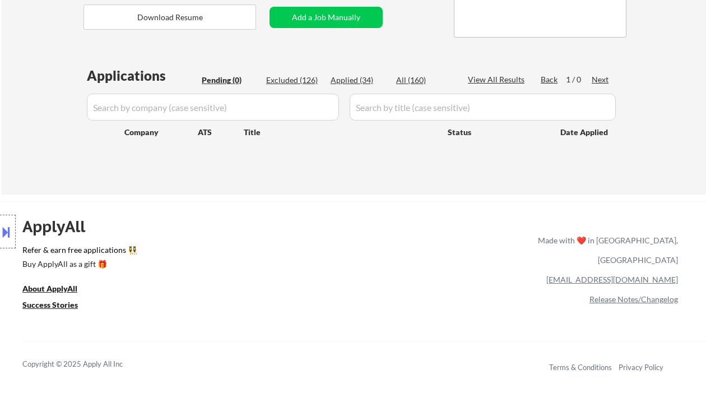
select select ""excluded__expired_""
select select ""excluded""
select select ""excluded__salary_""
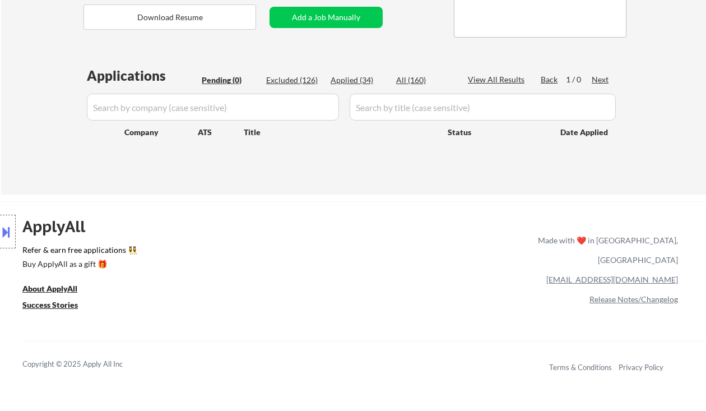
select select ""excluded__expired_""
select select ""excluded__location_""
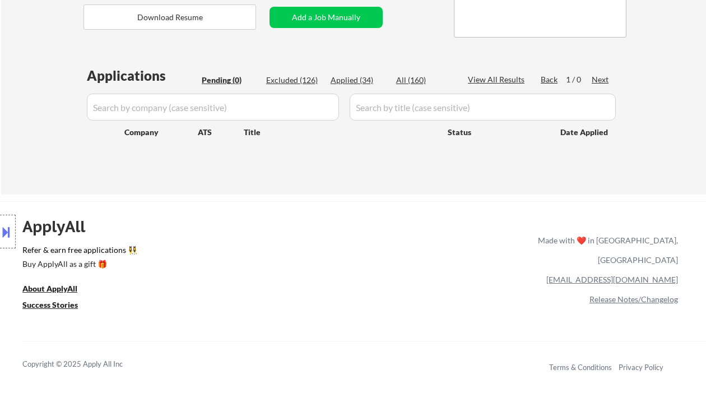
select select ""excluded__expired_""
select select ""excluded""
select select ""excluded__salary_""
select select ""excluded__expired_""
select select ""excluded__location_""
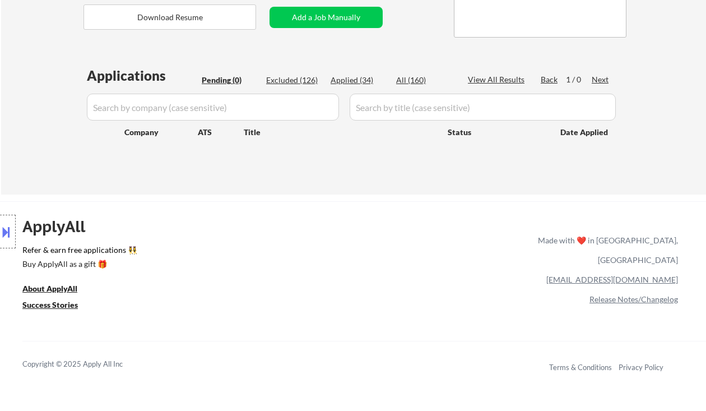
select select ""excluded__expired_""
select select ""excluded__salary_""
select select ""excluded__expired_""
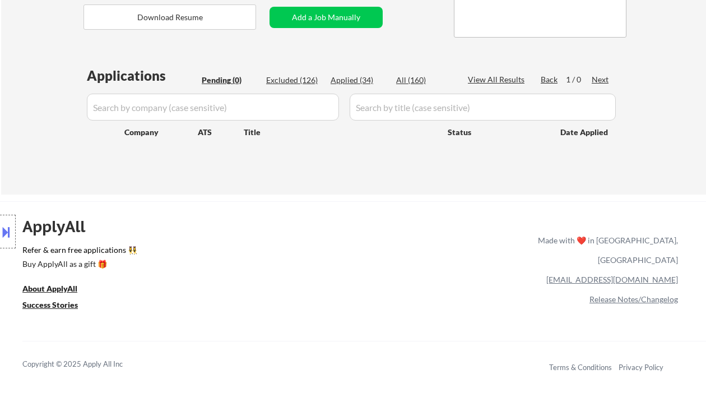
select select ""excluded""
select select ""excluded__location_""
select select ""excluded__salary_""
select select ""excluded__expired_""
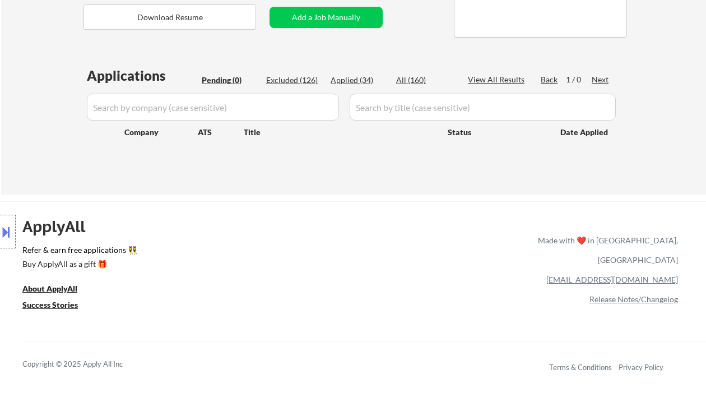
select select ""excluded__expired_""
select select ""excluded__location_""
select select ""excluded__salary_""
select select ""excluded__expired_""
select select ""excluded__bad_match_""
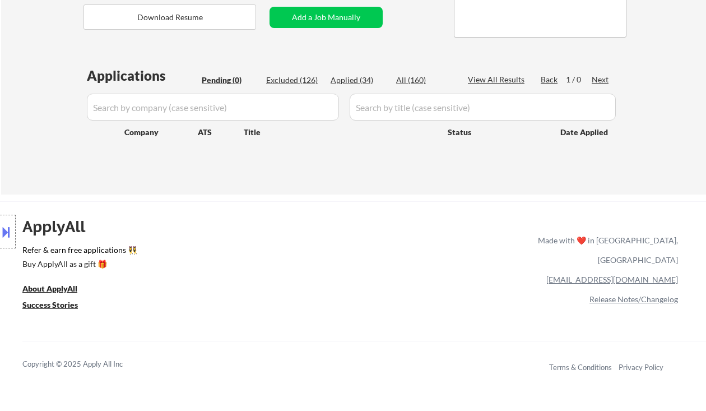
select select ""excluded__salary_""
select select ""excluded__location_""
select select ""excluded__bad_match_""
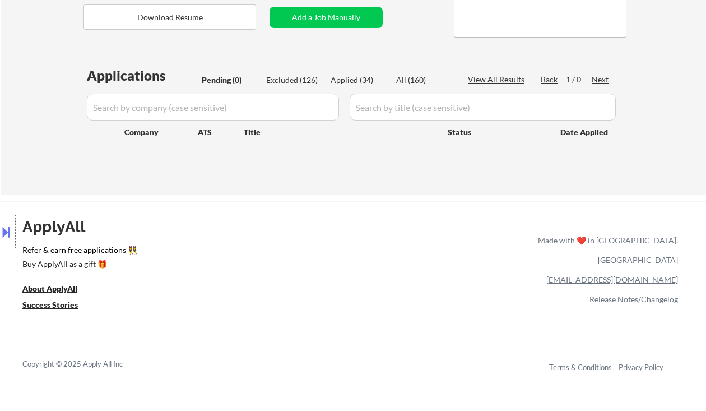
select select ""excluded__expired_""
select select ""excluded__salary_""
select select ""excluded__expired_""
select select ""excluded__salary_""
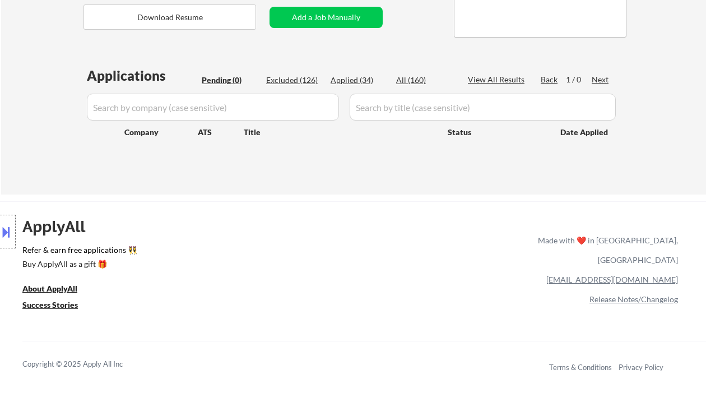
select select ""excluded__salary_""
select select ""excluded__expired_""
select select ""excluded__bad_match_""
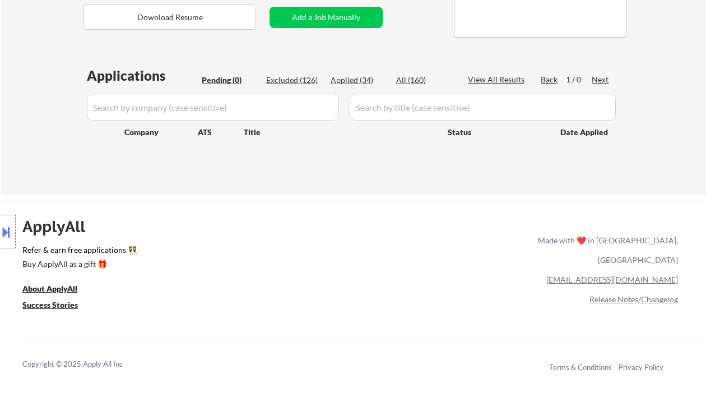
select select ""excluded__location_""
select select ""excluded__expired_""
select select ""excluded__bad_match_""
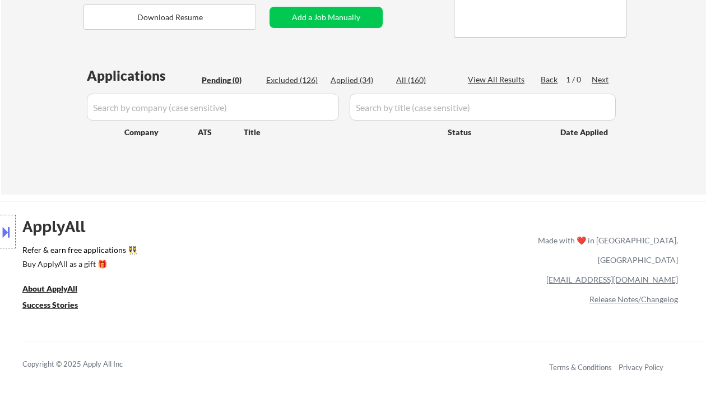
select select ""excluded__expired_""
select select ""excluded__bad_match_""
select select ""excluded__expired_""
select select ""excluded__salary_""
select select ""excluded__location_""
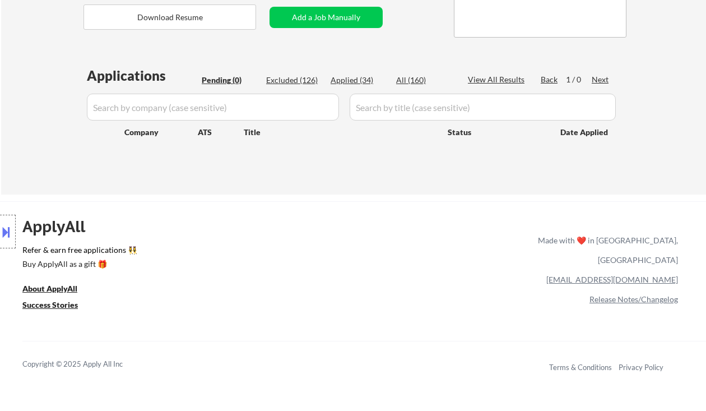
select select ""excluded__salary_""
select select ""excluded__expired_""
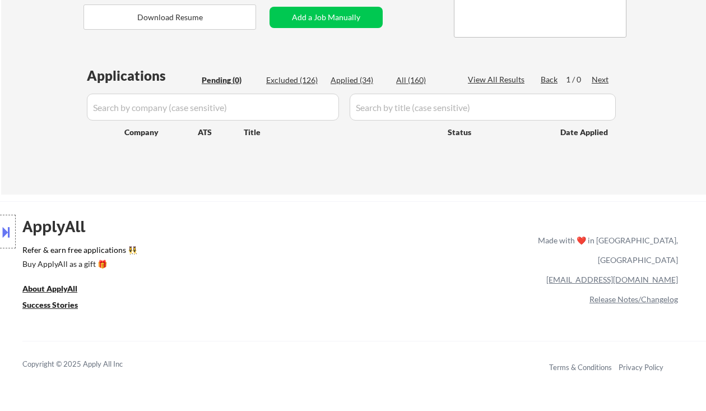
select select ""excluded__expired_""
select select ""excluded__bad_match_""
select select ""excluded__salary_""
select select ""excluded__expired_""
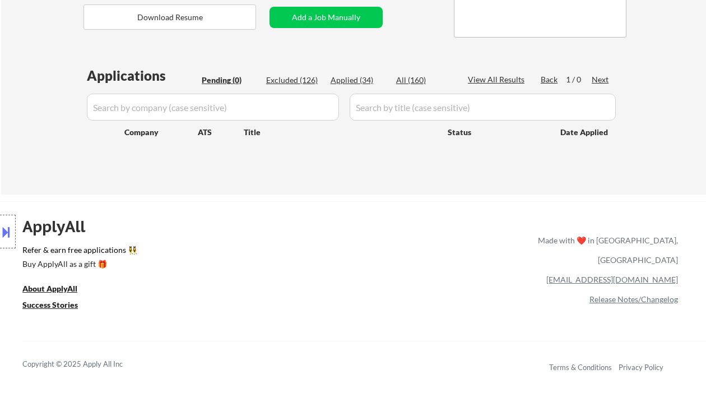
select select ""excluded__expired_""
select select ""excluded__salary_""
select select ""excluded__expired_""
select select ""excluded__bad_match_""
select select ""excluded__expired_""
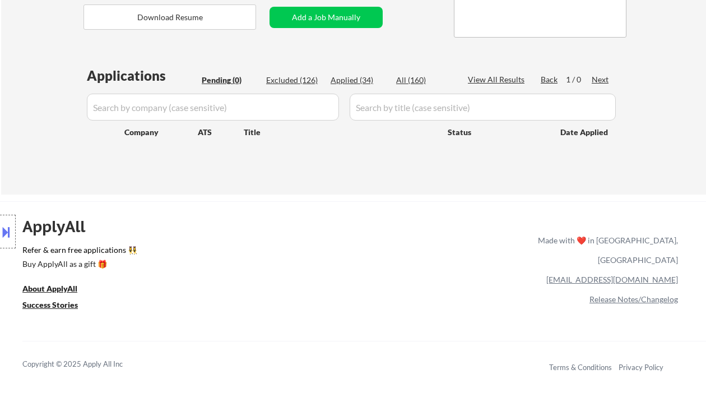
select select ""excluded__expired_""
select select ""excluded__location_""
select select ""excluded""
select select ""excluded__bad_match_""
select select ""excluded__location_""
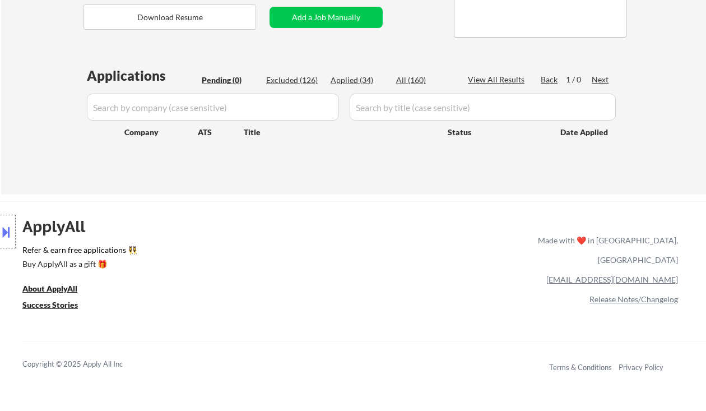
select select ""excluded__salary_""
select select ""excluded__expired_""
select select ""excluded__salary_""
select select ""excluded__location_""
select select ""excluded""
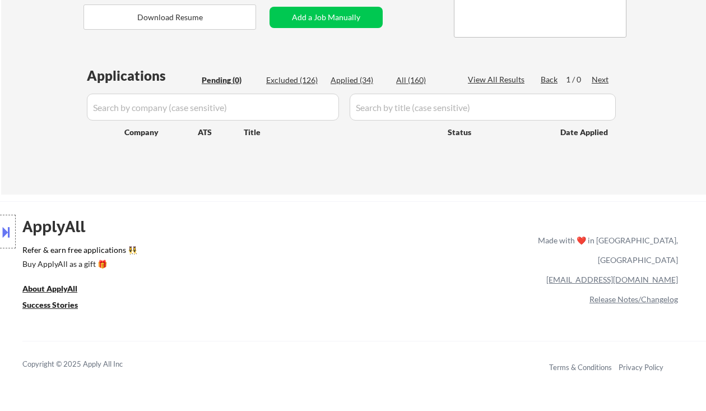
select select ""excluded__salary_""
select select ""excluded__expired_""
select select ""excluded""
select select ""excluded__salary_""
select select ""excluded__expired_""
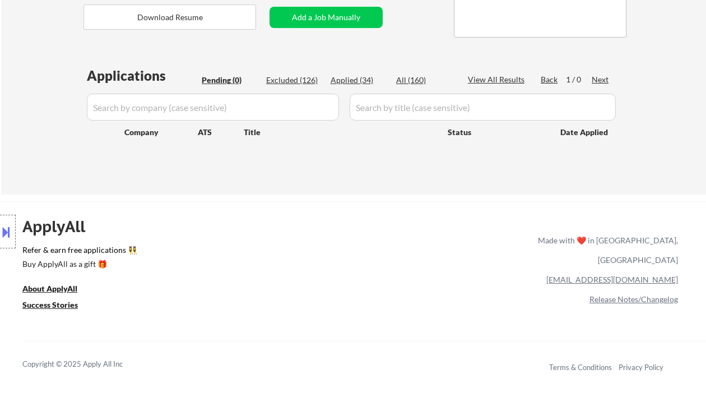
select select ""excluded__expired_""
select select ""excluded__salary_""
select select ""excluded__bad_match_""
select select ""excluded__expired_""
select select ""excluded__salary_""
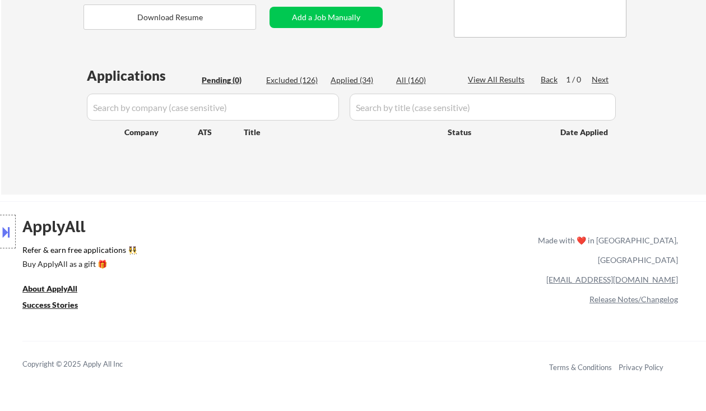
select select ""excluded__expired_""
select select ""excluded__salary_""
select select ""excluded__bad_match_""
select select ""excluded__expired_""
select select ""excluded__salary_""
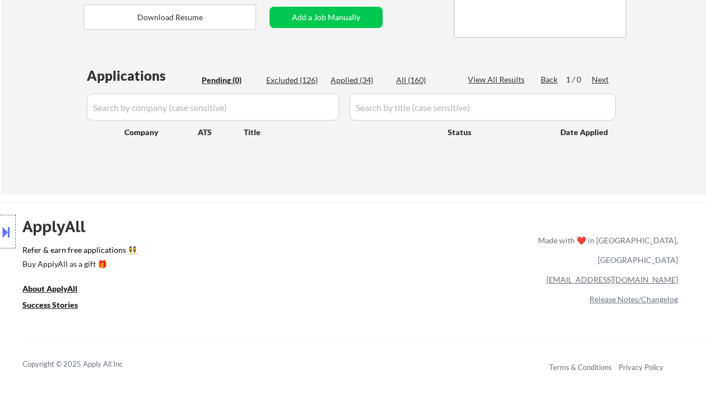
select select ""excluded__salary_""
select select ""excluded__expired_""
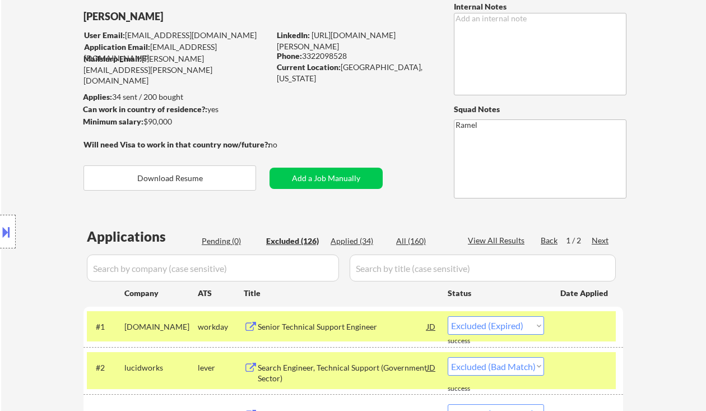
scroll to position [47, 0]
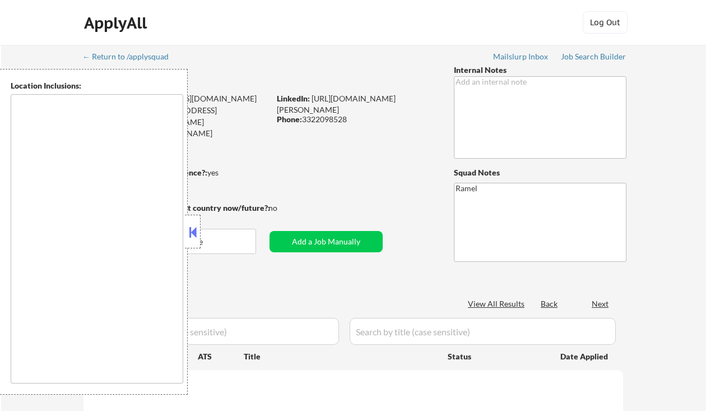
type textarea "[GEOGRAPHIC_DATA], [GEOGRAPHIC_DATA], [GEOGRAPHIC_DATA] [GEOGRAPHIC_DATA], [GEO…"
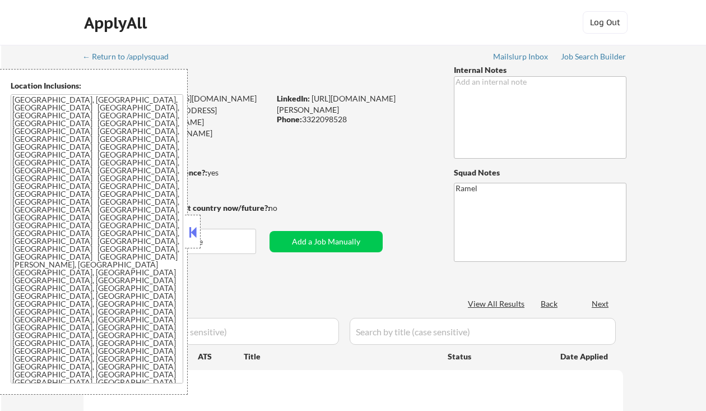
select select ""pending""
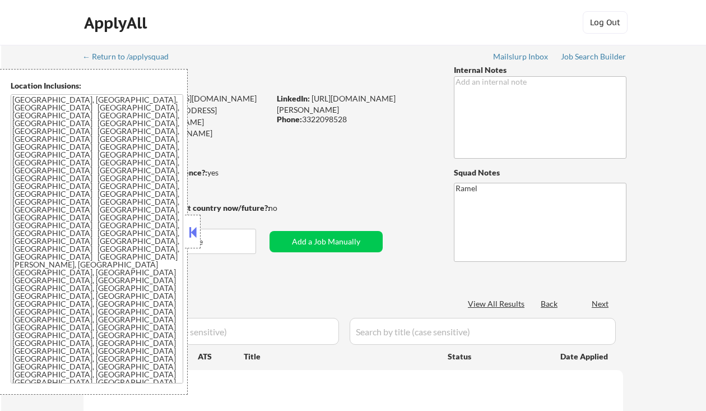
select select ""pending""
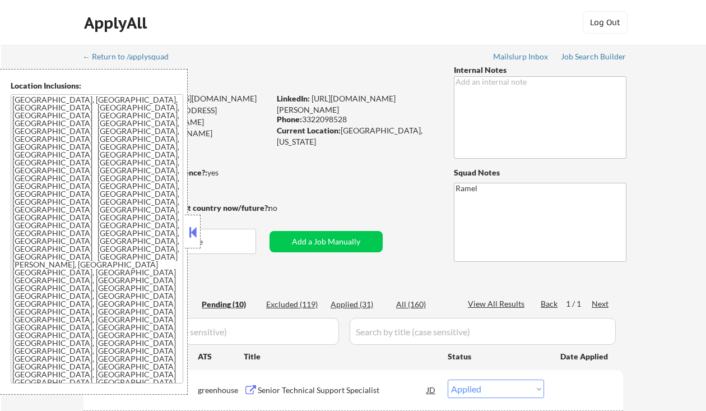
select select ""pending""
click at [194, 230] on button at bounding box center [193, 232] width 12 height 17
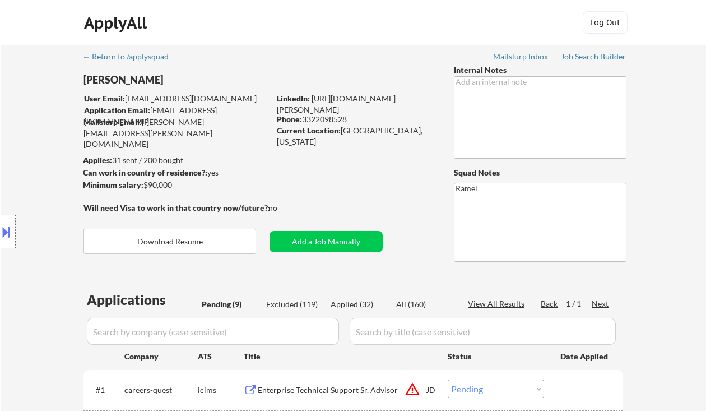
select select ""pending""
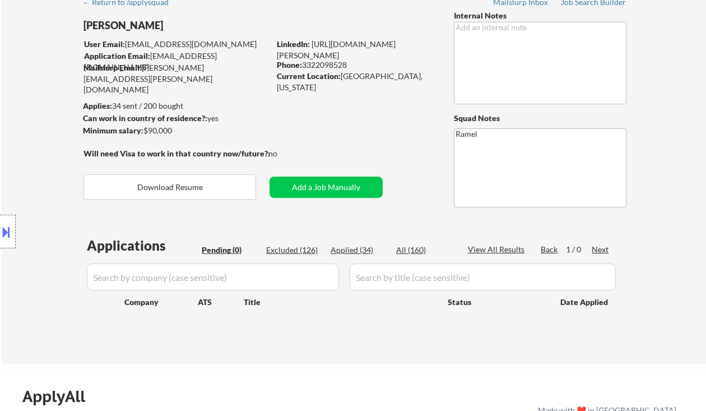
scroll to position [75, 0]
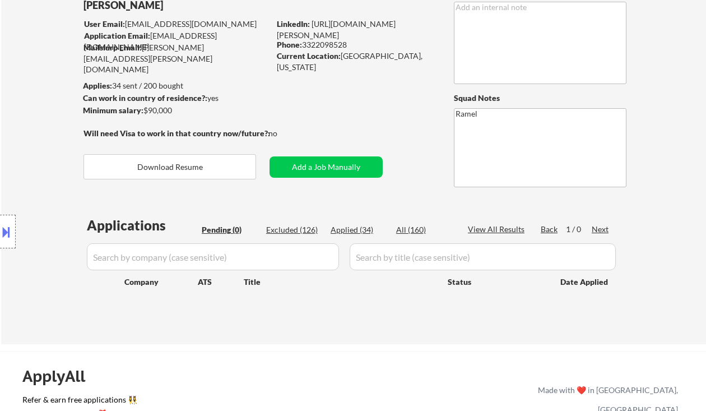
click at [340, 232] on div "Applied (34)" at bounding box center [359, 229] width 56 height 11
select select ""applied""
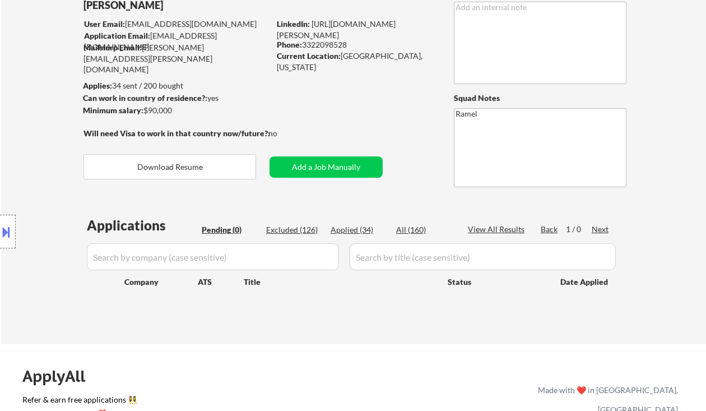
select select ""applied""
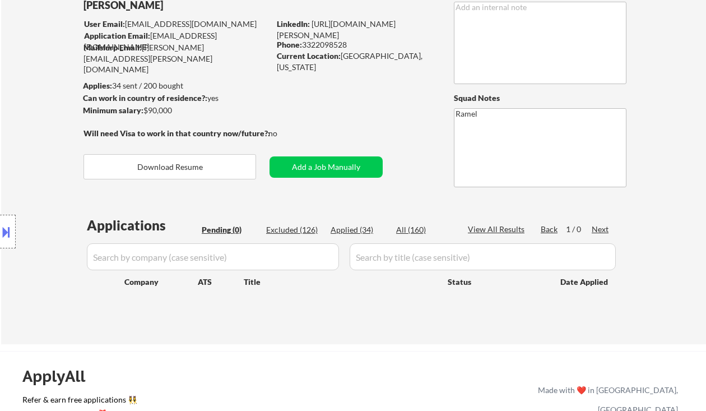
select select ""applied""
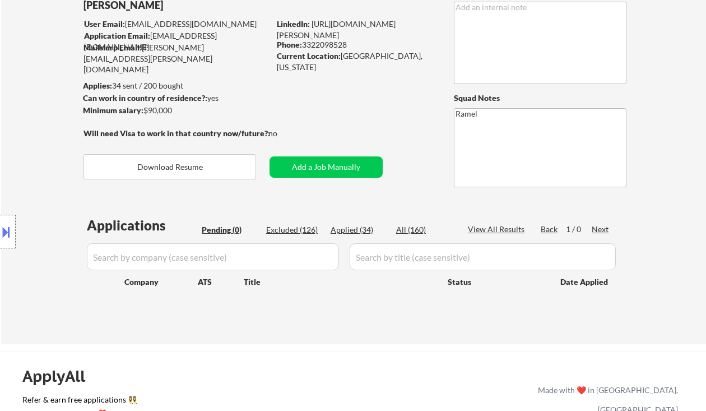
select select ""applied""
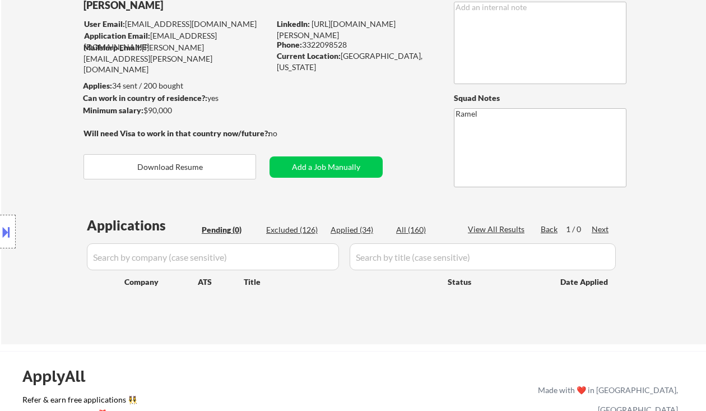
select select ""applied""
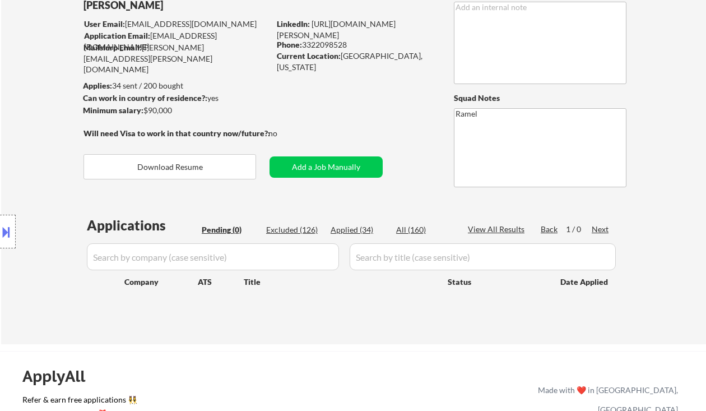
select select ""applied""
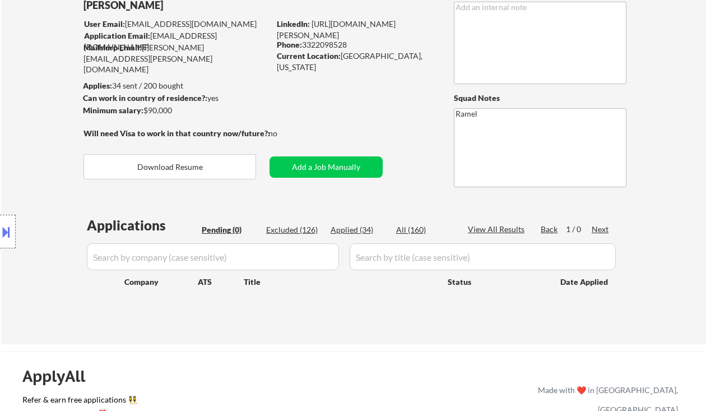
select select ""applied""
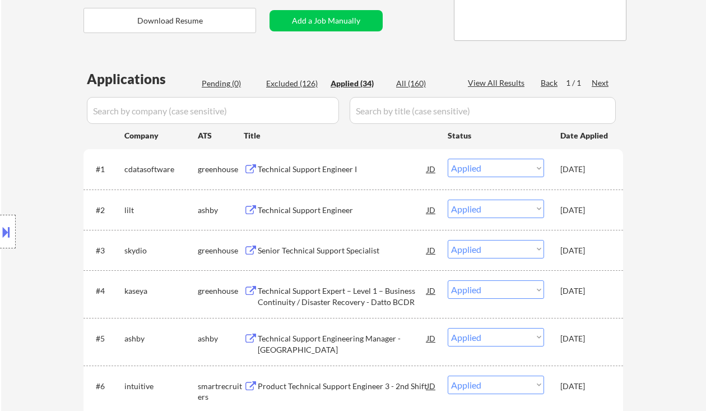
scroll to position [224, 0]
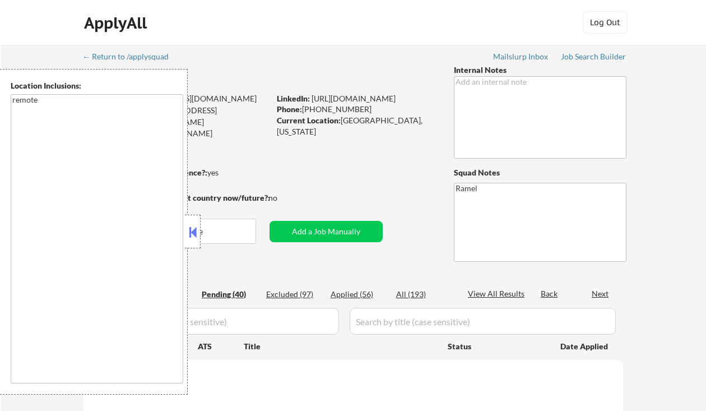
select select ""pending""
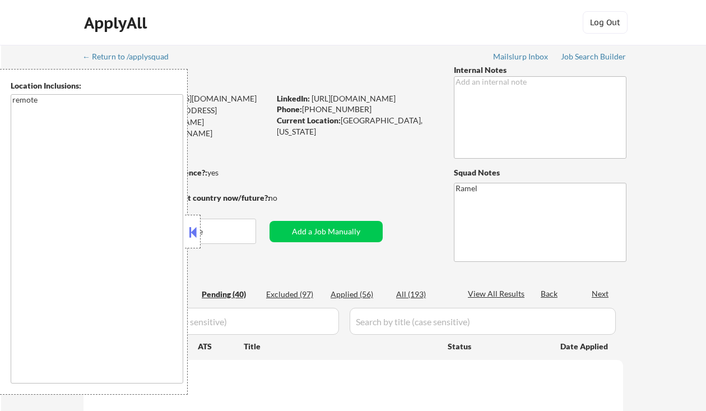
select select ""pending""
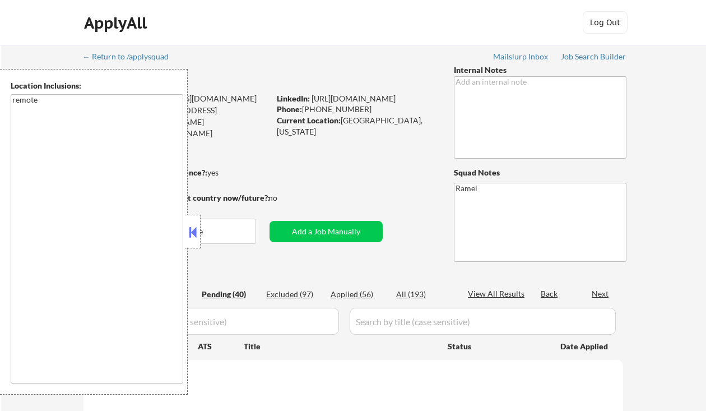
select select ""pending""
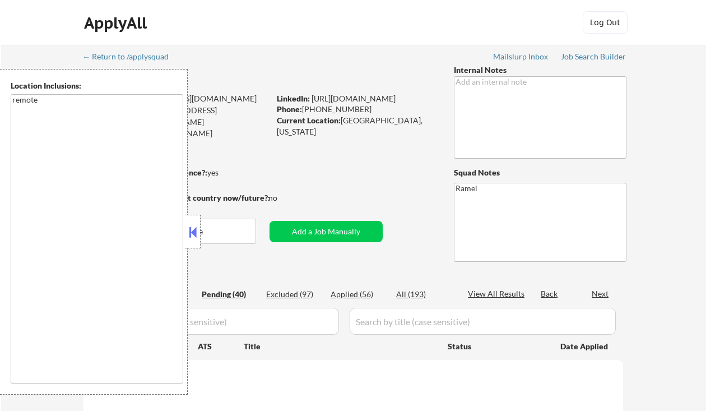
select select ""pending""
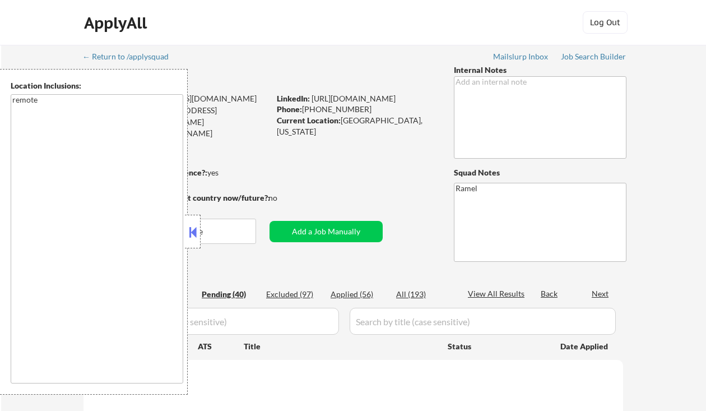
select select ""pending""
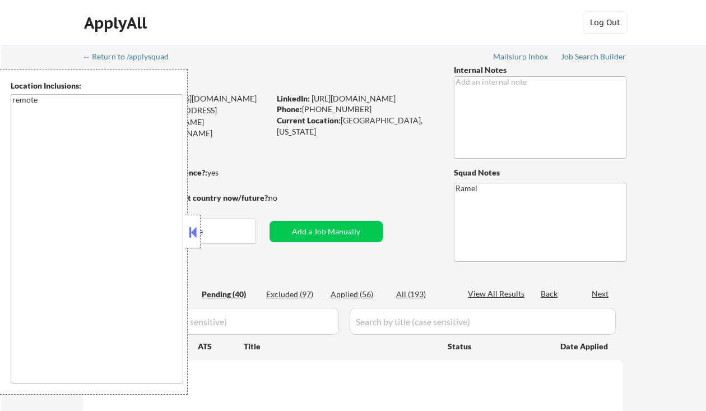
select select ""pending""
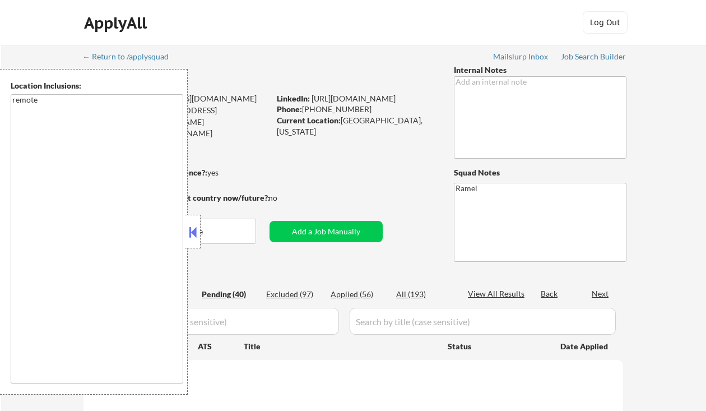
select select ""pending""
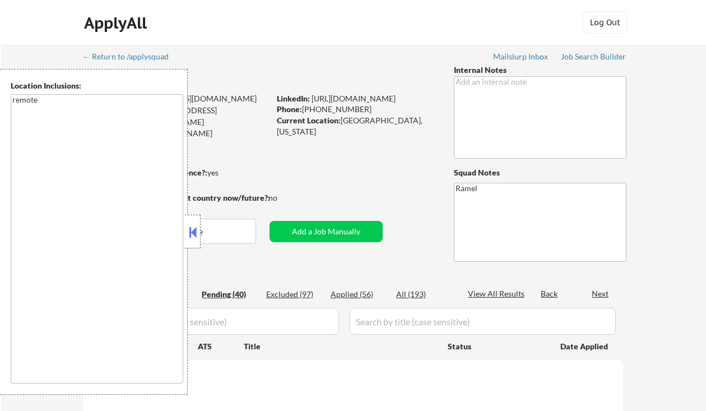
select select ""pending""
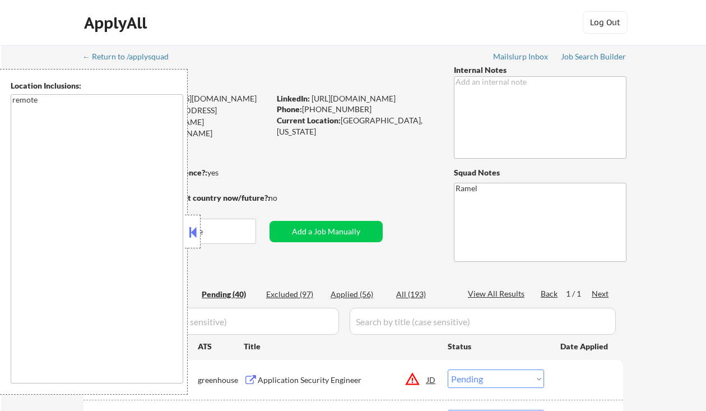
click at [192, 235] on button at bounding box center [193, 232] width 12 height 17
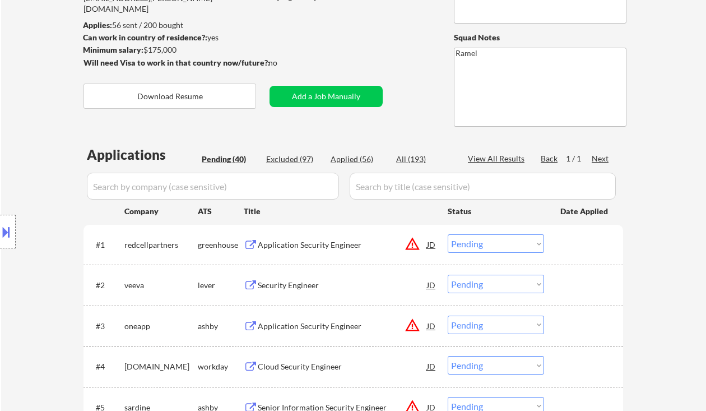
scroll to position [149, 0]
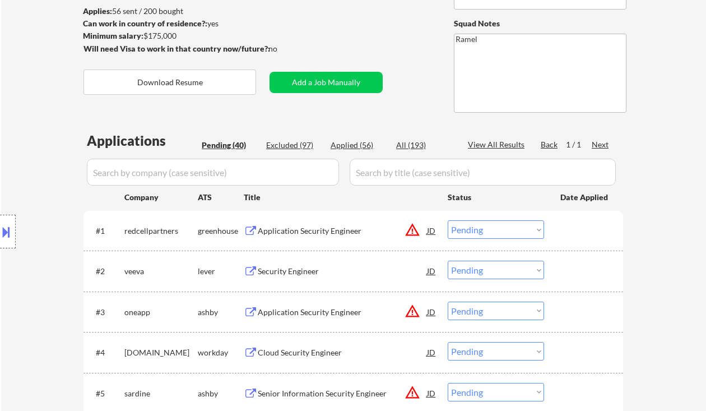
click at [315, 274] on div "Security Engineer" at bounding box center [342, 271] width 169 height 11
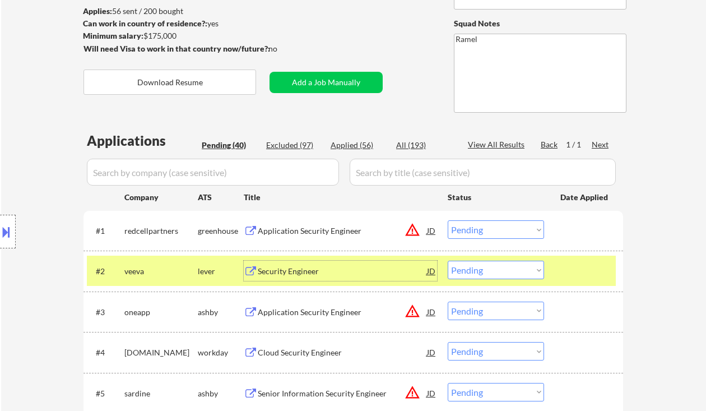
click at [483, 268] on select "Choose an option... Pending Applied Excluded (Questions) Excluded (Expired) Exc…" at bounding box center [496, 269] width 96 height 18
click at [448, 260] on select "Choose an option... Pending Applied Excluded (Questions) Excluded (Expired) Exc…" at bounding box center [496, 269] width 96 height 18
click at [297, 235] on div "Application Security Engineer" at bounding box center [342, 230] width 169 height 11
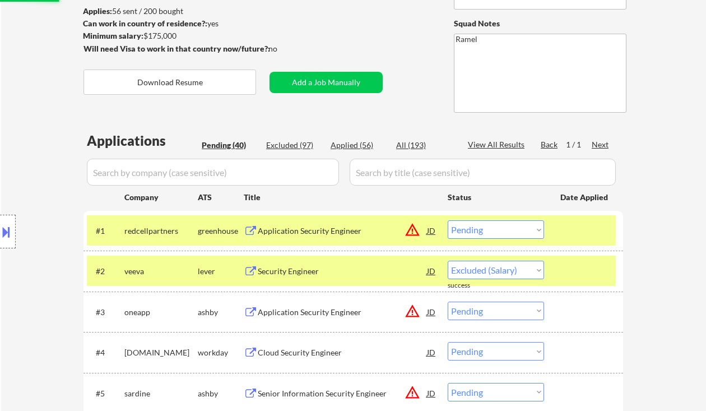
select select ""pending""
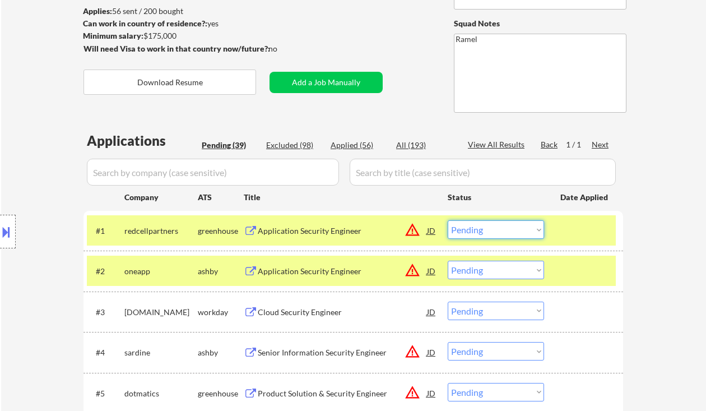
click at [486, 226] on select "Choose an option... Pending Applied Excluded (Questions) Excluded (Expired) Exc…" at bounding box center [496, 229] width 96 height 18
click at [448, 220] on select "Choose an option... Pending Applied Excluded (Questions) Excluded (Expired) Exc…" at bounding box center [496, 229] width 96 height 18
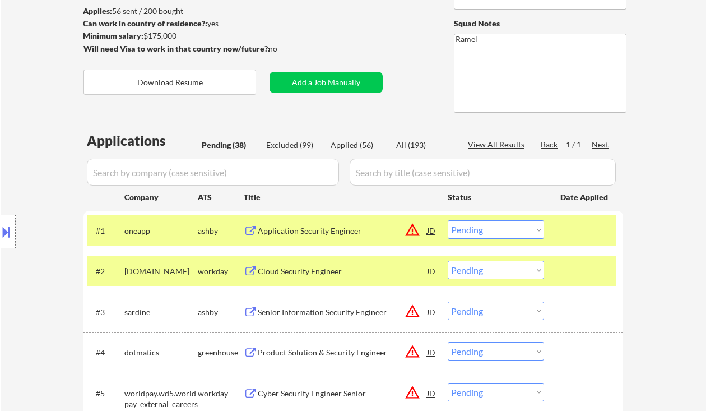
drag, startPoint x: 30, startPoint y: 159, endPoint x: 70, endPoint y: 154, distance: 40.6
click at [30, 159] on div "Location Inclusions: remote" at bounding box center [100, 231] width 201 height 325
click at [309, 232] on div "Application Security Engineer" at bounding box center [342, 230] width 169 height 11
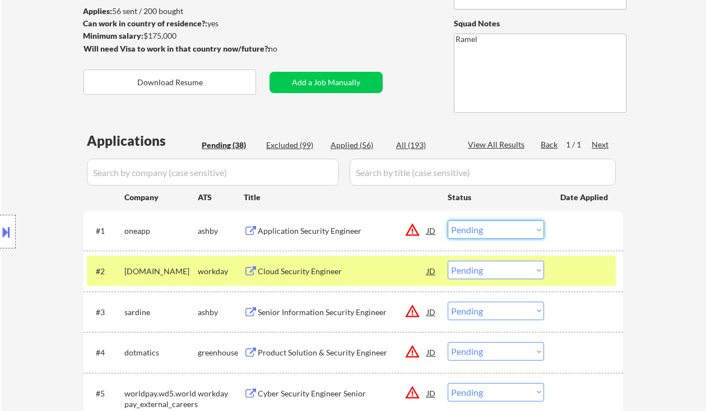
click at [508, 226] on select "Choose an option... Pending Applied Excluded (Questions) Excluded (Expired) Exc…" at bounding box center [496, 229] width 96 height 18
click at [448, 220] on select "Choose an option... Pending Applied Excluded (Questions) Excluded (Expired) Exc…" at bounding box center [496, 229] width 96 height 18
click at [336, 273] on div "Cloud Security Engineer" at bounding box center [342, 271] width 169 height 11
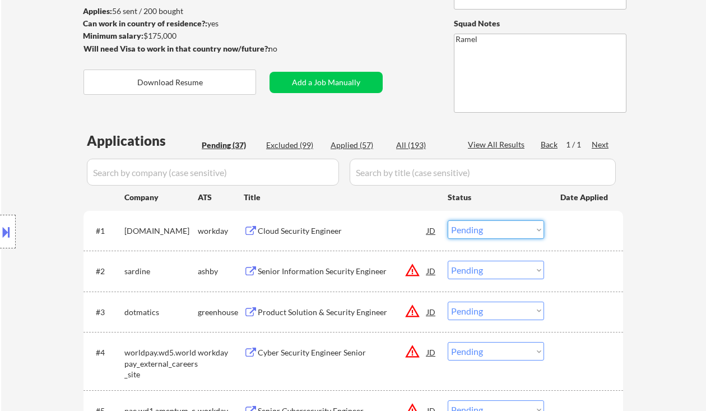
drag, startPoint x: 493, startPoint y: 226, endPoint x: 500, endPoint y: 237, distance: 13.4
click at [493, 226] on select "Choose an option... Pending Applied Excluded (Questions) Excluded (Expired) Exc…" at bounding box center [496, 229] width 96 height 18
click at [448, 220] on select "Choose an option... Pending Applied Excluded (Questions) Excluded (Expired) Exc…" at bounding box center [496, 229] width 96 height 18
click at [336, 271] on div "Senior Information Security Engineer" at bounding box center [342, 271] width 169 height 11
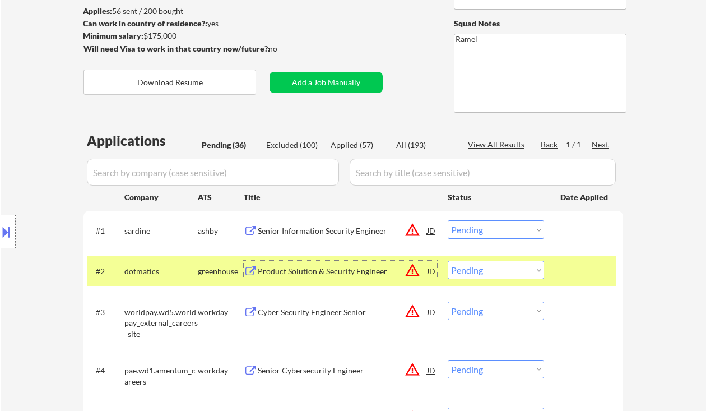
click at [348, 262] on div "Product Solution & Security Engineer" at bounding box center [342, 270] width 169 height 20
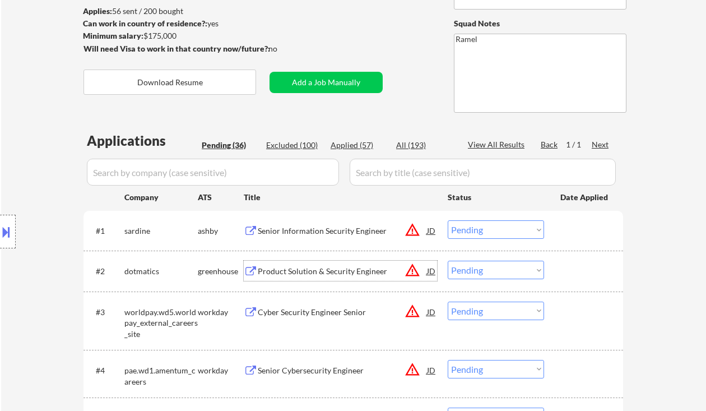
click at [485, 224] on select "Choose an option... Pending Applied Excluded (Questions) Excluded (Expired) Exc…" at bounding box center [496, 229] width 96 height 18
click at [448, 220] on select "Choose an option... Pending Applied Excluded (Questions) Excluded (Expired) Exc…" at bounding box center [496, 229] width 96 height 18
click at [342, 273] on div "Product Solution & Security Engineer" at bounding box center [342, 271] width 169 height 11
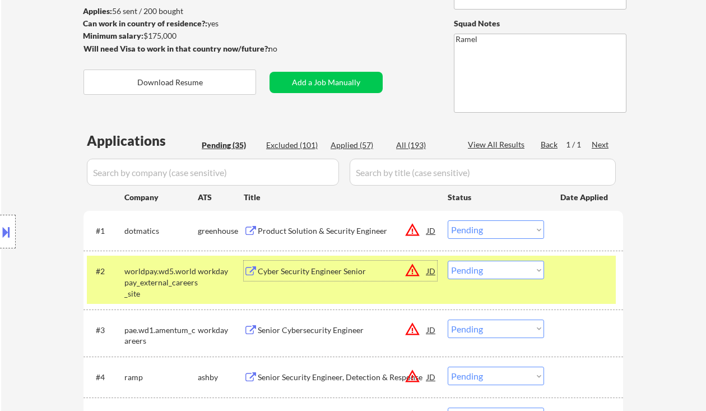
drag, startPoint x: 492, startPoint y: 227, endPoint x: 499, endPoint y: 238, distance: 12.4
click at [492, 227] on select "Choose an option... Pending Applied Excluded (Questions) Excluded (Expired) Exc…" at bounding box center [496, 229] width 96 height 18
click at [448, 220] on select "Choose an option... Pending Applied Excluded (Questions) Excluded (Expired) Exc…" at bounding box center [496, 229] width 96 height 18
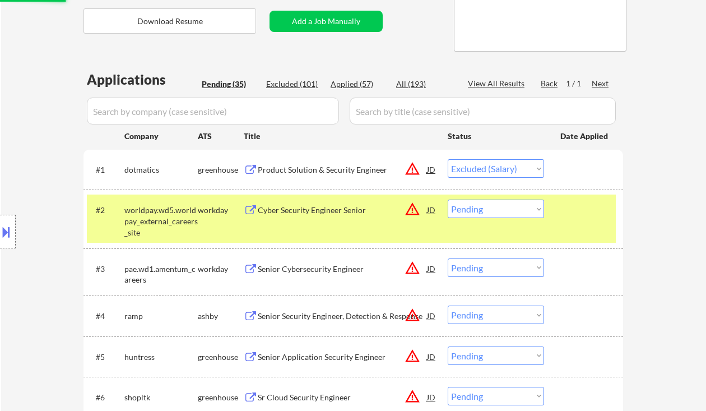
scroll to position [299, 0]
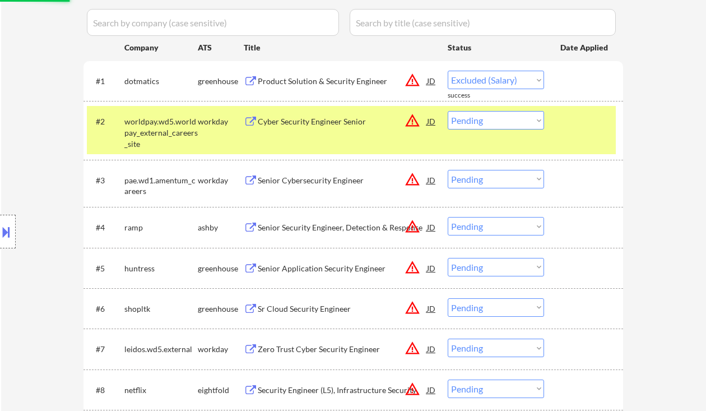
click at [325, 227] on div "Senior Security Engineer, Detection & Response" at bounding box center [342, 227] width 169 height 11
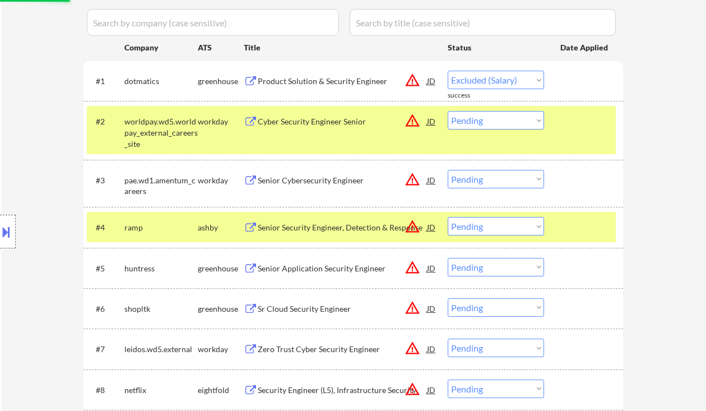
select select ""pending""
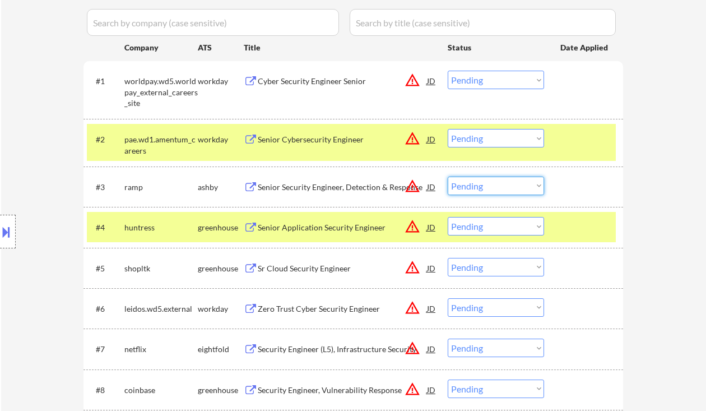
drag, startPoint x: 477, startPoint y: 183, endPoint x: 485, endPoint y: 192, distance: 12.3
click at [477, 183] on select "Choose an option... Pending Applied Excluded (Questions) Excluded (Expired) Exc…" at bounding box center [496, 185] width 96 height 18
click at [448, 176] on select "Choose an option... Pending Applied Excluded (Questions) Excluded (Expired) Exc…" at bounding box center [496, 185] width 96 height 18
click at [331, 229] on div "Senior Application Security Engineer" at bounding box center [342, 227] width 169 height 11
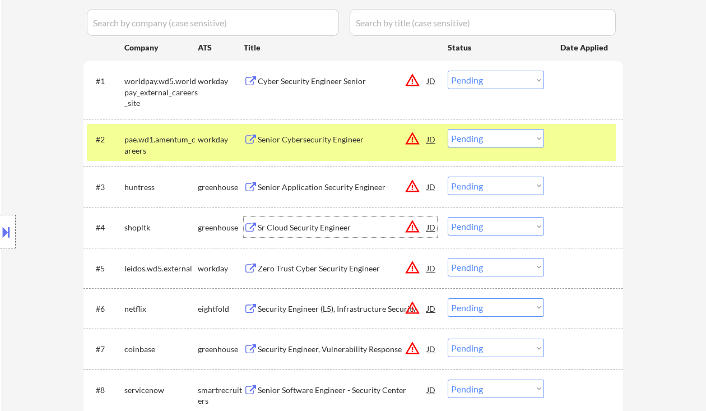
drag, startPoint x: 520, startPoint y: 182, endPoint x: 524, endPoint y: 188, distance: 7.6
click at [520, 182] on select "Choose an option... Pending Applied Excluded (Questions) Excluded (Expired) Exc…" at bounding box center [496, 185] width 96 height 18
click at [448, 176] on select "Choose an option... Pending Applied Excluded (Questions) Excluded (Expired) Exc…" at bounding box center [496, 185] width 96 height 18
click at [318, 226] on div "Sr Cloud Security Engineer" at bounding box center [342, 227] width 169 height 11
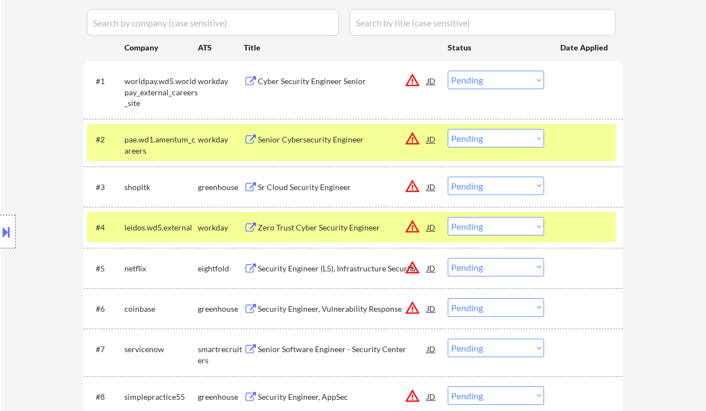
drag, startPoint x: 463, startPoint y: 190, endPoint x: 471, endPoint y: 194, distance: 8.8
click at [463, 190] on select "Choose an option... Pending Applied Excluded (Questions) Excluded (Expired) Exc…" at bounding box center [496, 185] width 96 height 18
click at [448, 176] on select "Choose an option... Pending Applied Excluded (Questions) Excluded (Expired) Exc…" at bounding box center [496, 185] width 96 height 18
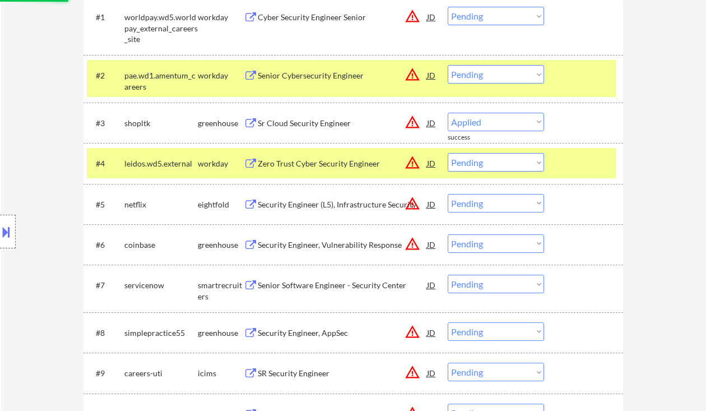
scroll to position [373, 0]
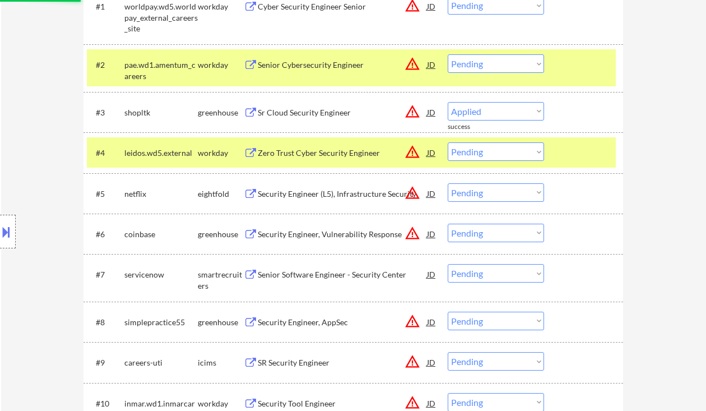
select select ""pending""
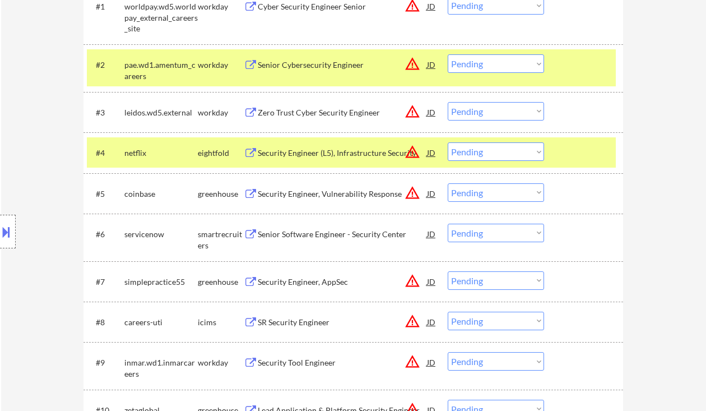
click at [308, 233] on div "Senior Software Engineer - Security Center" at bounding box center [342, 234] width 169 height 11
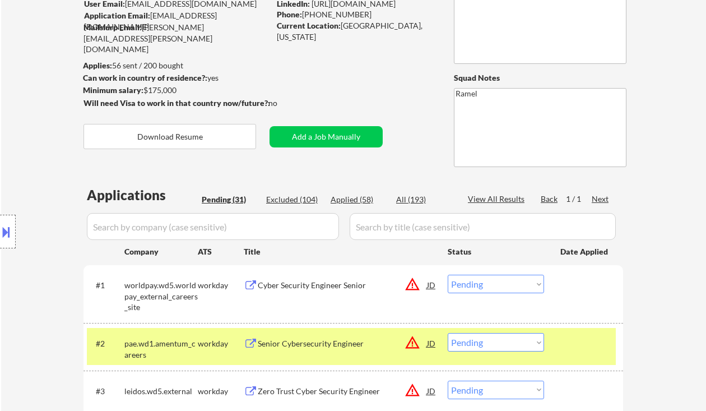
scroll to position [149, 0]
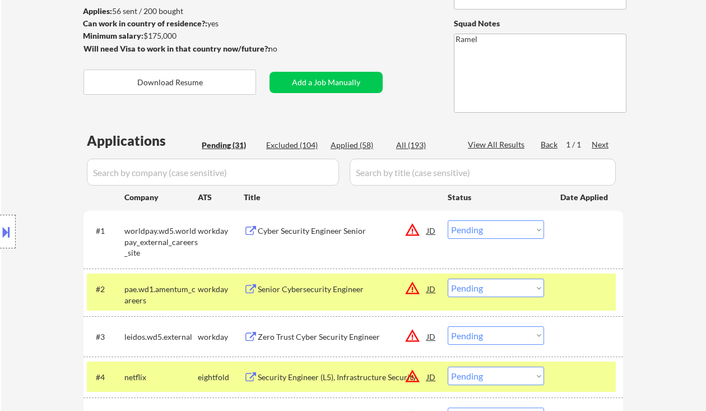
click at [11, 285] on div "Location Inclusions: remote" at bounding box center [100, 231] width 201 height 325
click at [364, 145] on div "Applied (58)" at bounding box center [359, 144] width 56 height 11
select select ""applied""
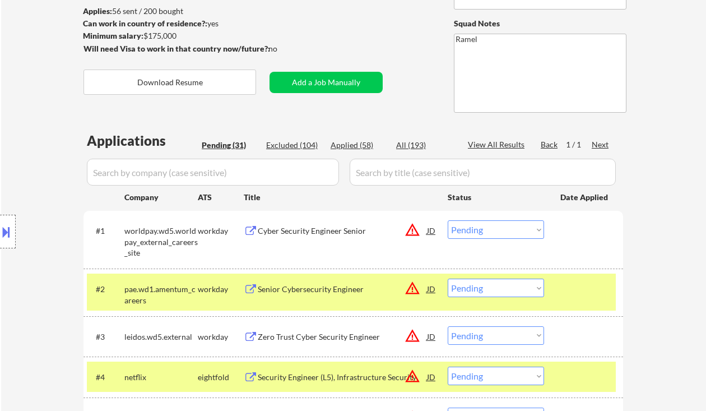
select select ""applied""
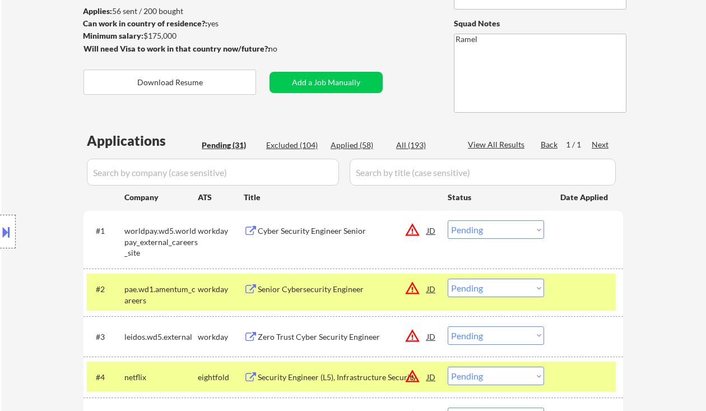
select select ""applied""
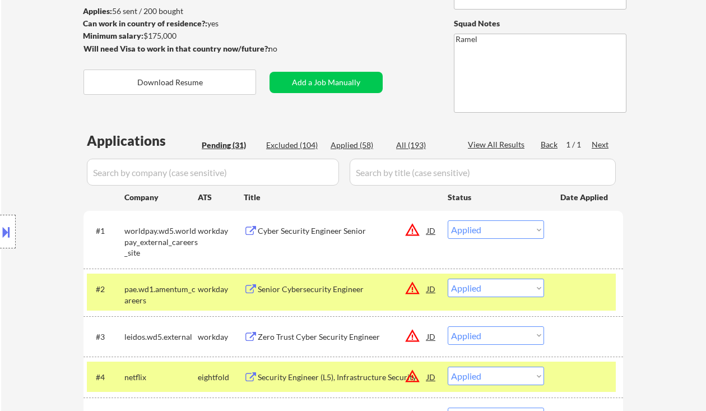
select select ""applied""
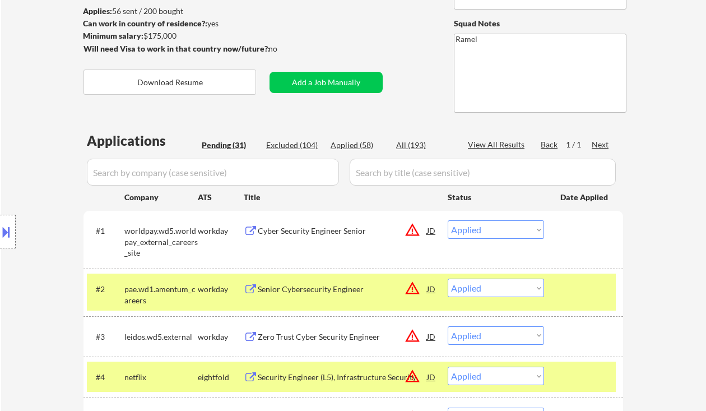
select select ""applied""
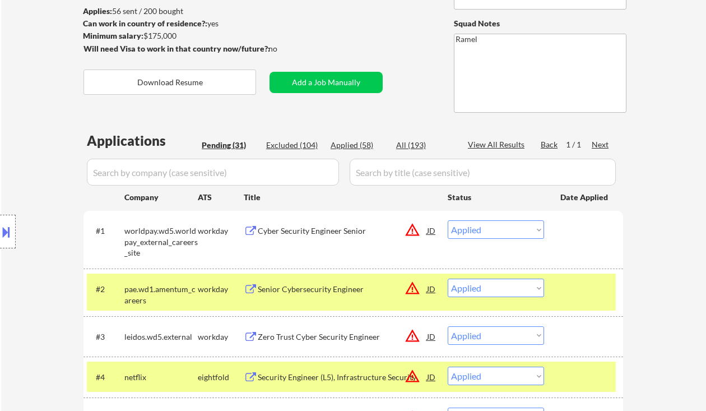
select select ""applied""
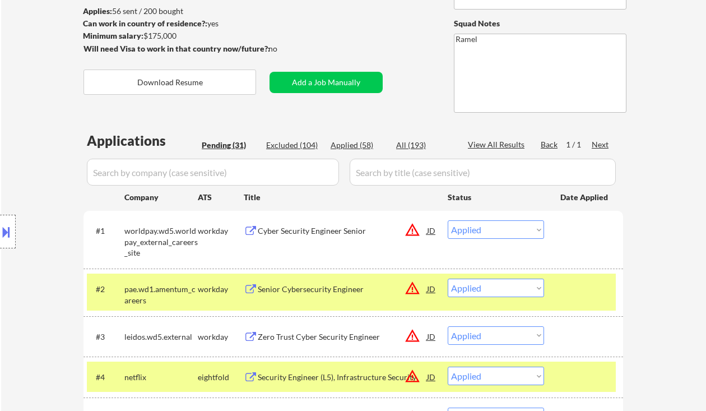
select select ""applied""
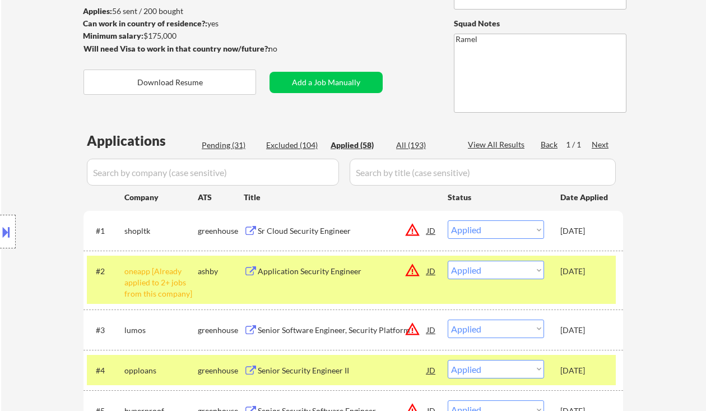
select select ""applied""
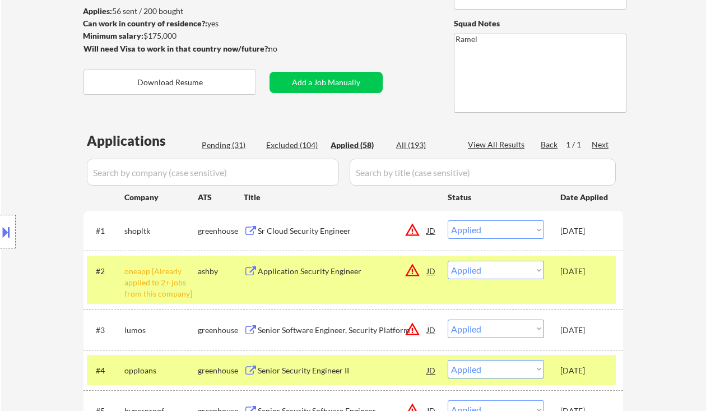
select select ""applied""
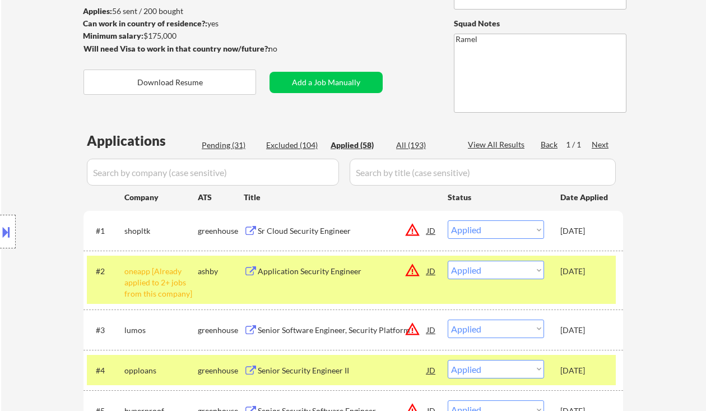
select select ""applied""
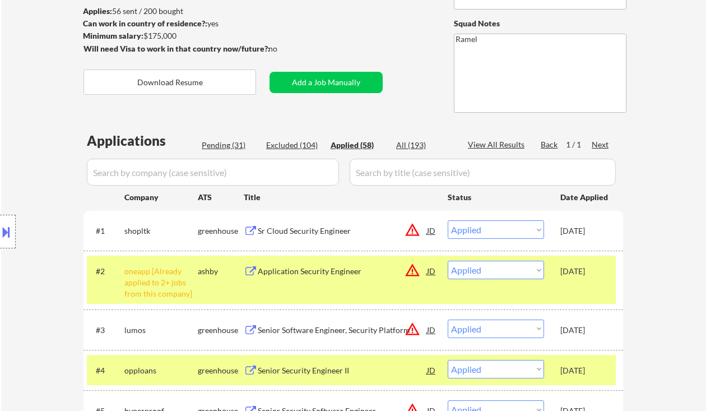
select select ""applied""
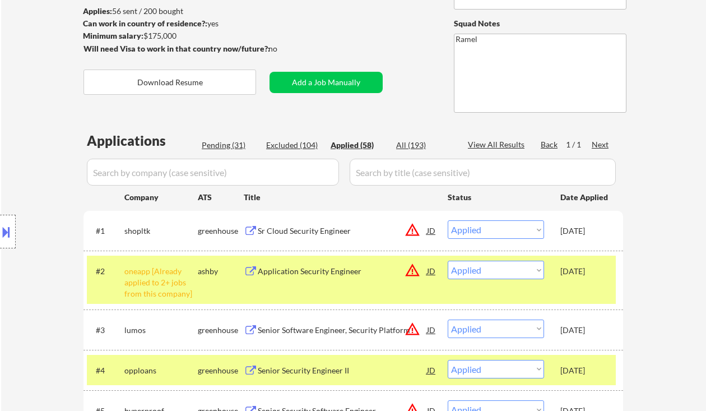
select select ""applied""
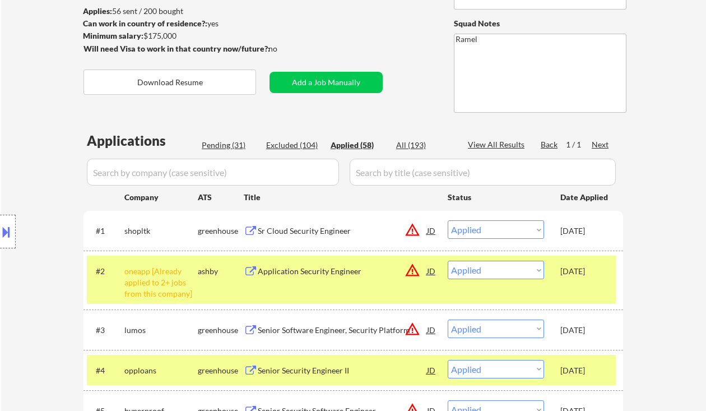
select select ""applied""
click at [220, 150] on div "Pending (31)" at bounding box center [230, 145] width 56 height 12
select select ""pending""
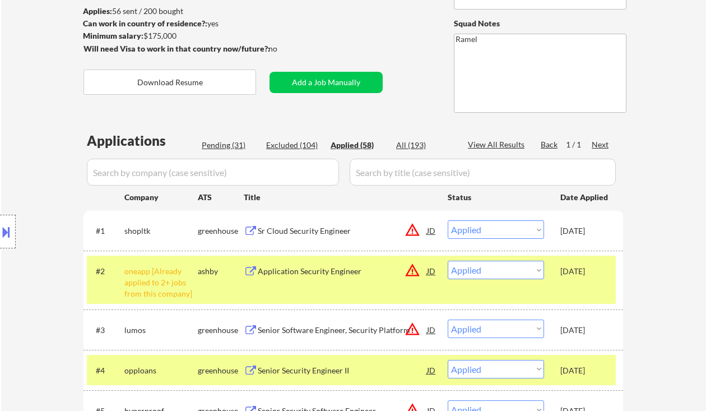
select select ""pending""
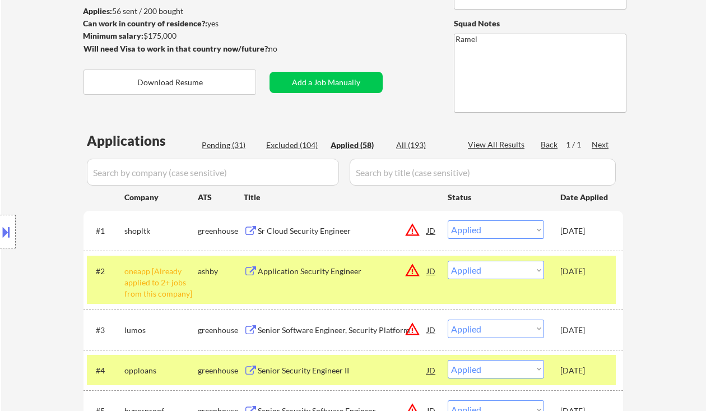
select select ""pending""
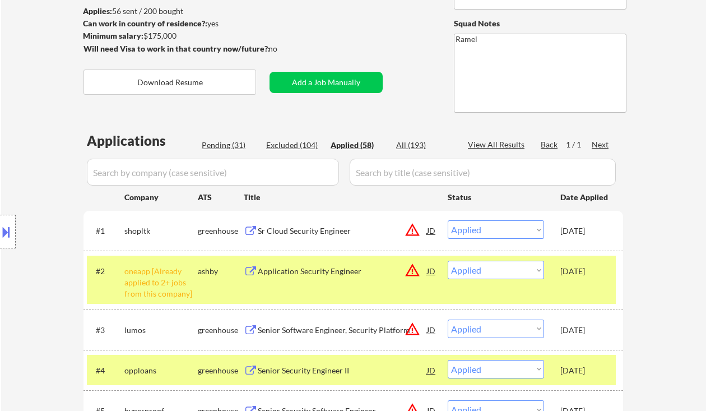
select select ""pending""
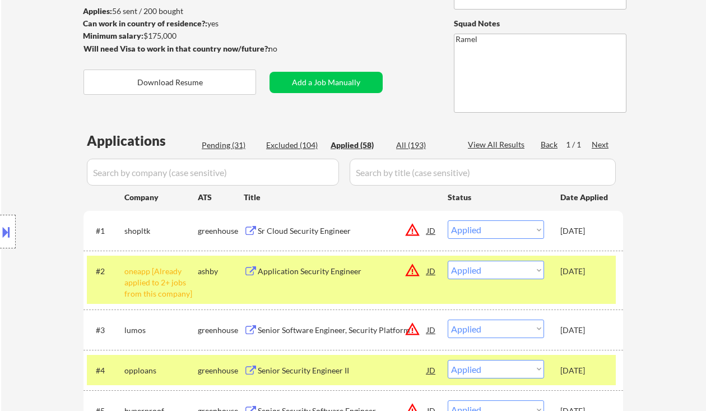
select select ""pending""
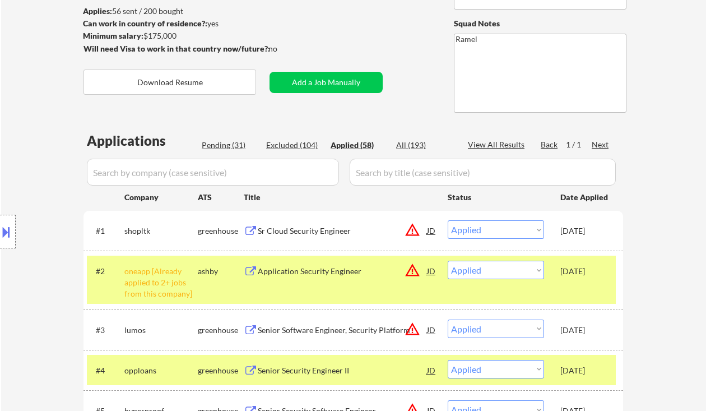
select select ""pending""
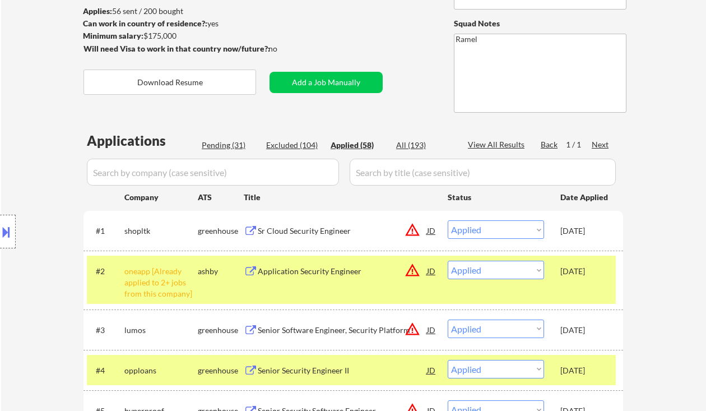
select select ""pending""
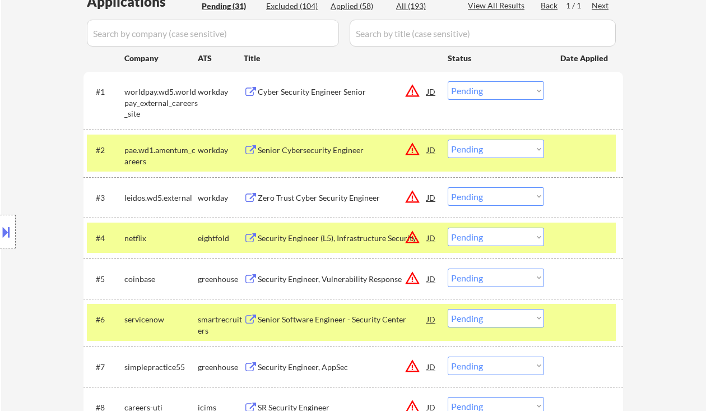
scroll to position [299, 0]
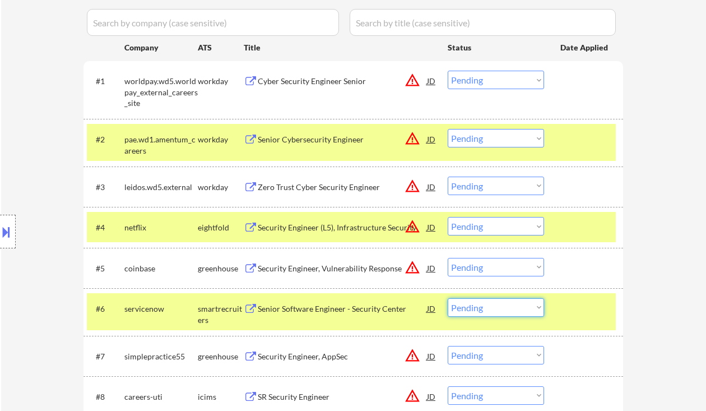
click at [472, 309] on select "Choose an option... Pending Applied Excluded (Questions) Excluded (Expired) Exc…" at bounding box center [496, 307] width 96 height 18
click at [448, 298] on select "Choose an option... Pending Applied Excluded (Questions) Excluded (Expired) Exc…" at bounding box center [496, 307] width 96 height 18
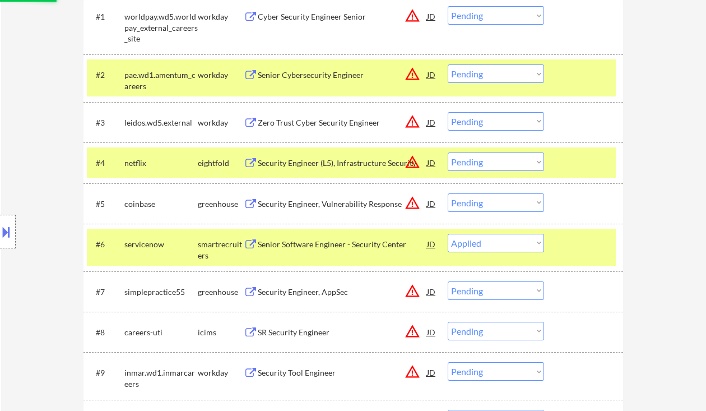
scroll to position [373, 0]
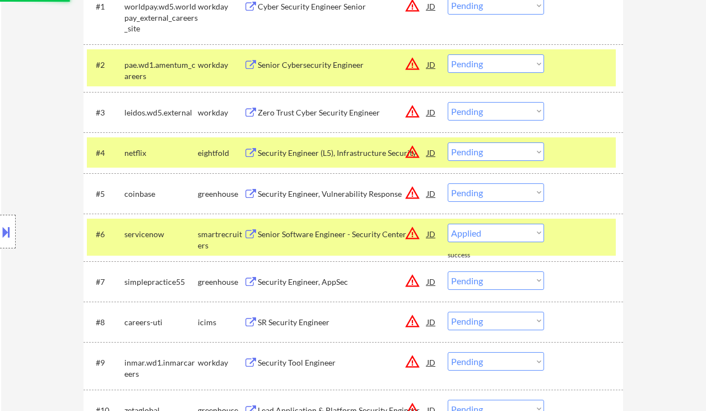
select select ""pending""
